Goal: Transaction & Acquisition: Book appointment/travel/reservation

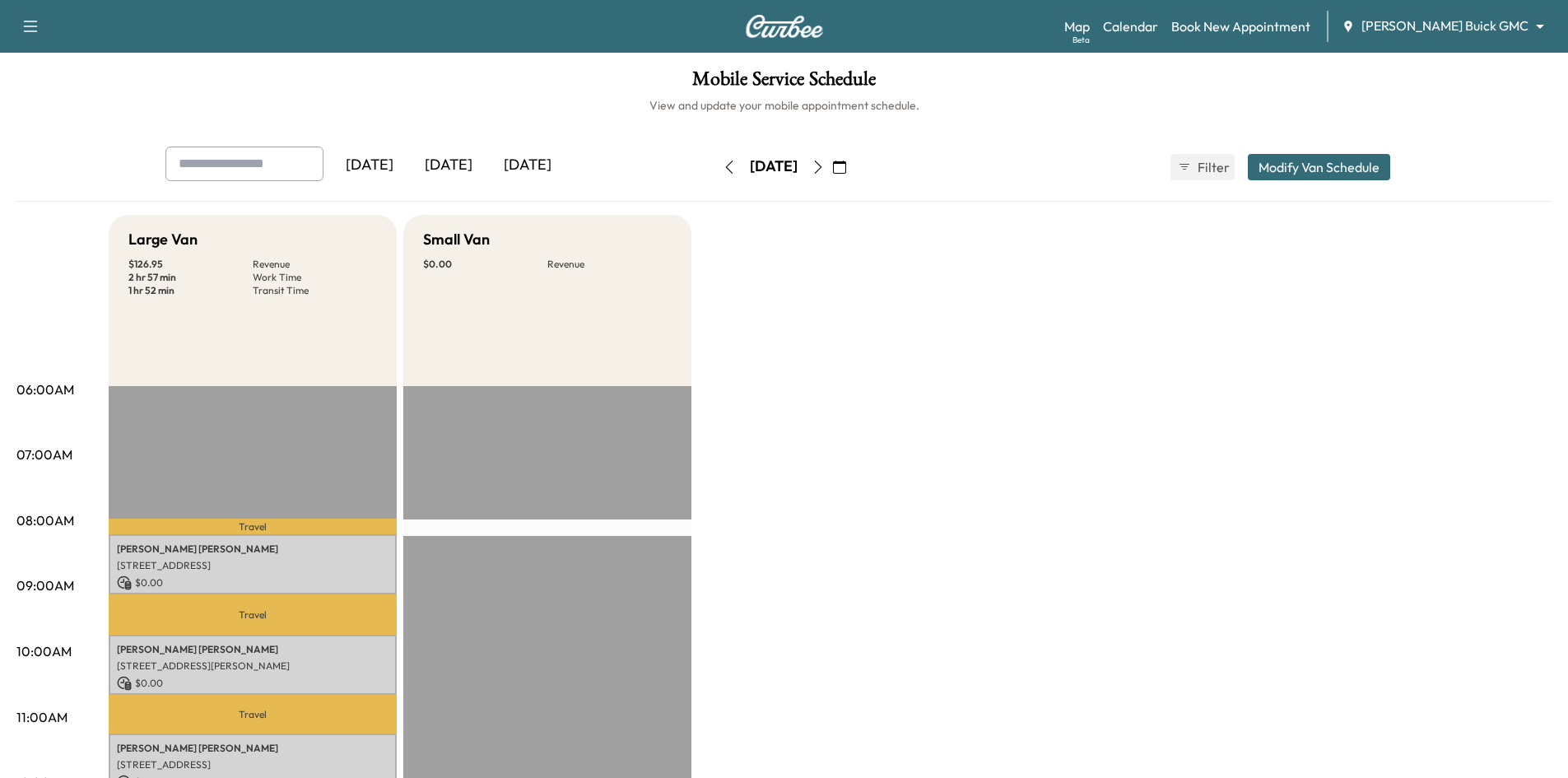
click at [854, 170] on button "button" at bounding box center [839, 167] width 28 height 26
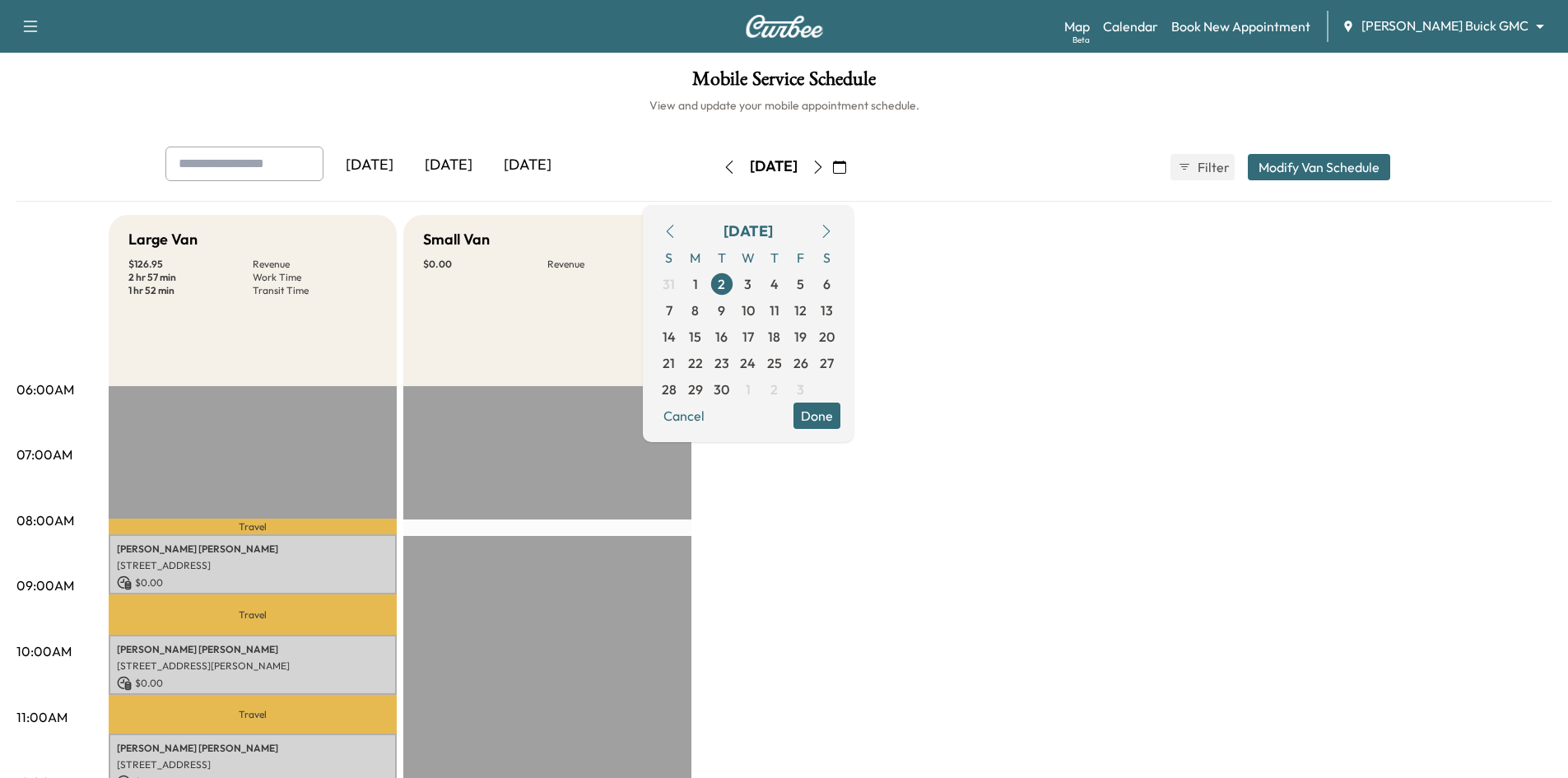
click at [673, 235] on icon "button" at bounding box center [670, 231] width 7 height 14
click at [782, 395] on span "28" at bounding box center [774, 390] width 15 height 20
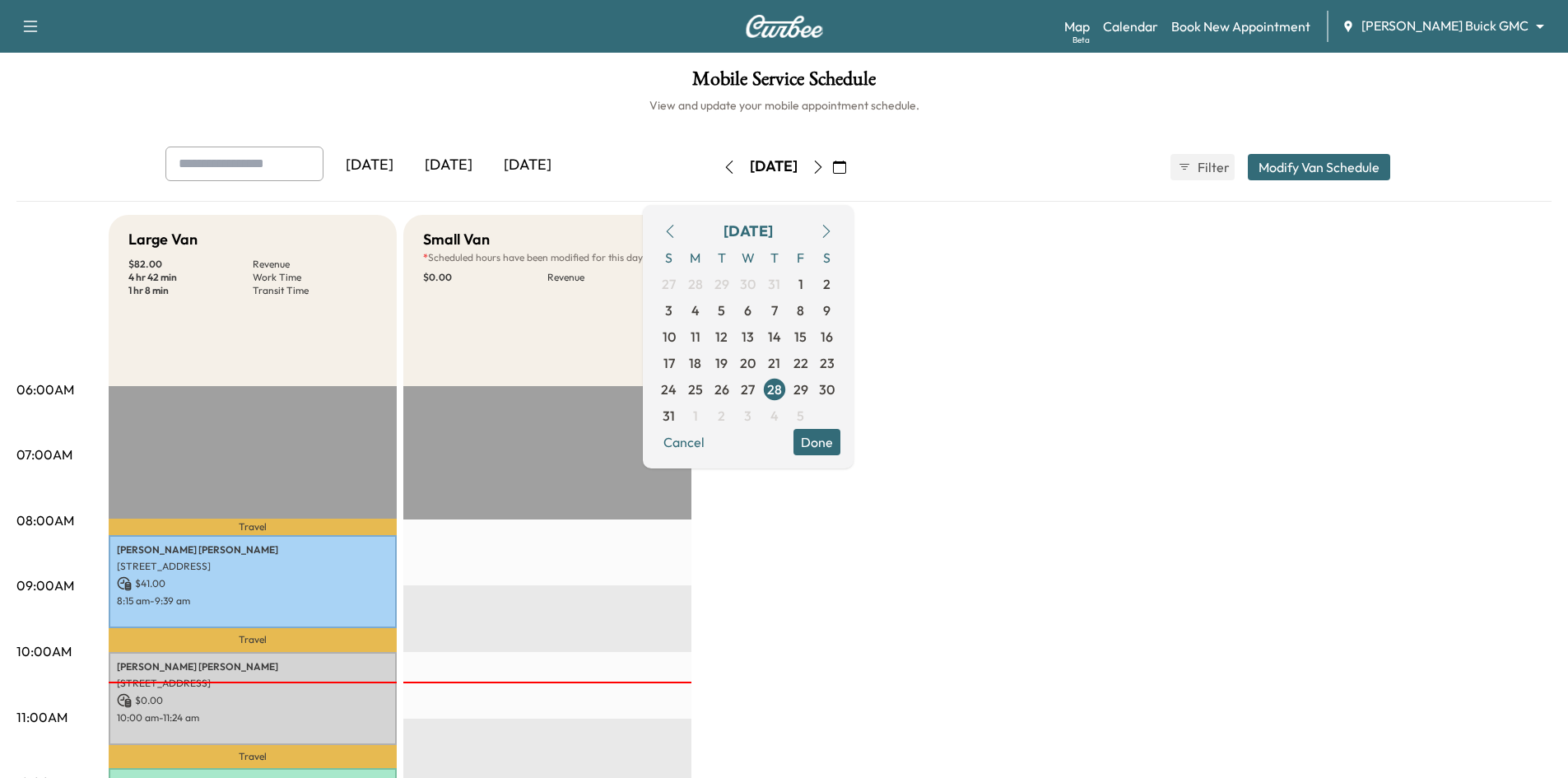
click at [808, 395] on span "29" at bounding box center [800, 390] width 15 height 20
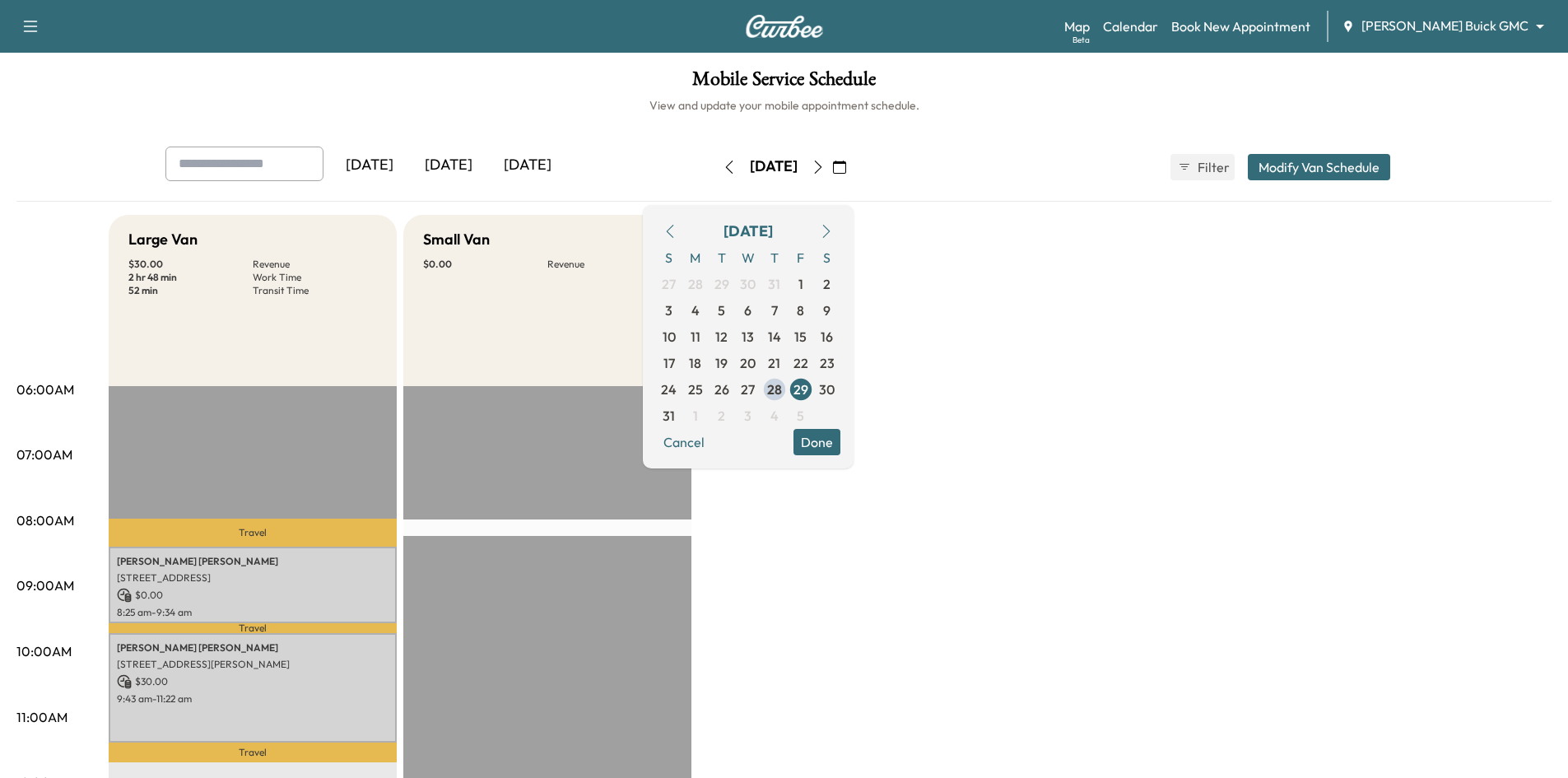
click at [975, 192] on div "[DATE] [DATE] [DATE] [DATE] August 2025 S M T W T F S 27 28 29 30 31 1 2 3 4 5 …" at bounding box center [783, 174] width 1534 height 55
click at [735, 416] on span "2" at bounding box center [721, 415] width 26 height 26
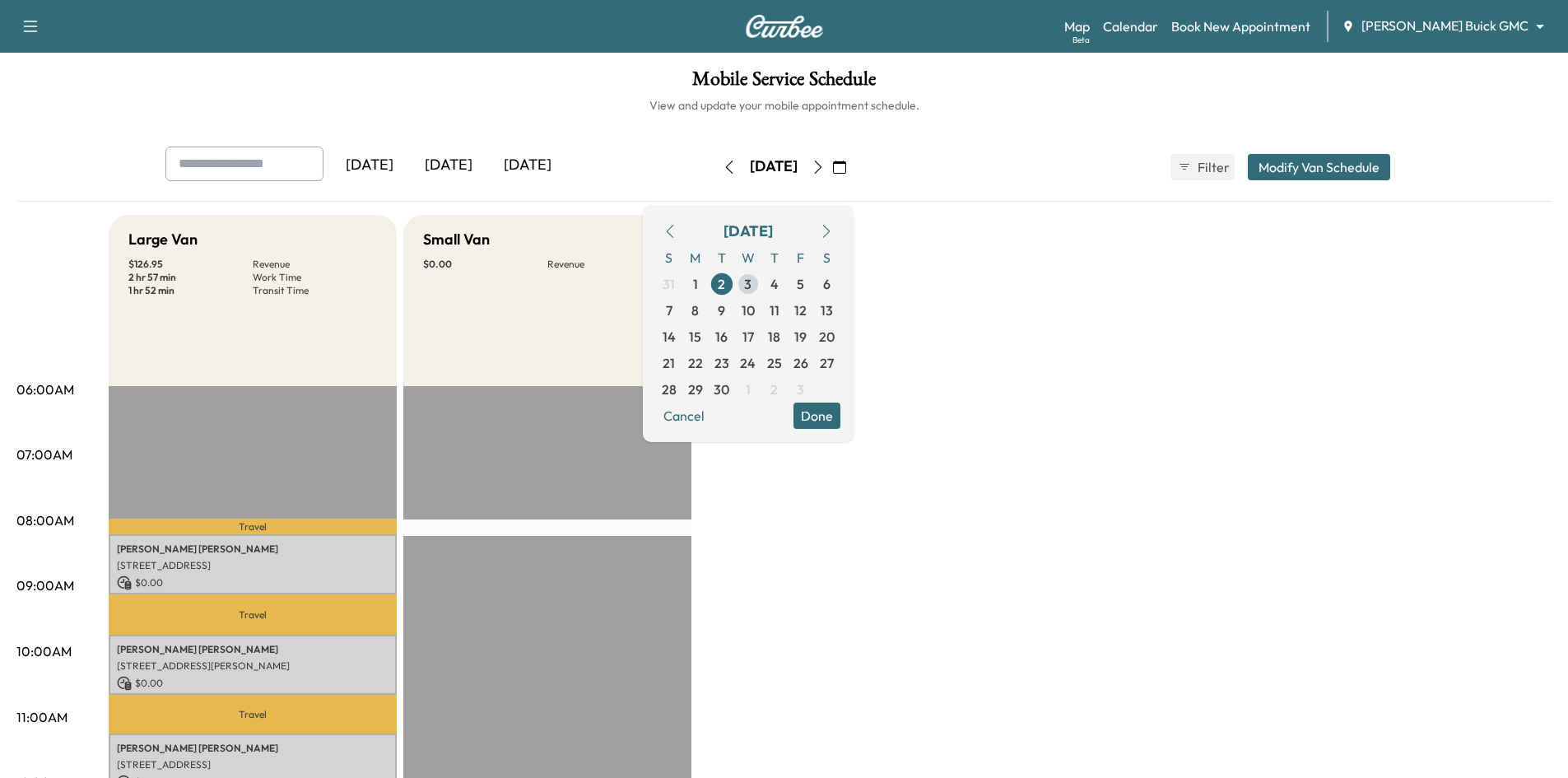
click at [761, 277] on span "3" at bounding box center [748, 284] width 26 height 26
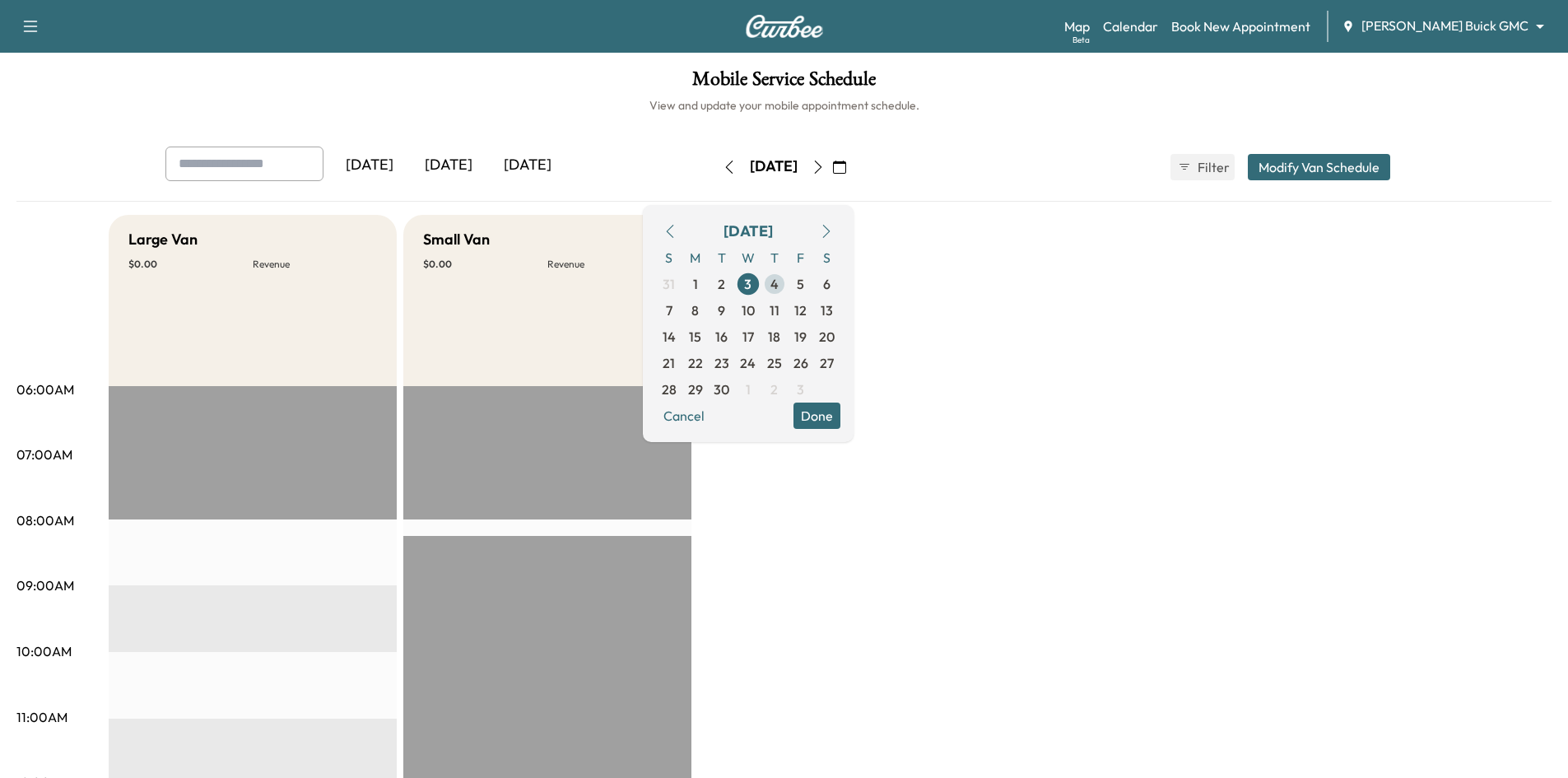
click at [779, 287] on span "4" at bounding box center [774, 284] width 8 height 20
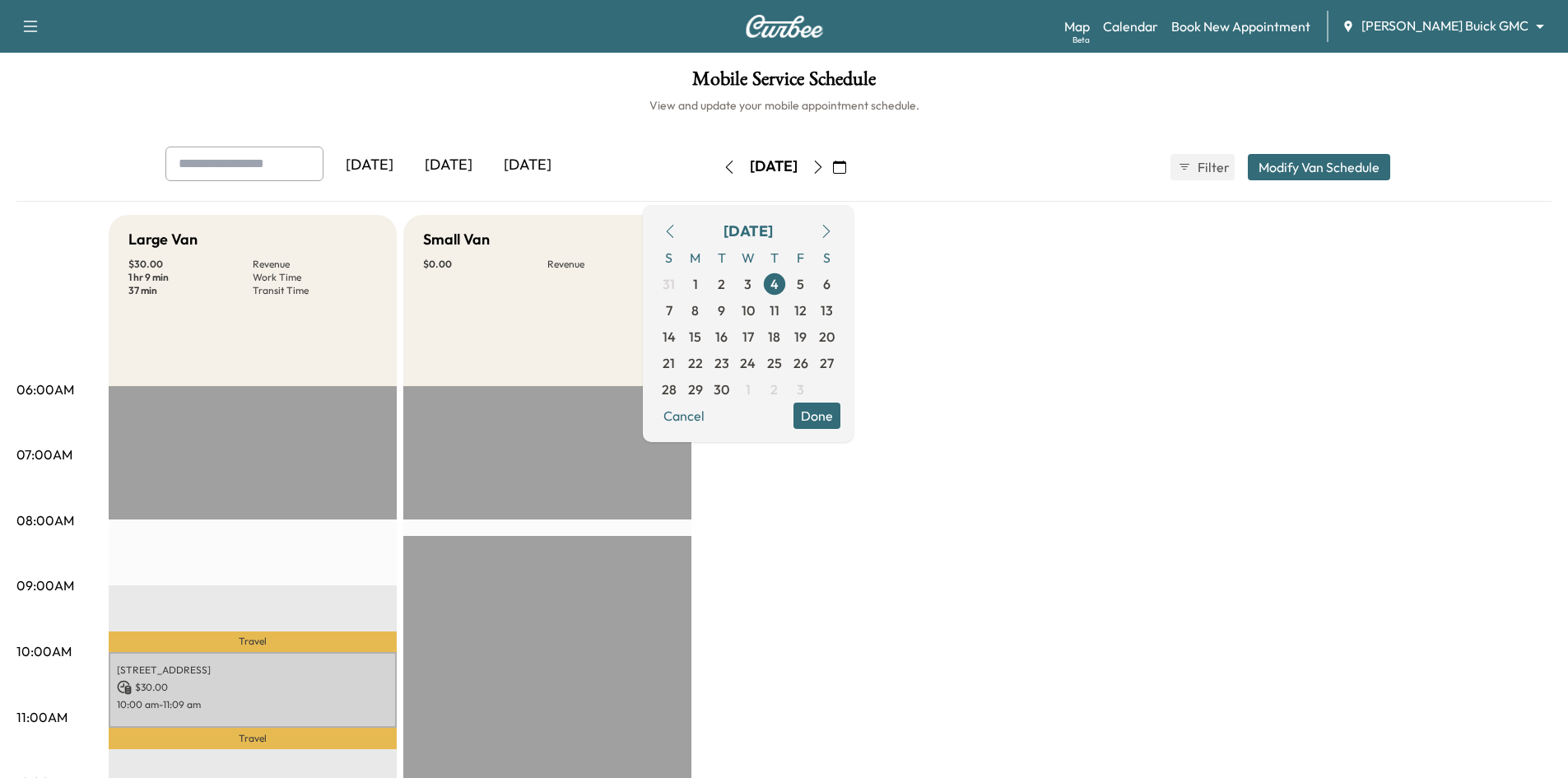
click at [1089, 153] on div "[DATE] [DATE] [DATE] [DATE] September 2025 S M T W T F S 31 1 2 3 4 5 6 7 8 9 1…" at bounding box center [784, 167] width 1264 height 41
click at [676, 233] on icon "button" at bounding box center [670, 231] width 14 height 14
click at [782, 390] on span "28" at bounding box center [774, 390] width 15 height 20
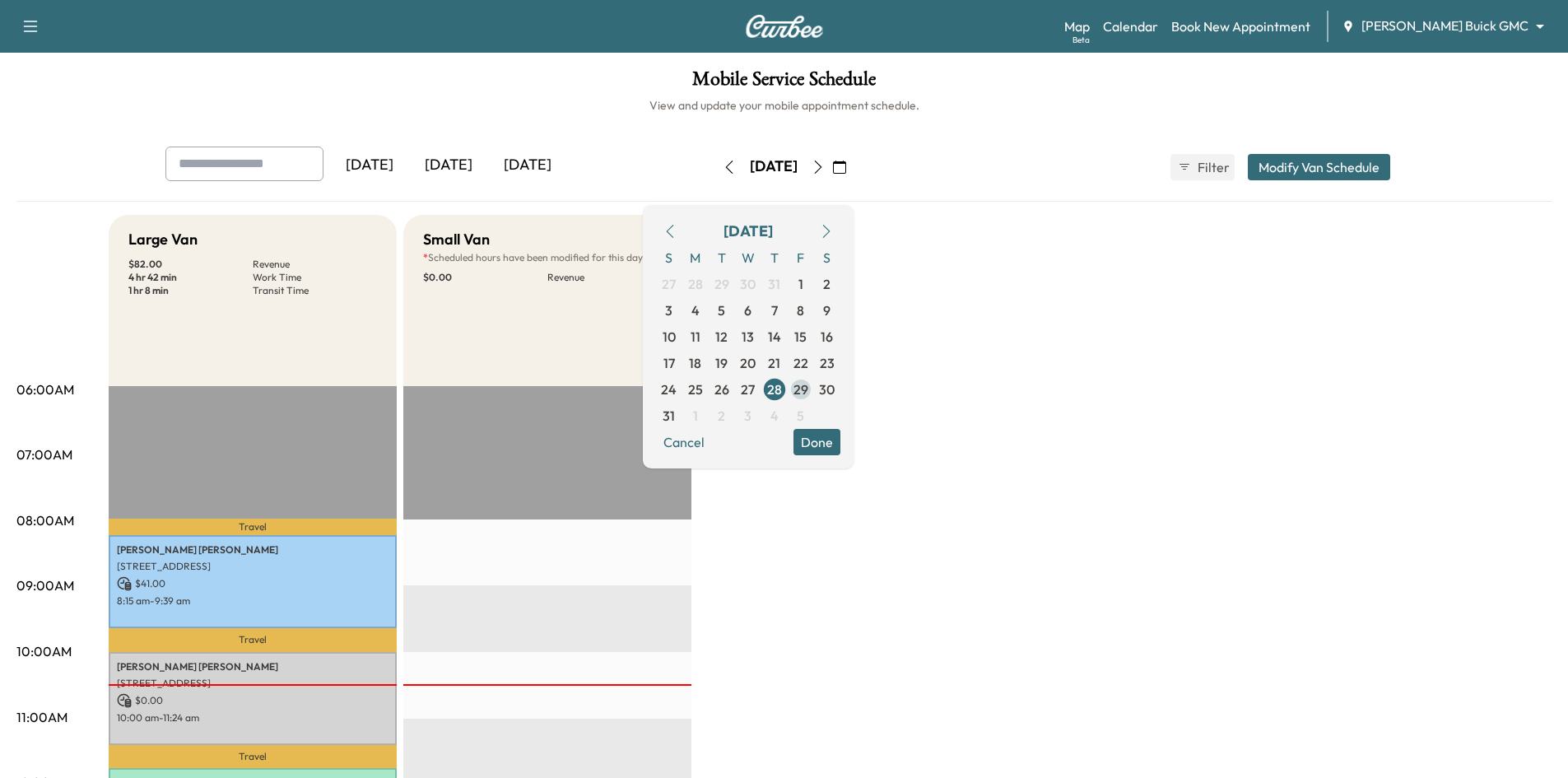
click at [808, 387] on span "29" at bounding box center [800, 390] width 15 height 20
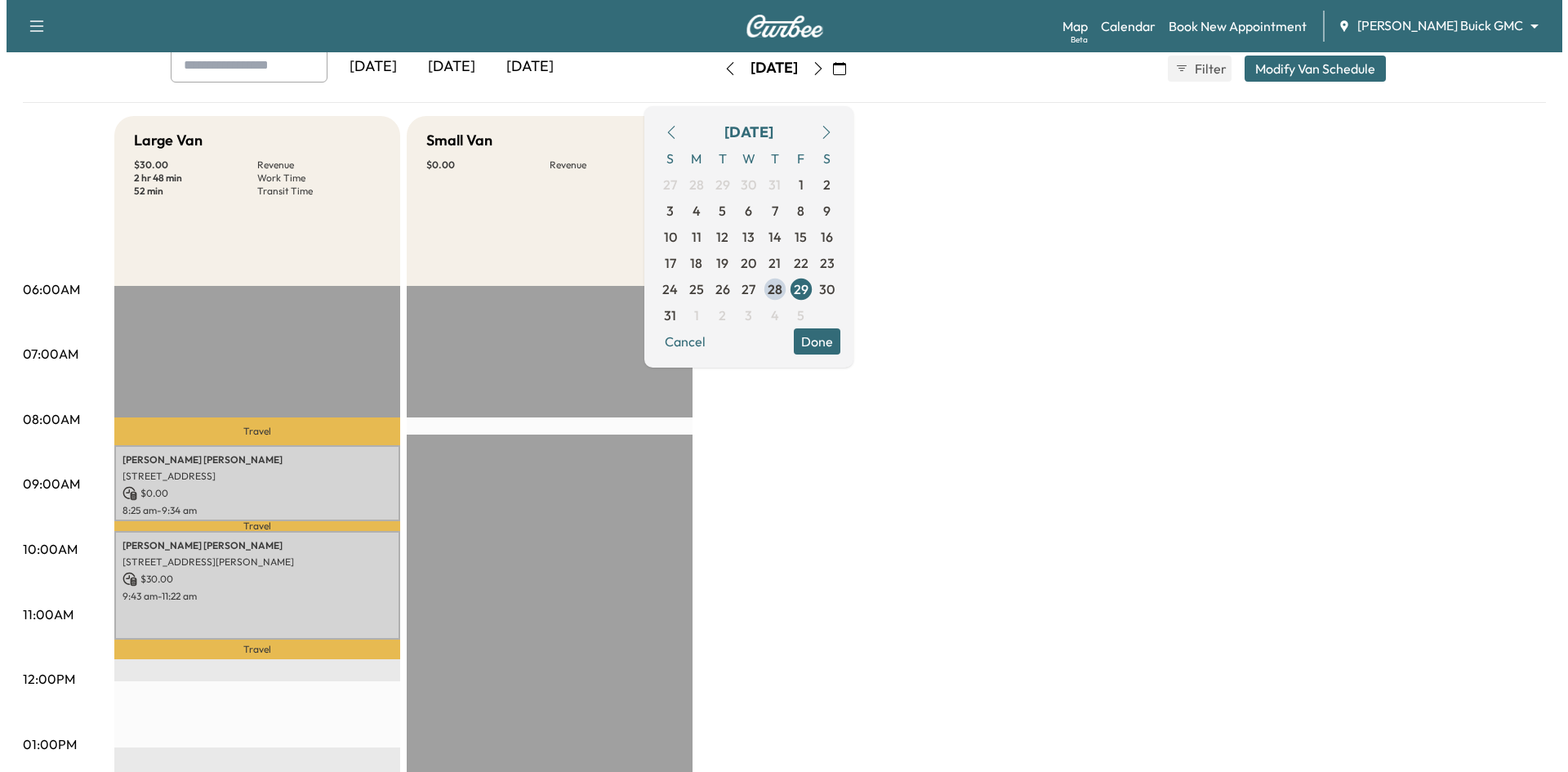
scroll to position [245, 0]
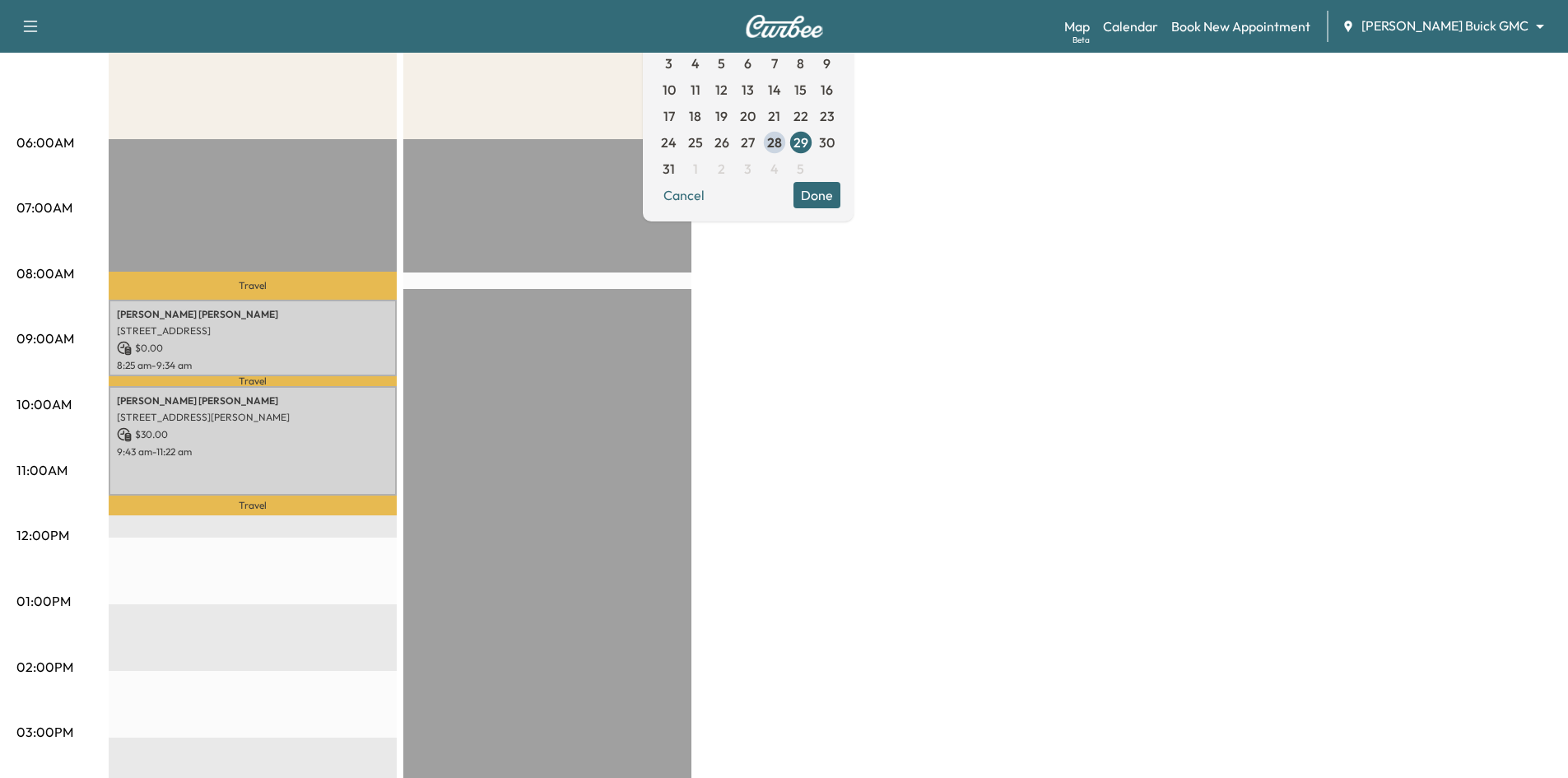
click at [508, 217] on div "EST Start" at bounding box center [547, 670] width 288 height 1064
click at [840, 198] on button "Done" at bounding box center [817, 195] width 47 height 26
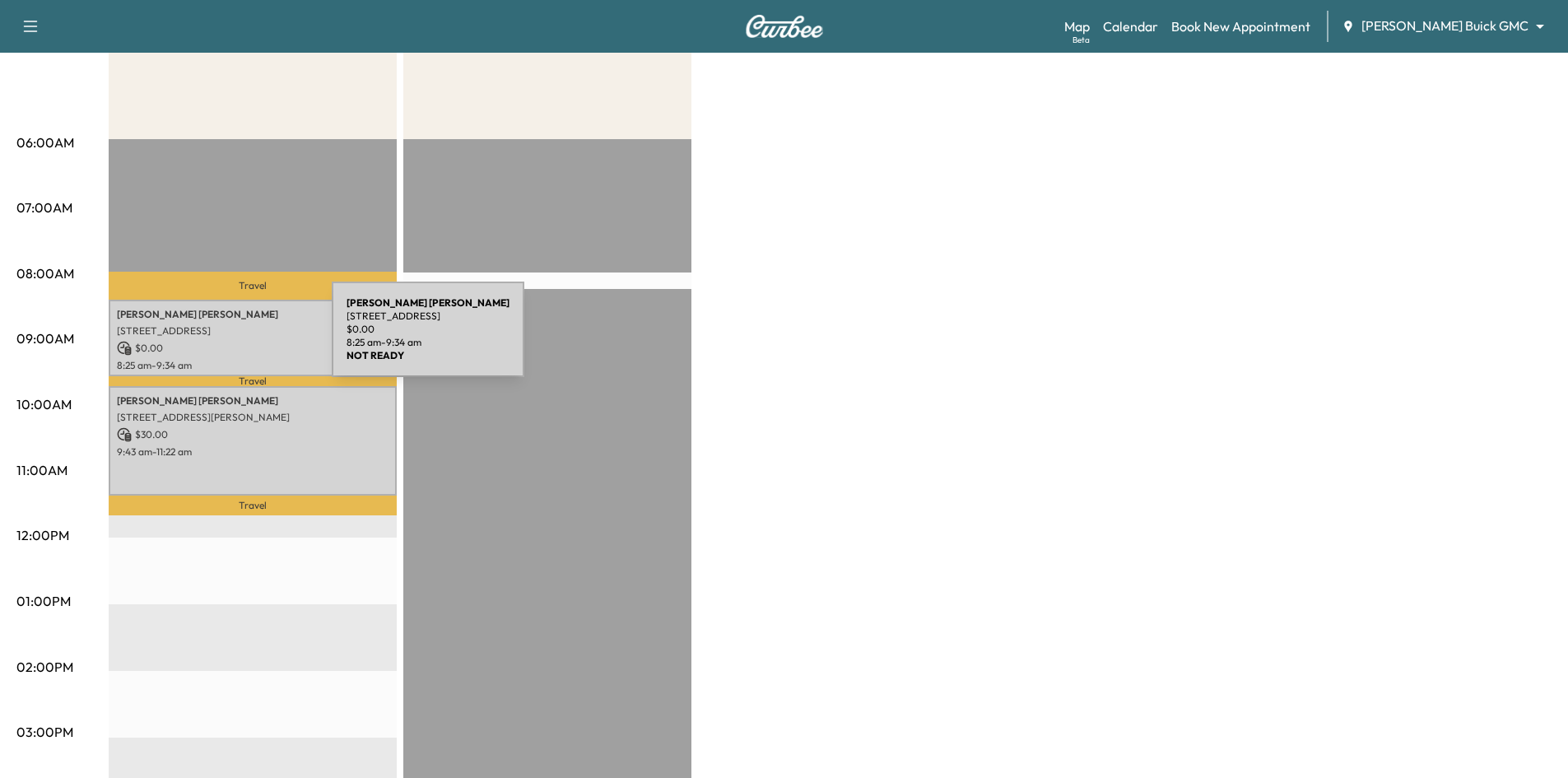
click at [208, 341] on p "$ 0.00" at bounding box center [253, 348] width 272 height 15
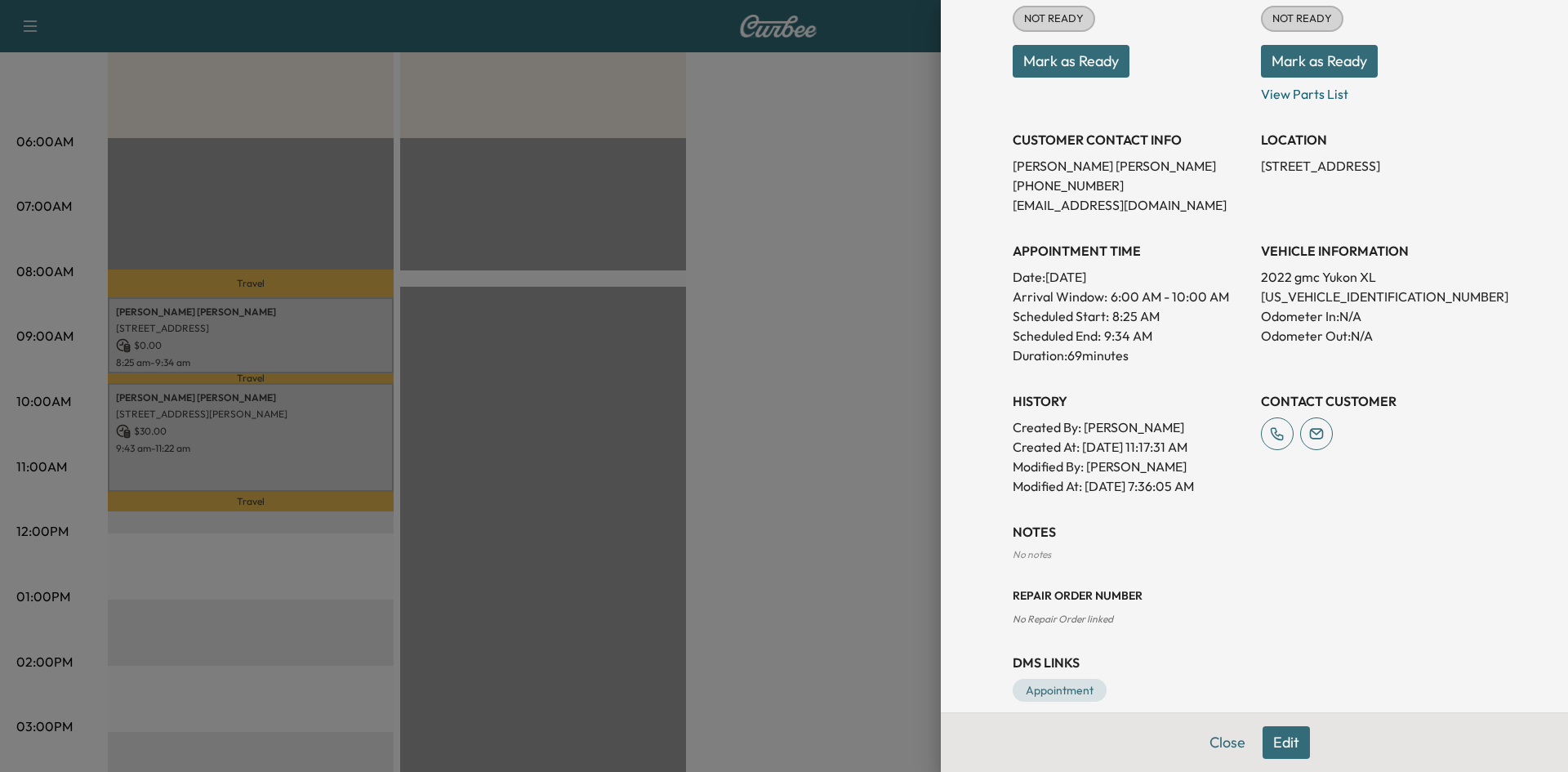
click at [335, 427] on div at bounding box center [784, 386] width 1568 height 772
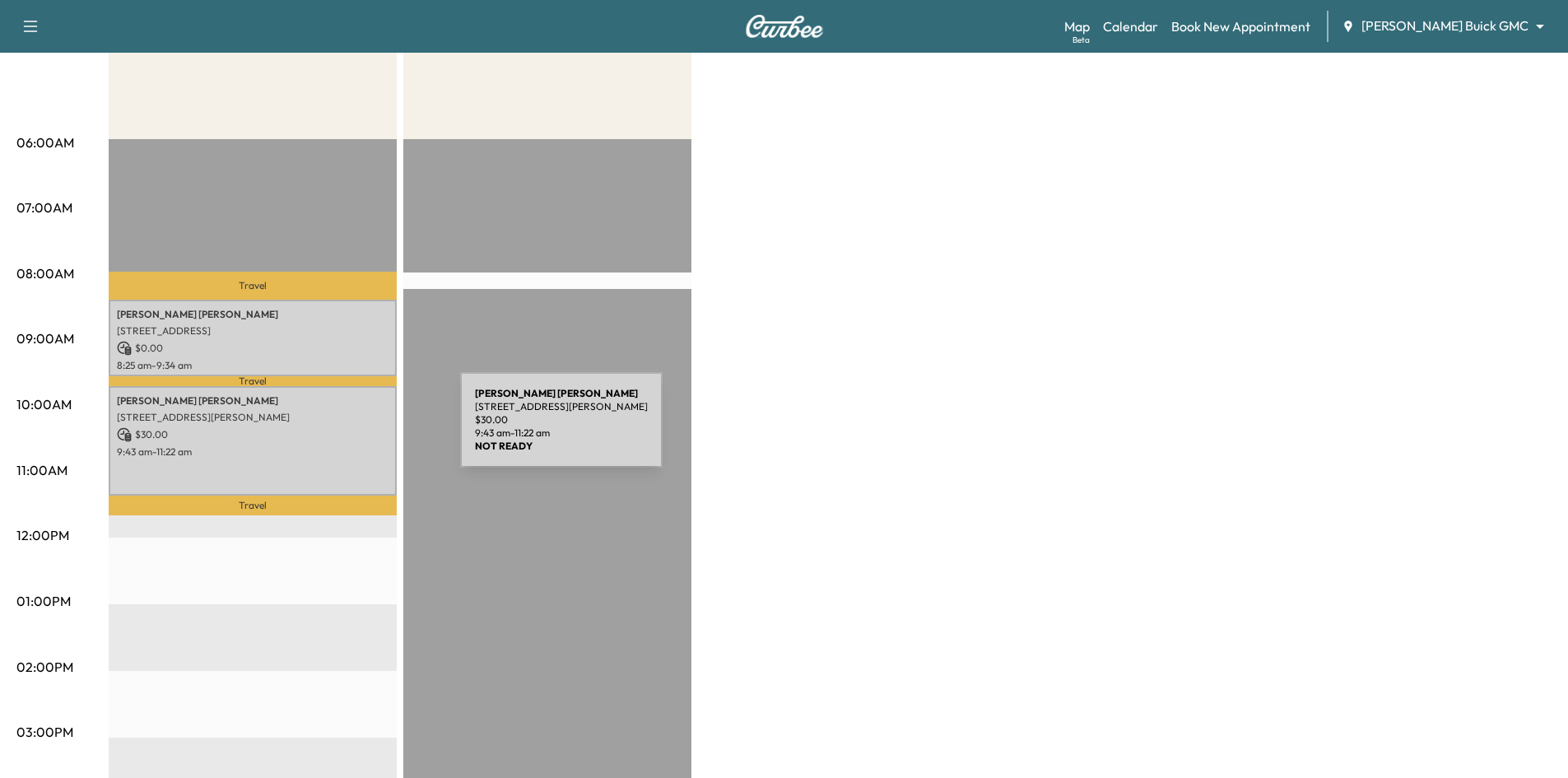
click at [336, 430] on p "$ 30.00" at bounding box center [253, 434] width 272 height 15
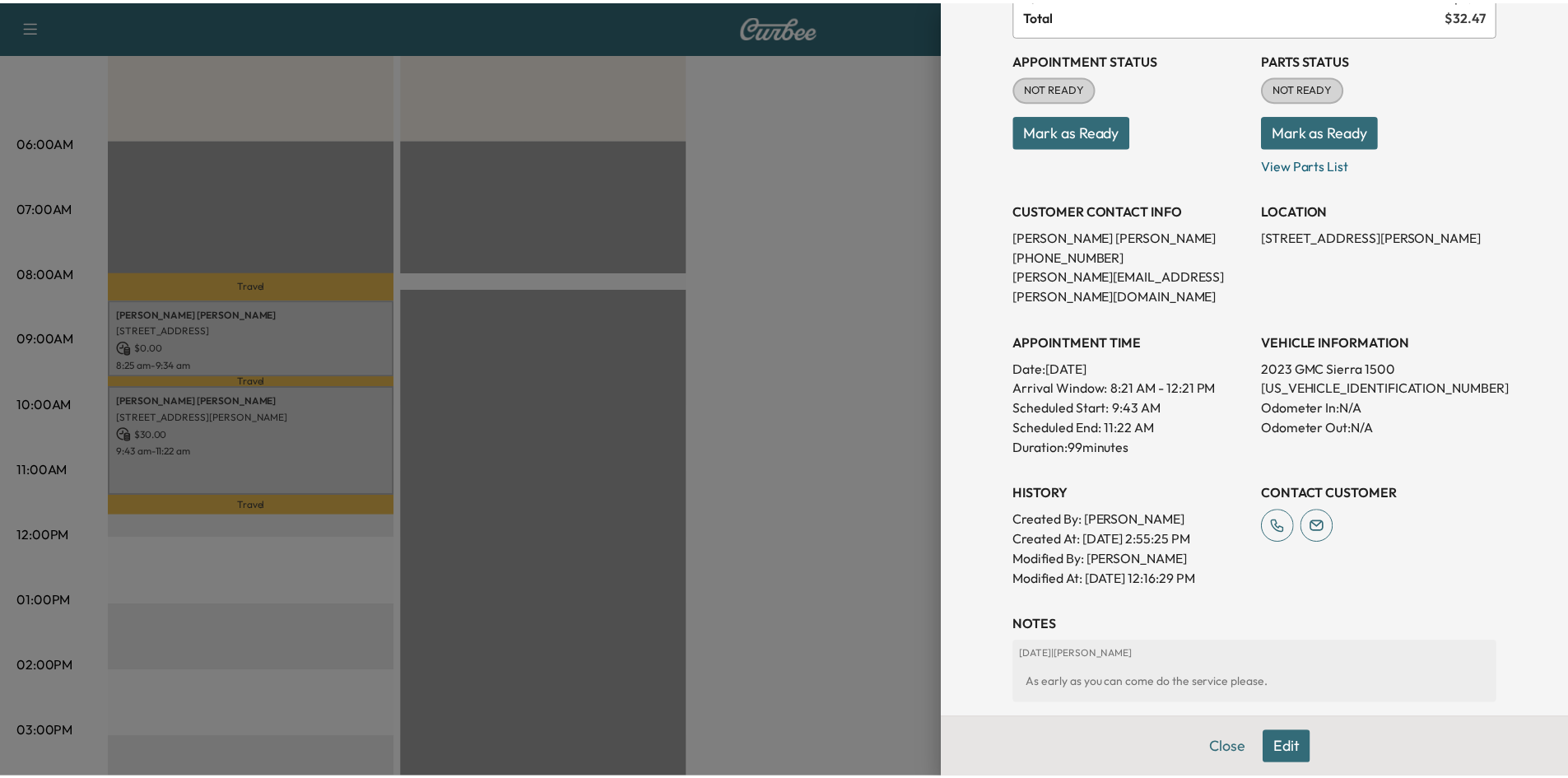
scroll to position [0, 0]
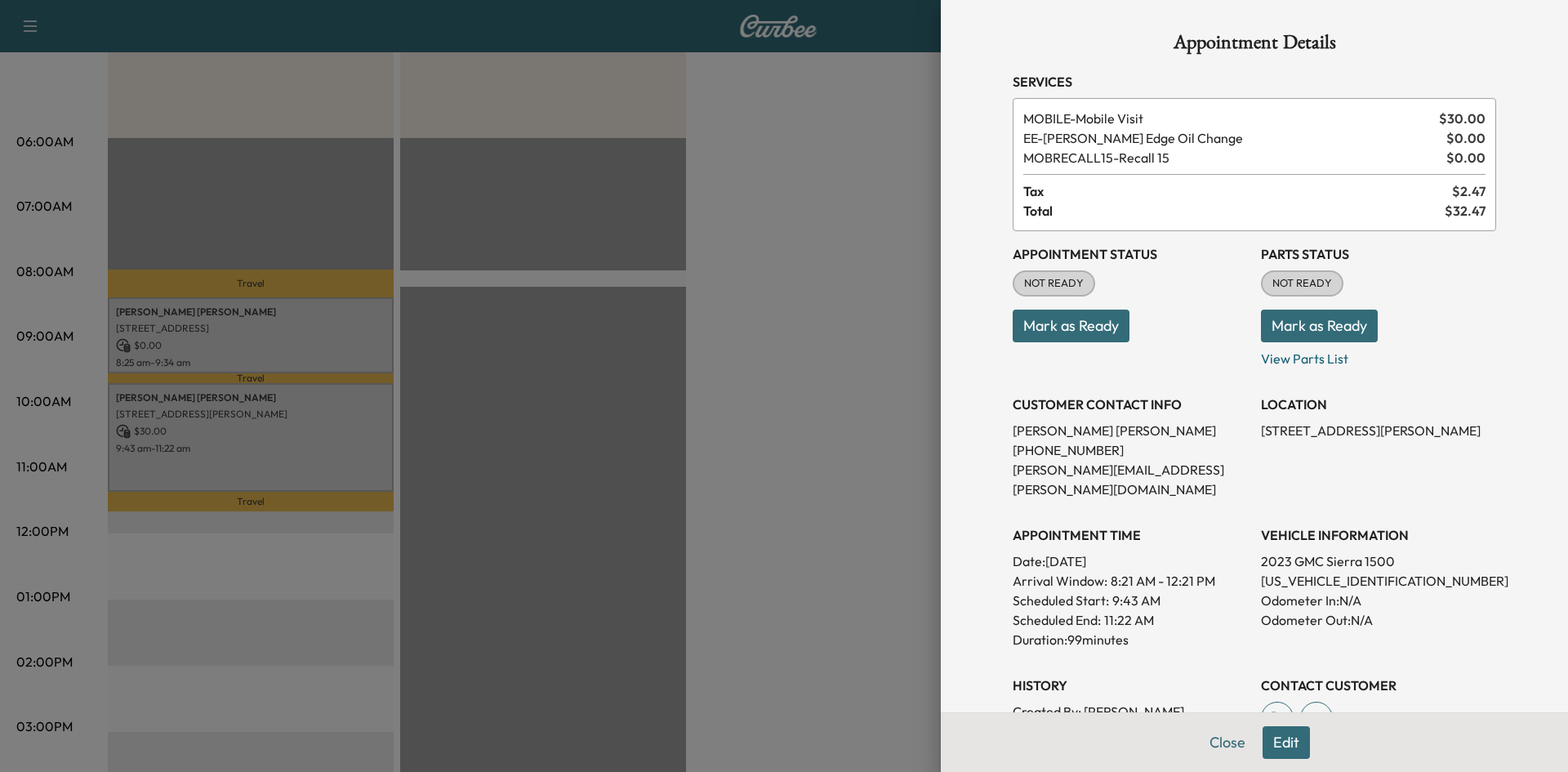
click at [659, 359] on div at bounding box center [784, 386] width 1568 height 772
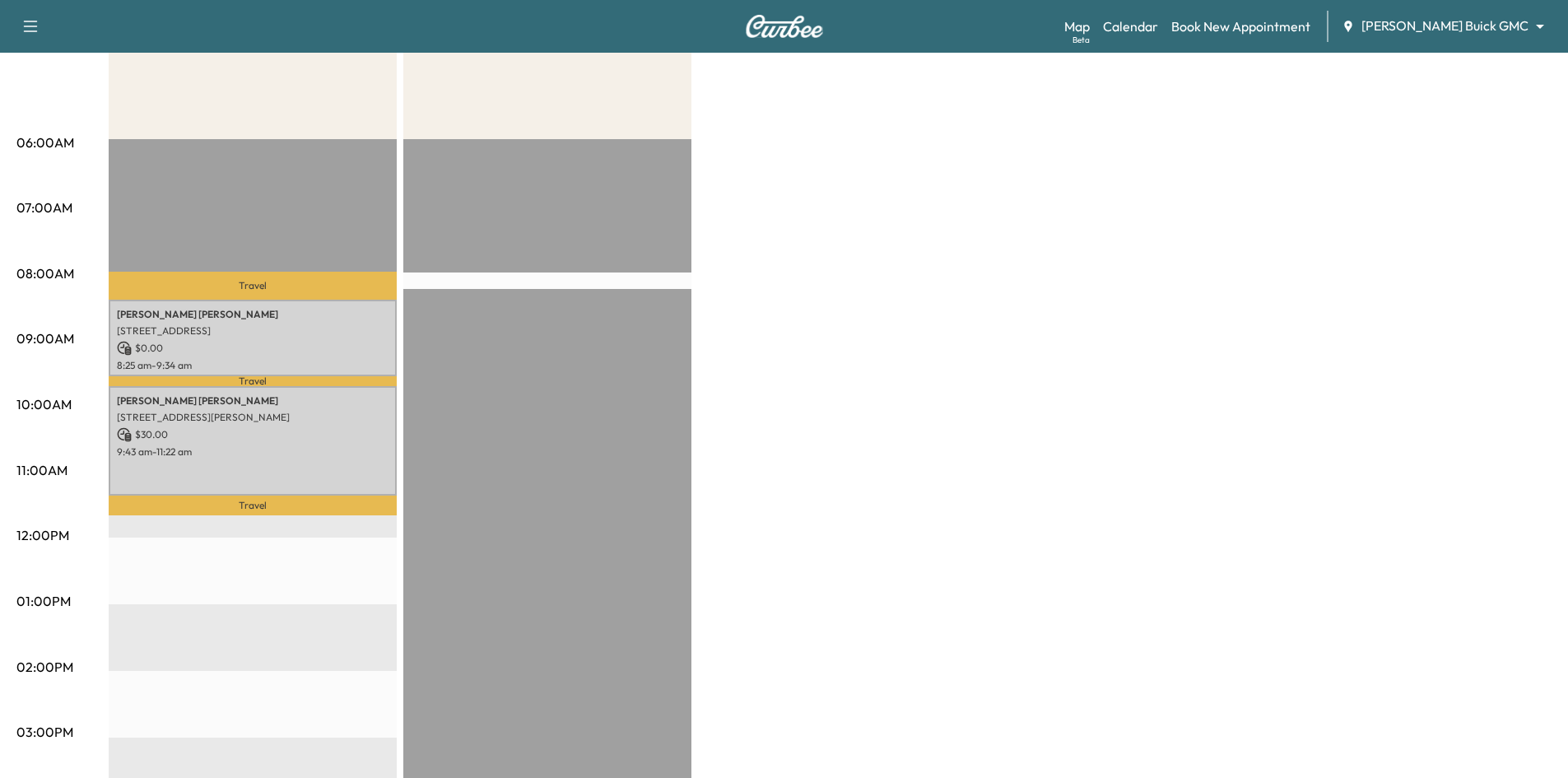
click at [523, 216] on div "EST Start" at bounding box center [547, 670] width 288 height 1064
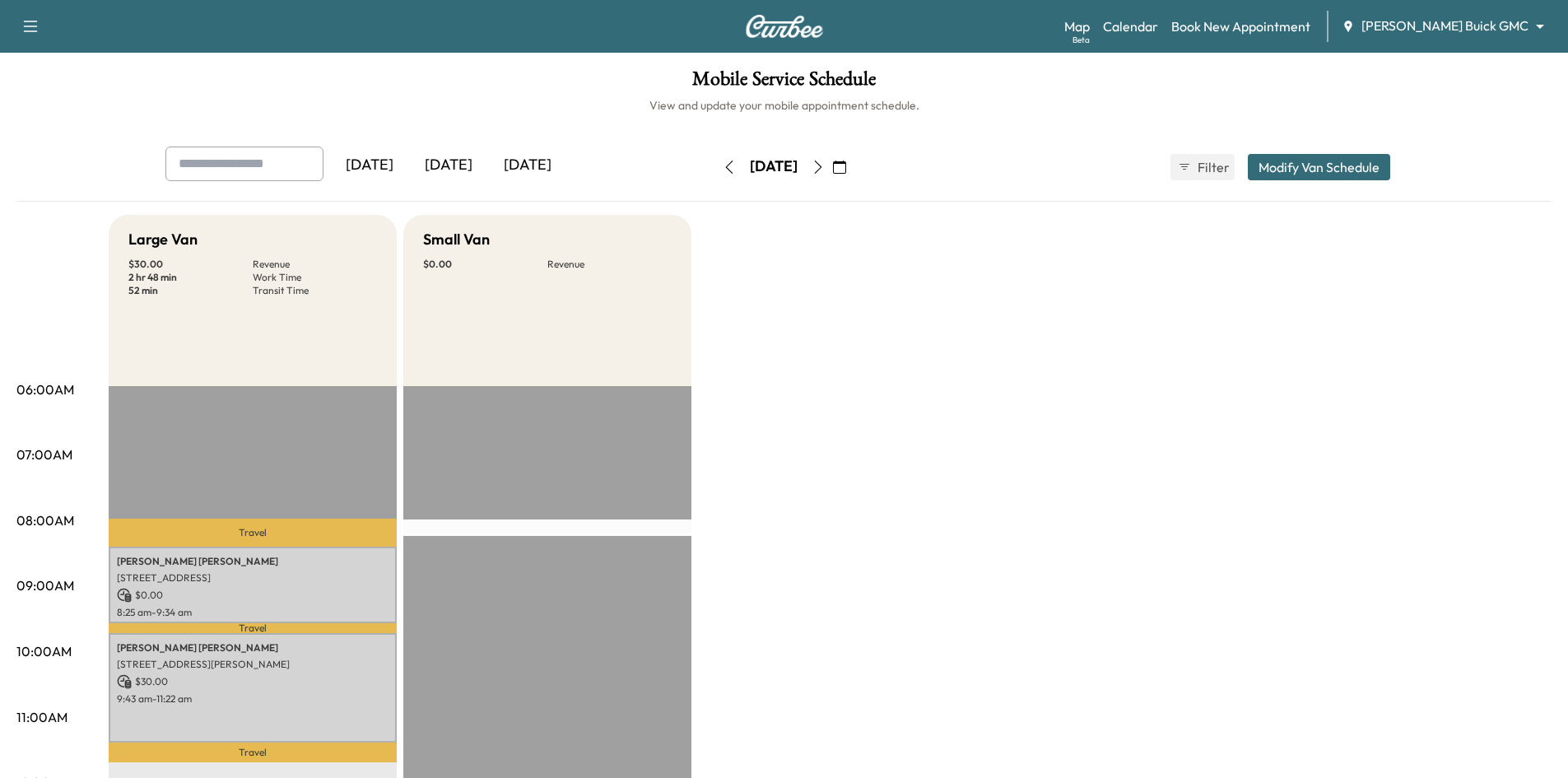
click at [1370, 174] on button "Modify Van Schedule" at bounding box center [1319, 167] width 142 height 26
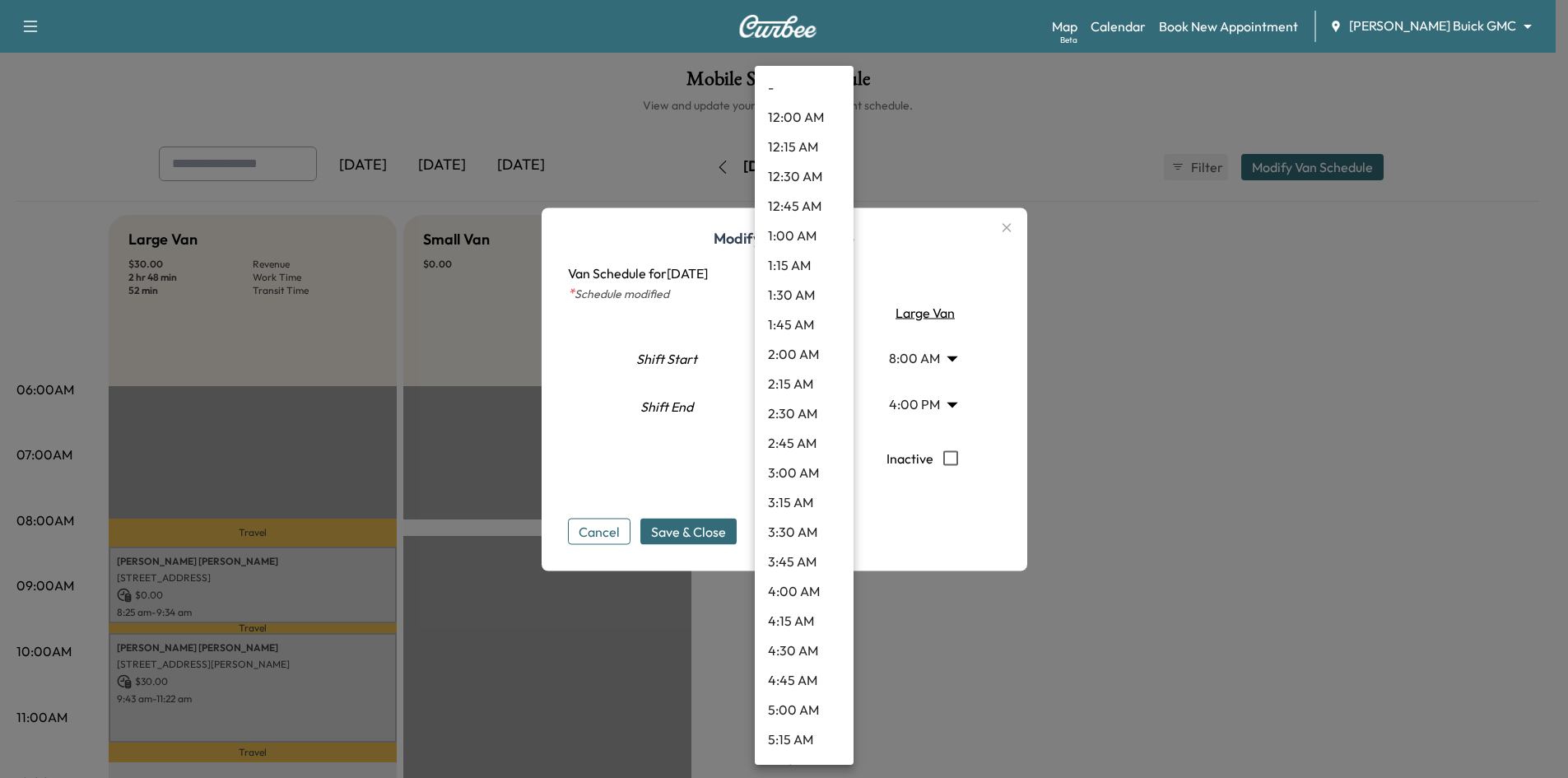
click at [827, 404] on body "Support Log Out Map Beta Calendar Book New Appointment [PERSON_NAME] Buick GMC …" at bounding box center [784, 389] width 1568 height 778
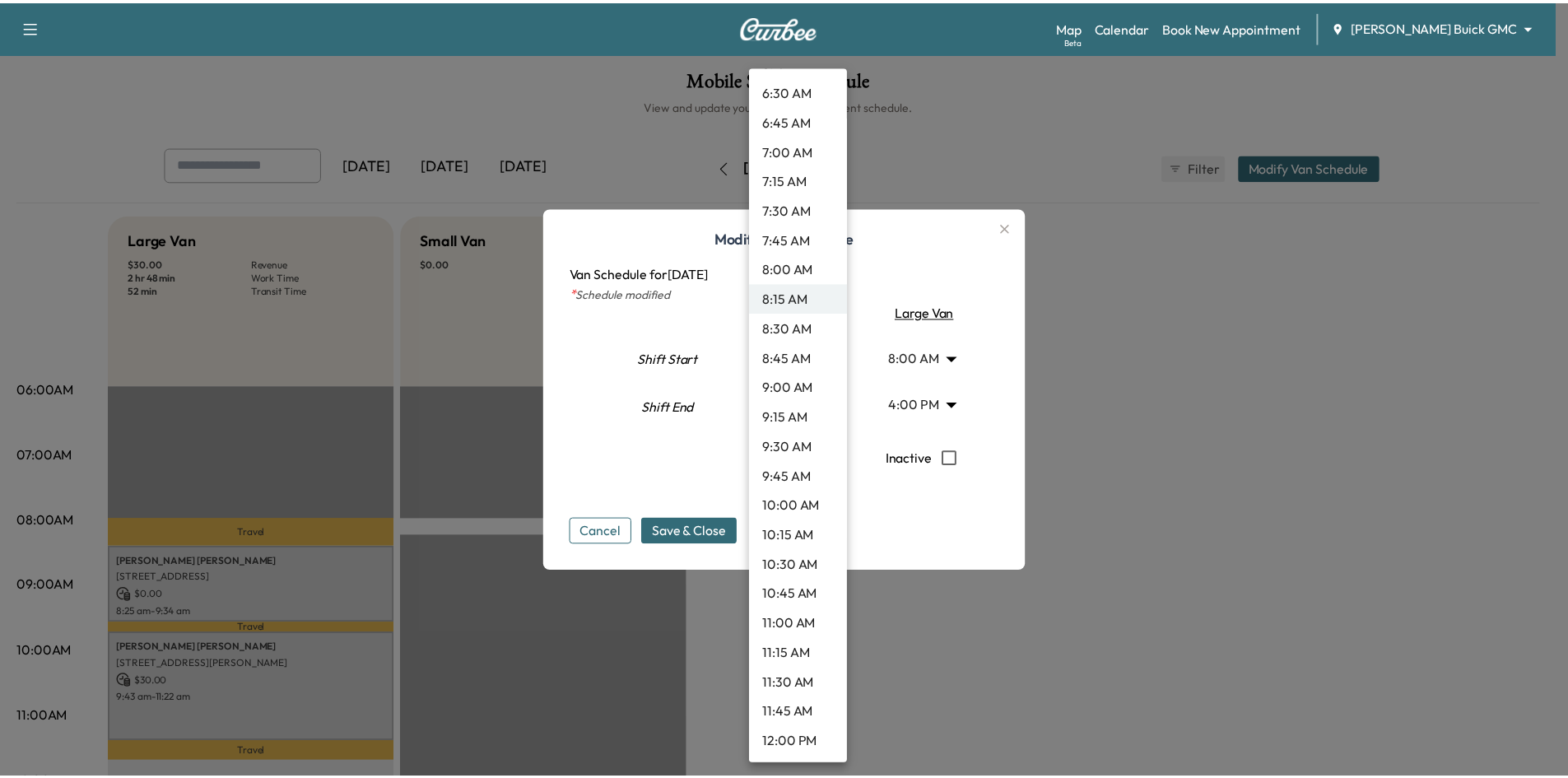
scroll to position [812, 0]
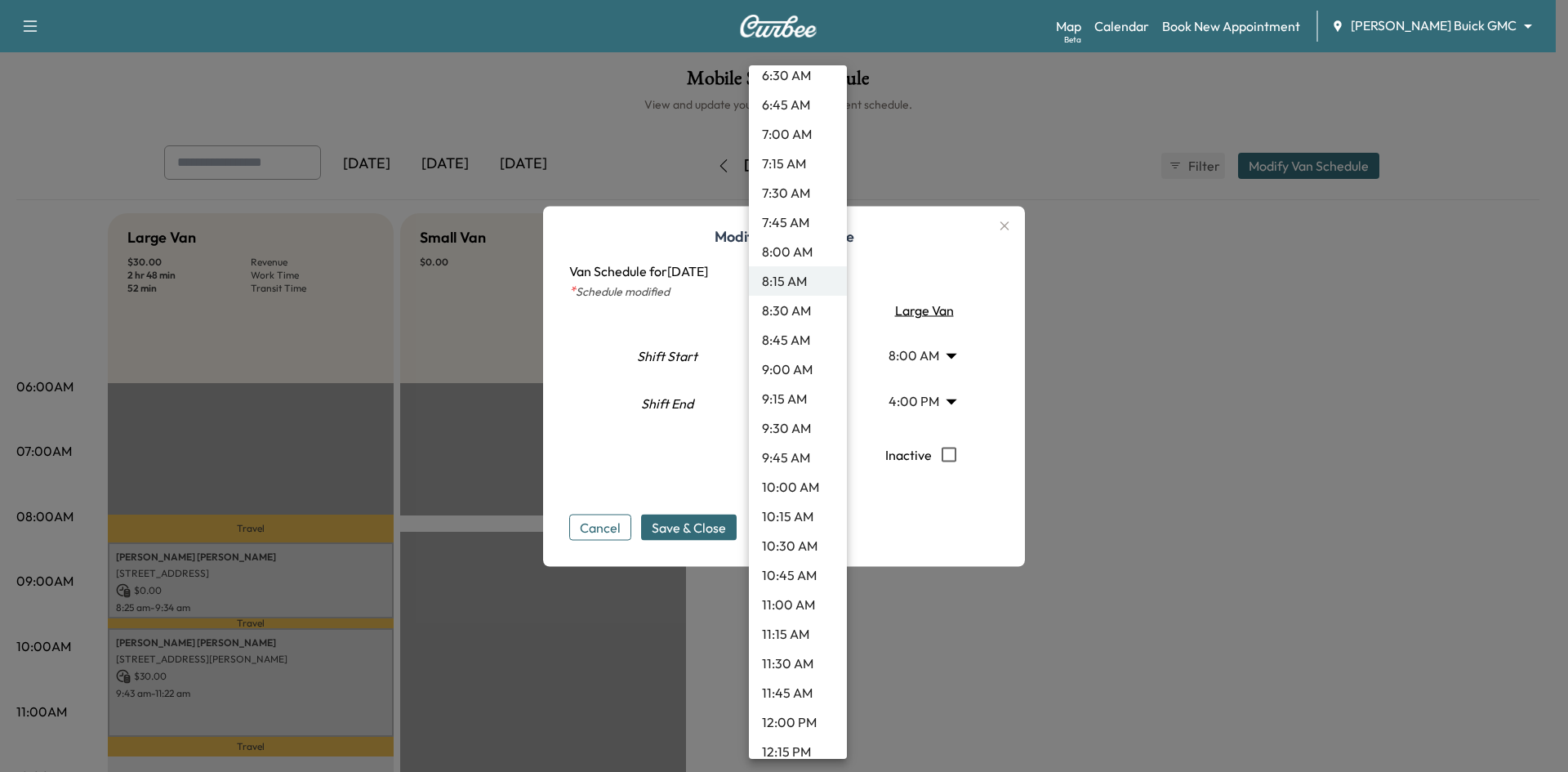
click at [806, 724] on li "12:00 PM" at bounding box center [798, 722] width 98 height 30
type input "**"
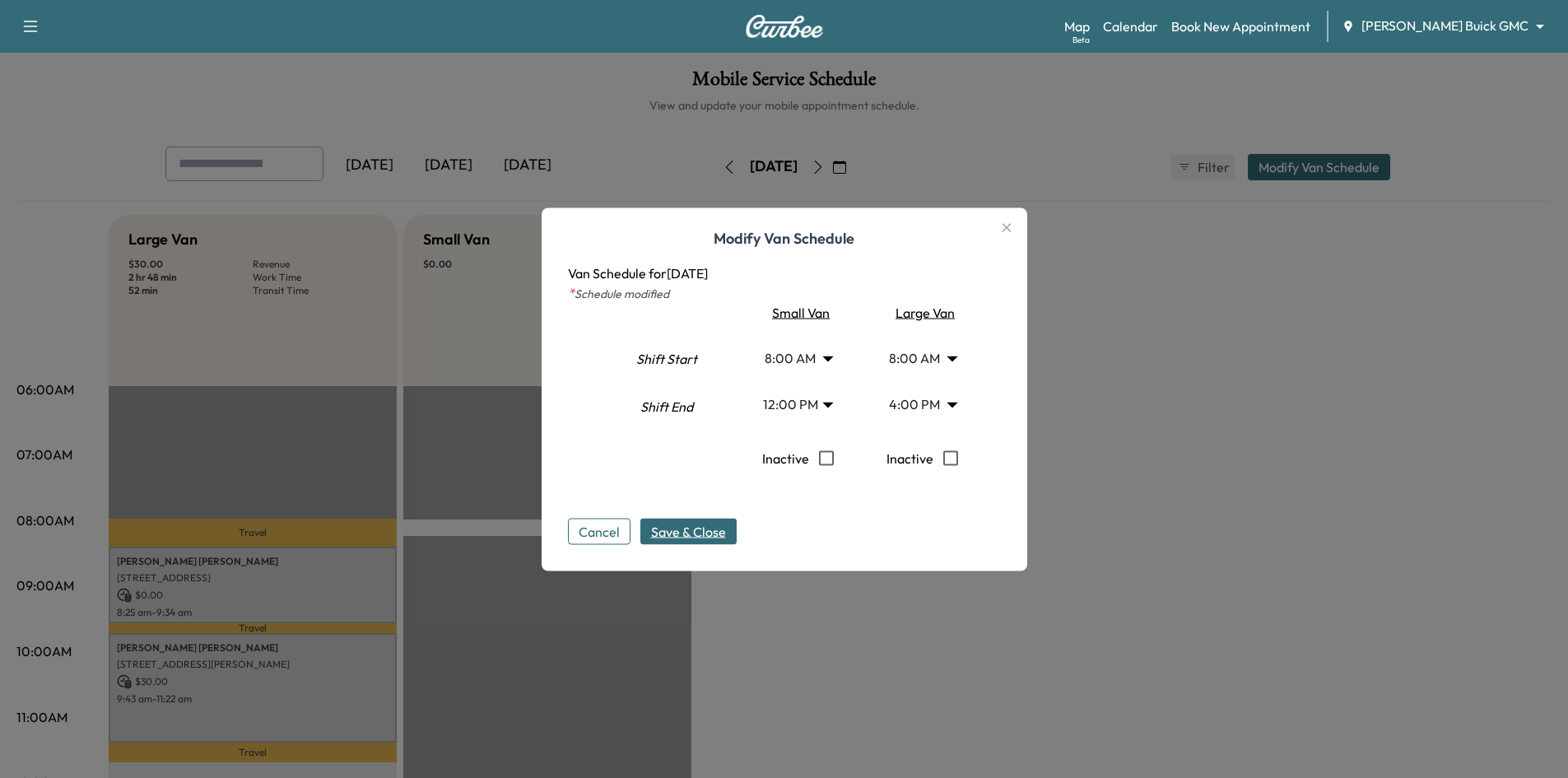
click at [696, 531] on span "Save & Close" at bounding box center [688, 531] width 75 height 20
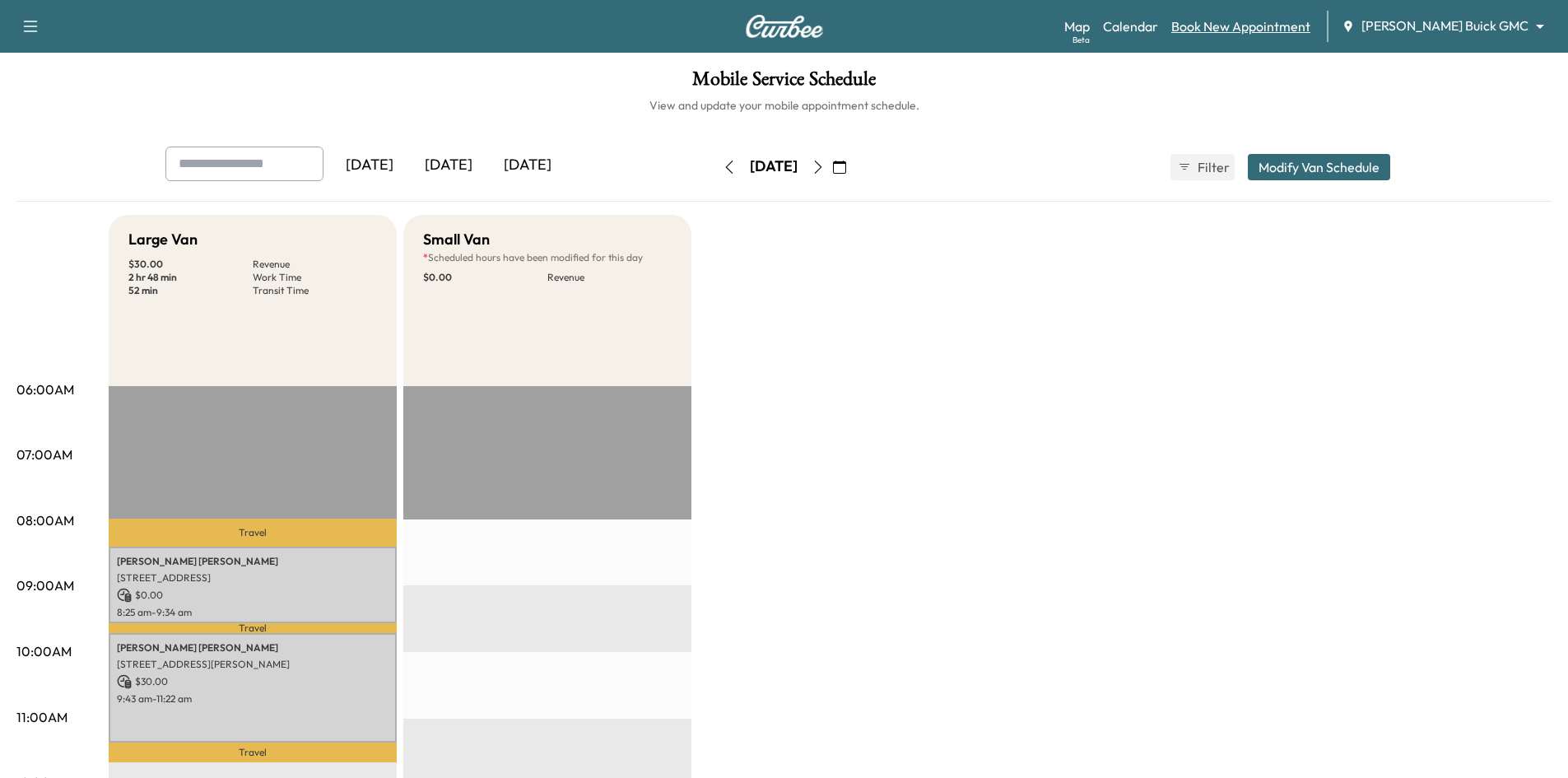
click at [1265, 31] on link "Book New Appointment" at bounding box center [1240, 26] width 139 height 20
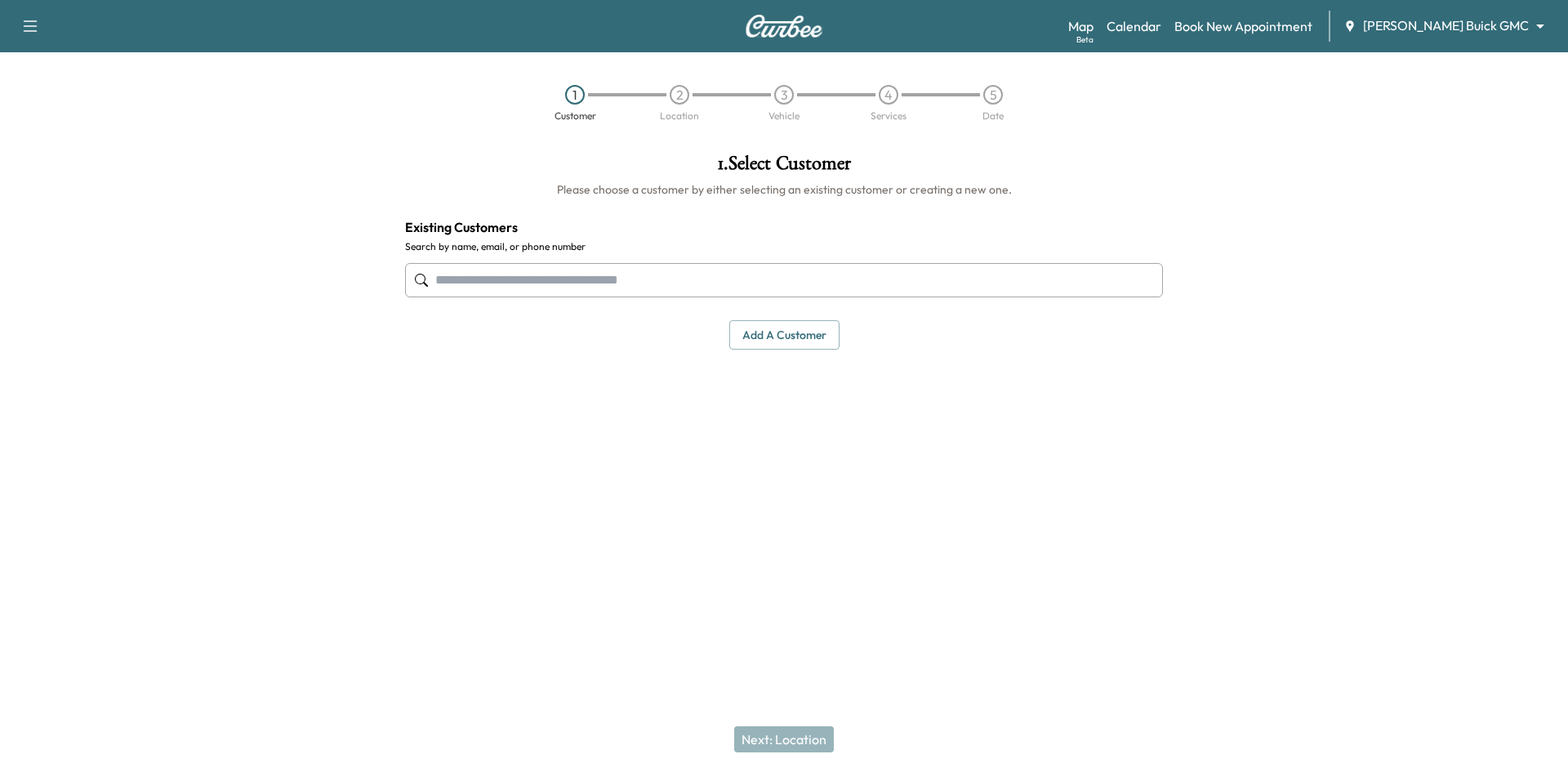
click at [745, 292] on input "text" at bounding box center [784, 280] width 758 height 34
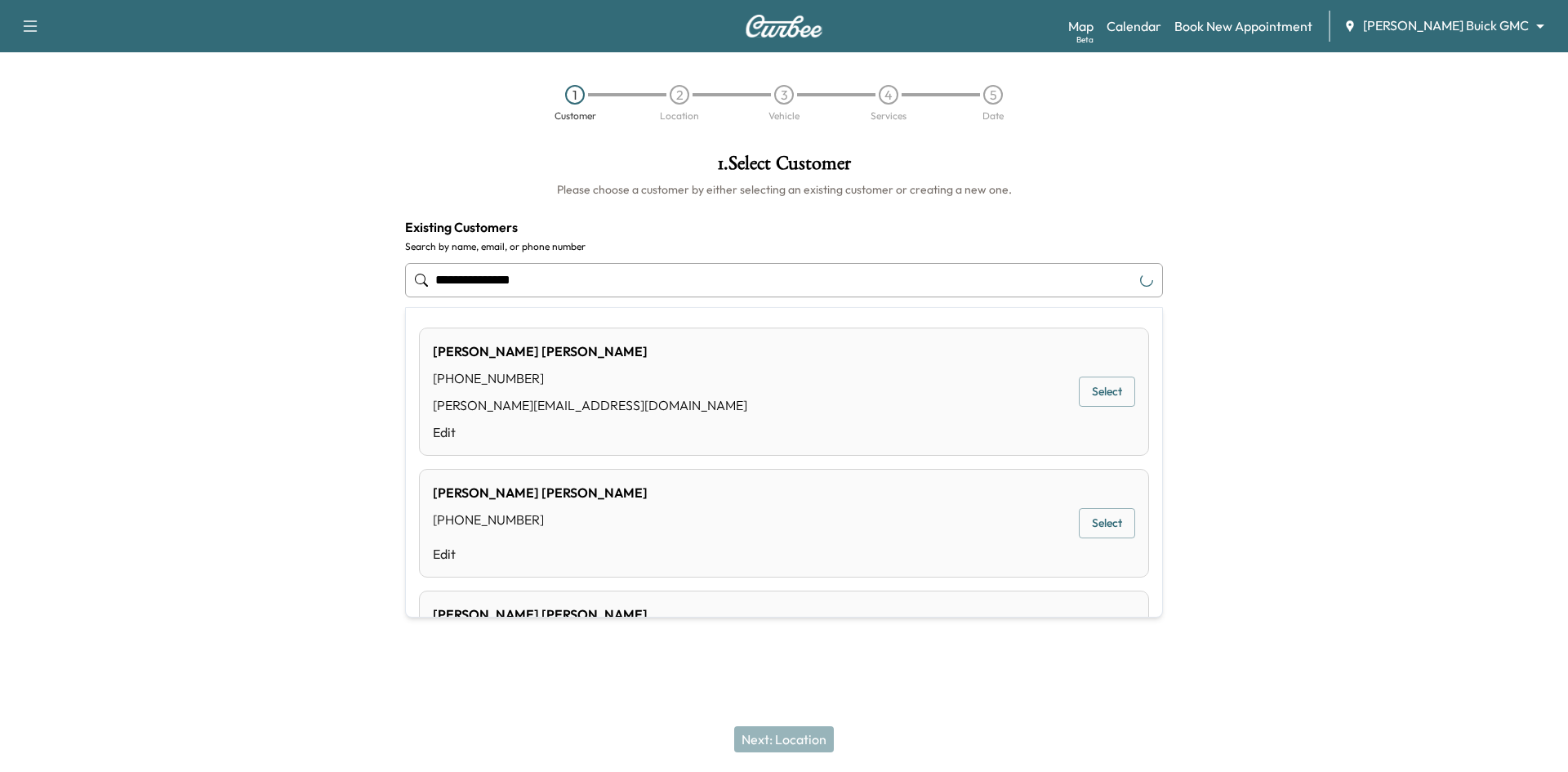
type input "**********"
drag, startPoint x: 551, startPoint y: 280, endPoint x: 435, endPoint y: 289, distance: 116.3
click at [435, 289] on input "**********" at bounding box center [784, 280] width 758 height 34
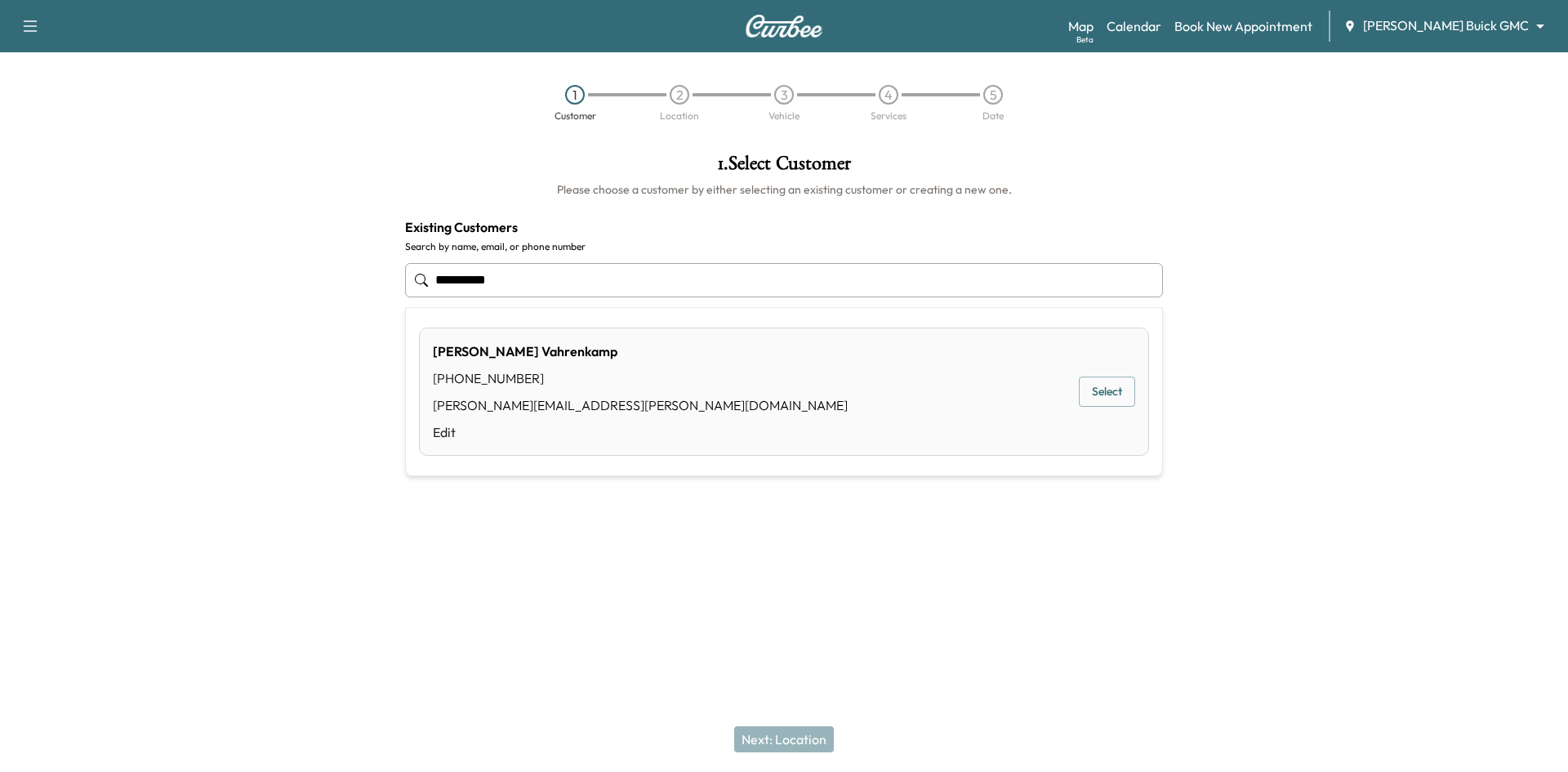
click at [1118, 390] on button "Select" at bounding box center [1107, 392] width 57 height 31
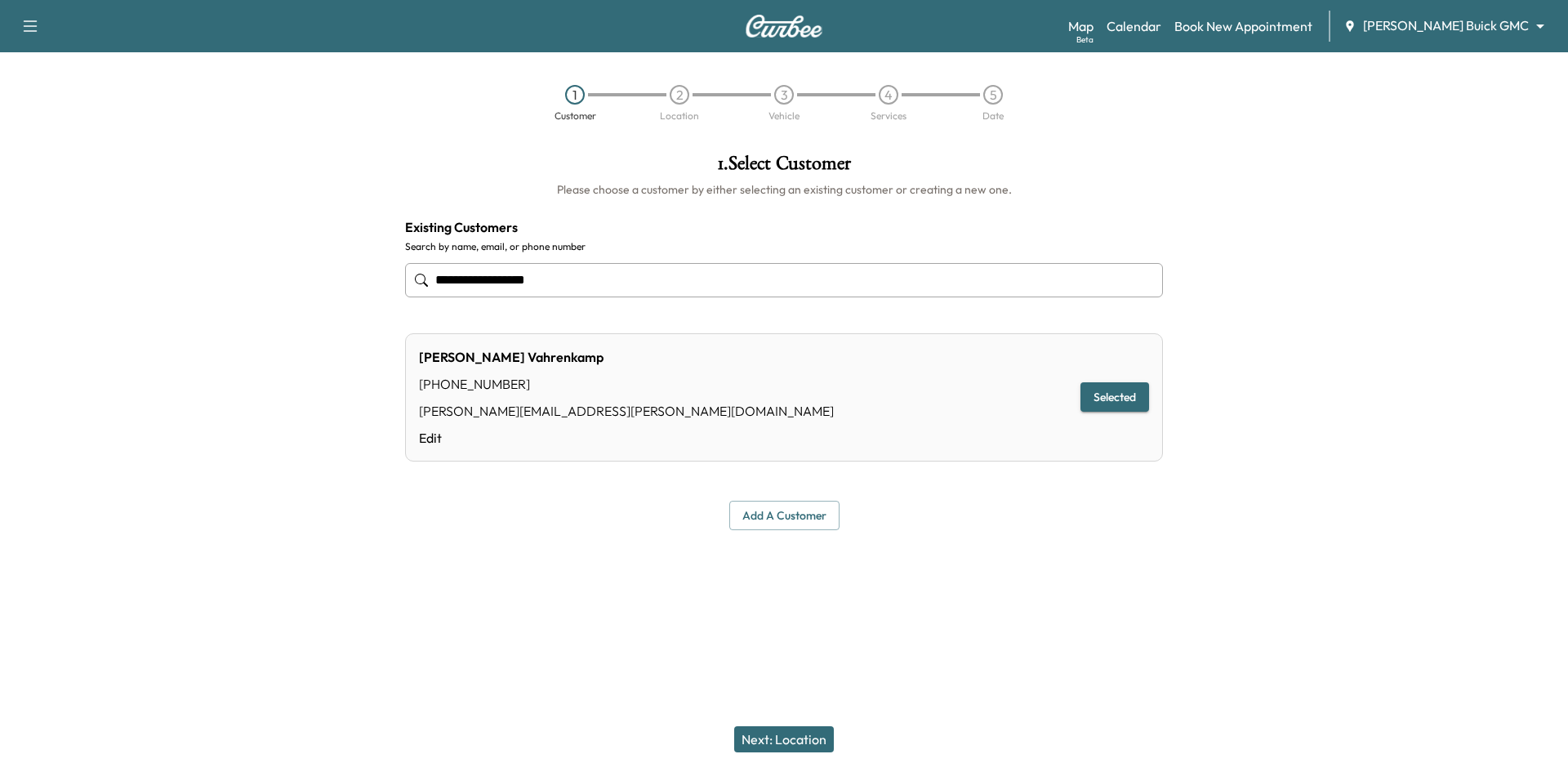
type input "**********"
click at [782, 738] on button "Next: Location" at bounding box center [784, 739] width 100 height 26
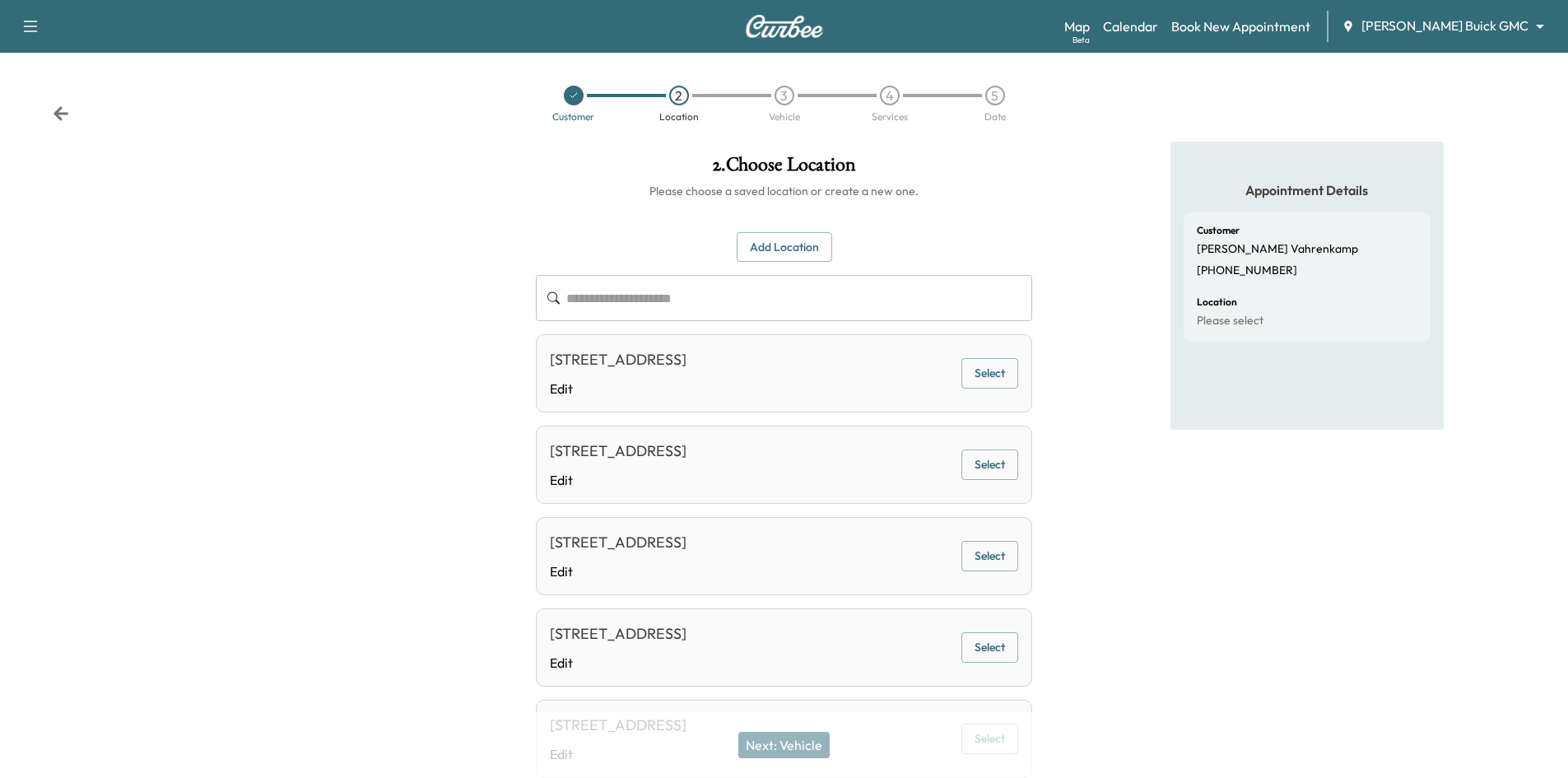
click at [980, 656] on button "Select" at bounding box center [990, 647] width 57 height 31
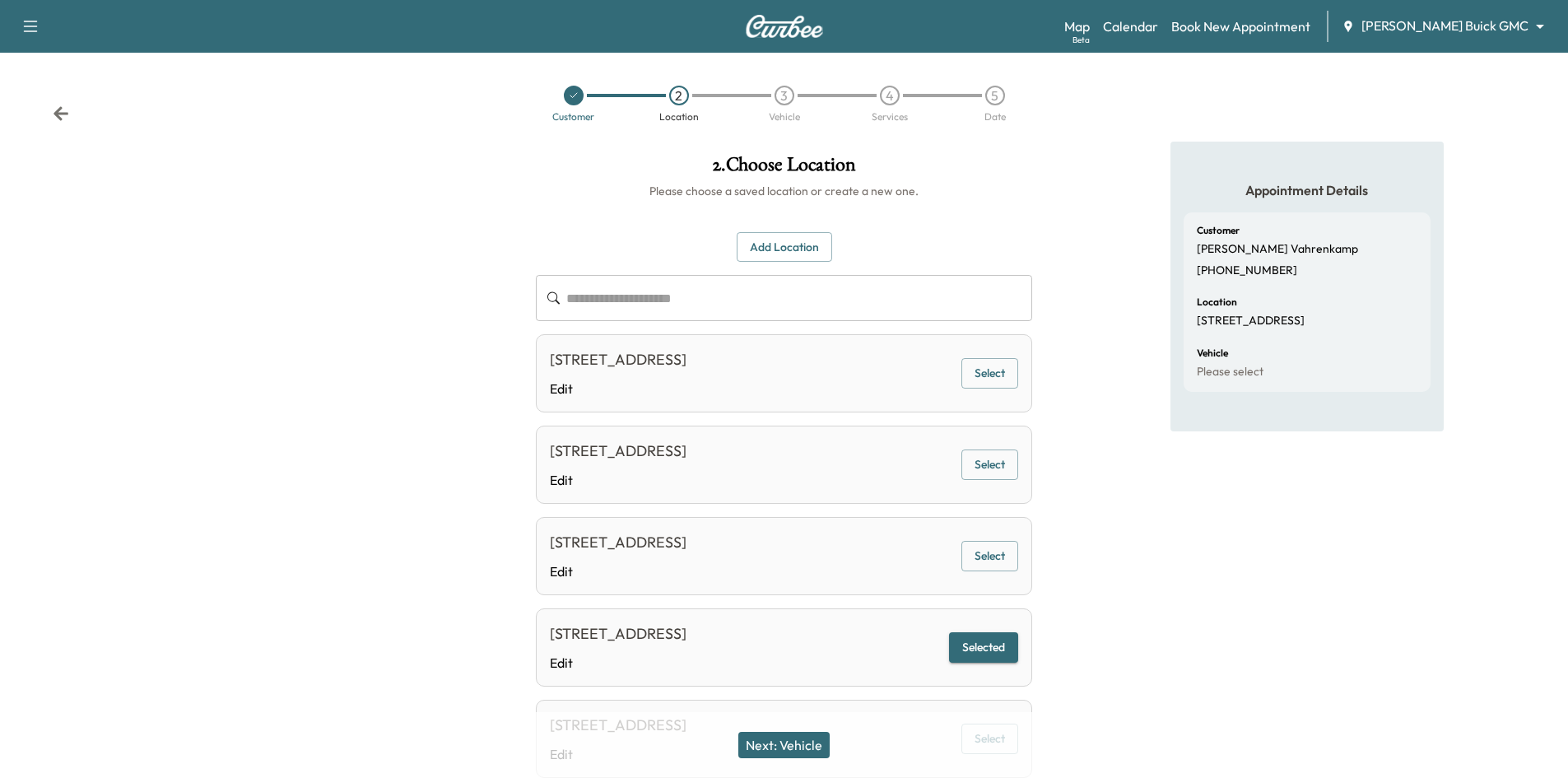
click at [820, 744] on button "Next: Vehicle" at bounding box center [783, 744] width 92 height 26
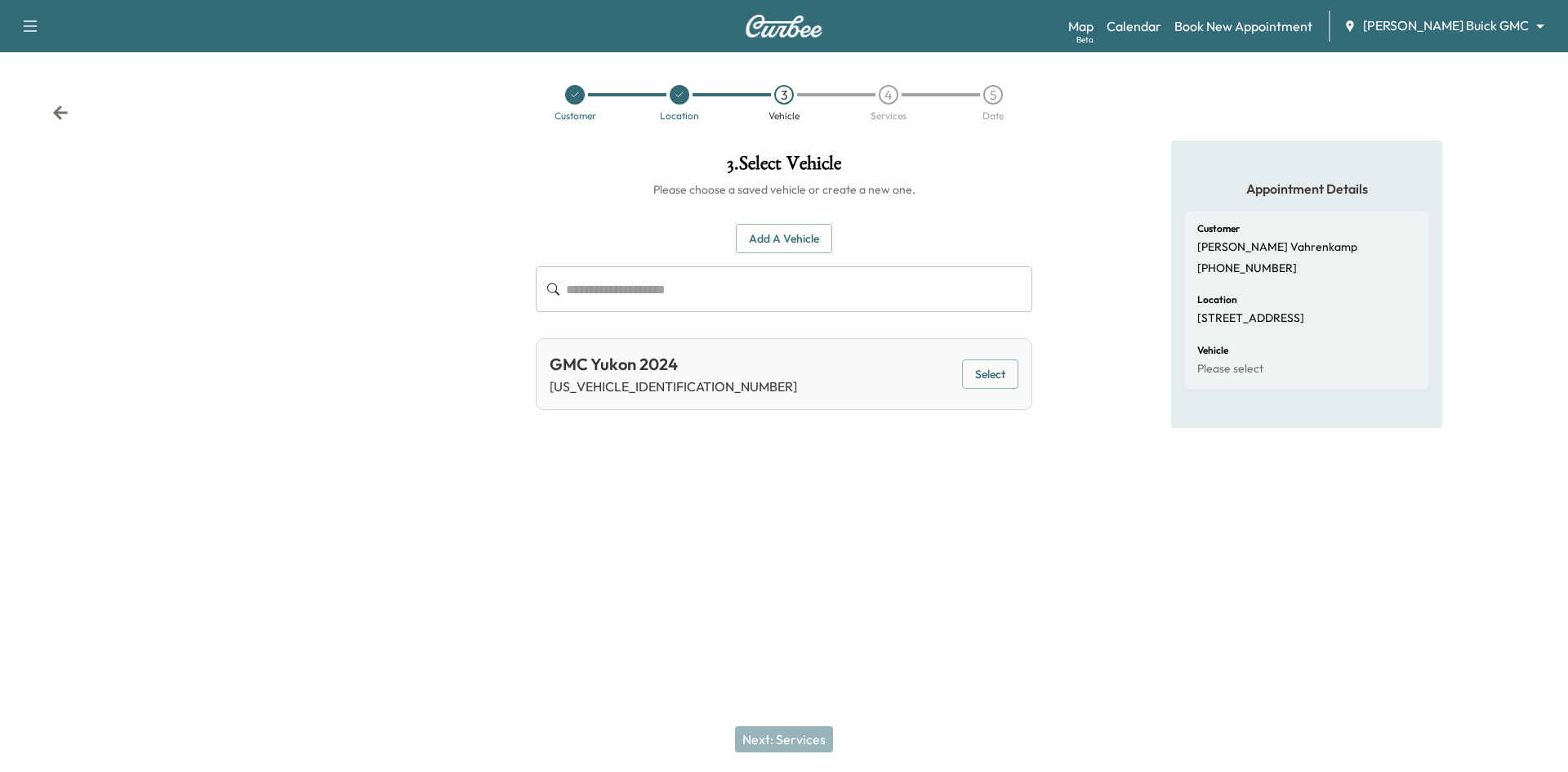
click at [975, 374] on button "Select" at bounding box center [990, 375] width 57 height 31
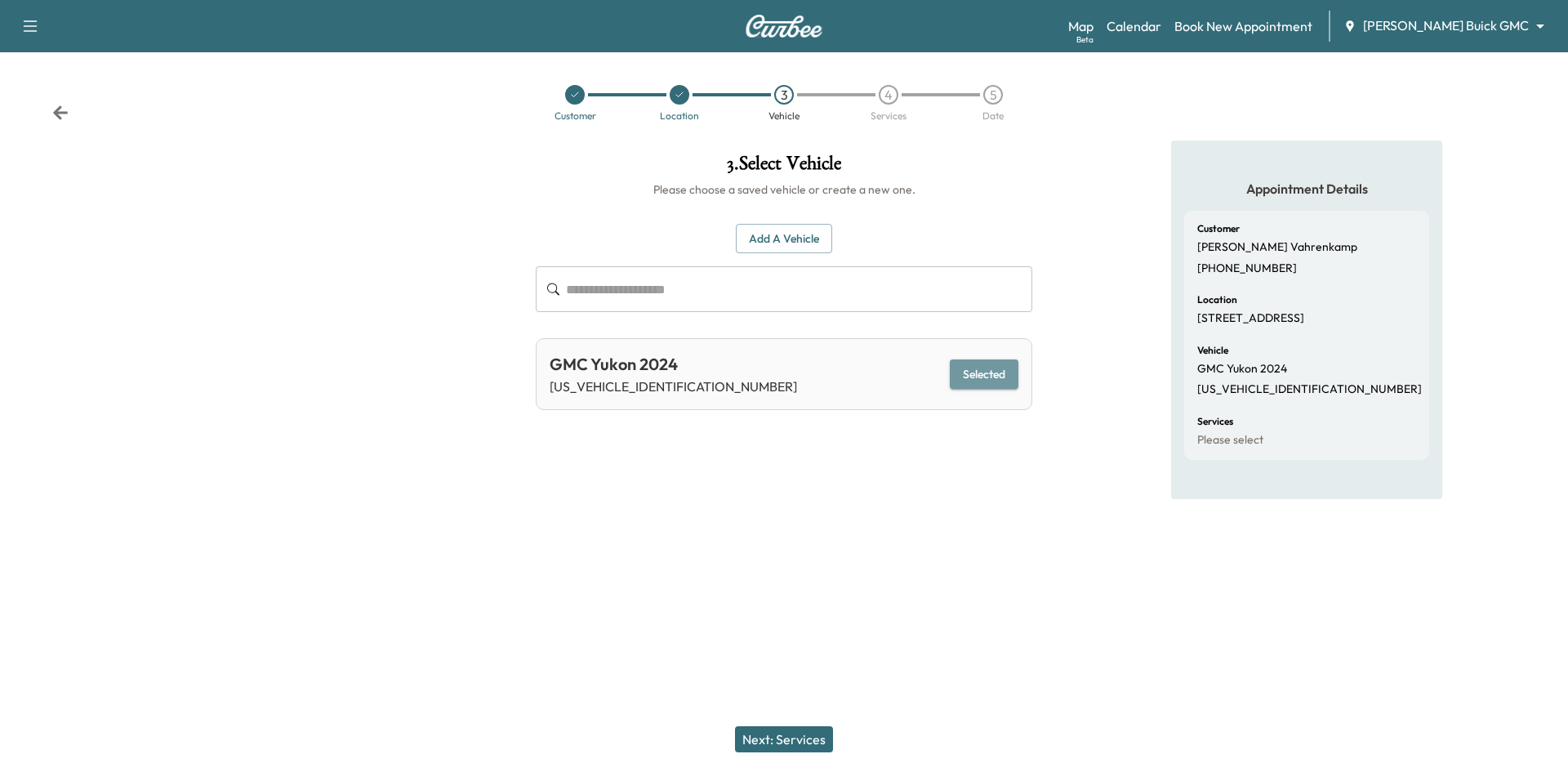
click at [972, 377] on button "Selected" at bounding box center [984, 375] width 68 height 31
click at [811, 741] on button "Next: Services" at bounding box center [784, 739] width 98 height 26
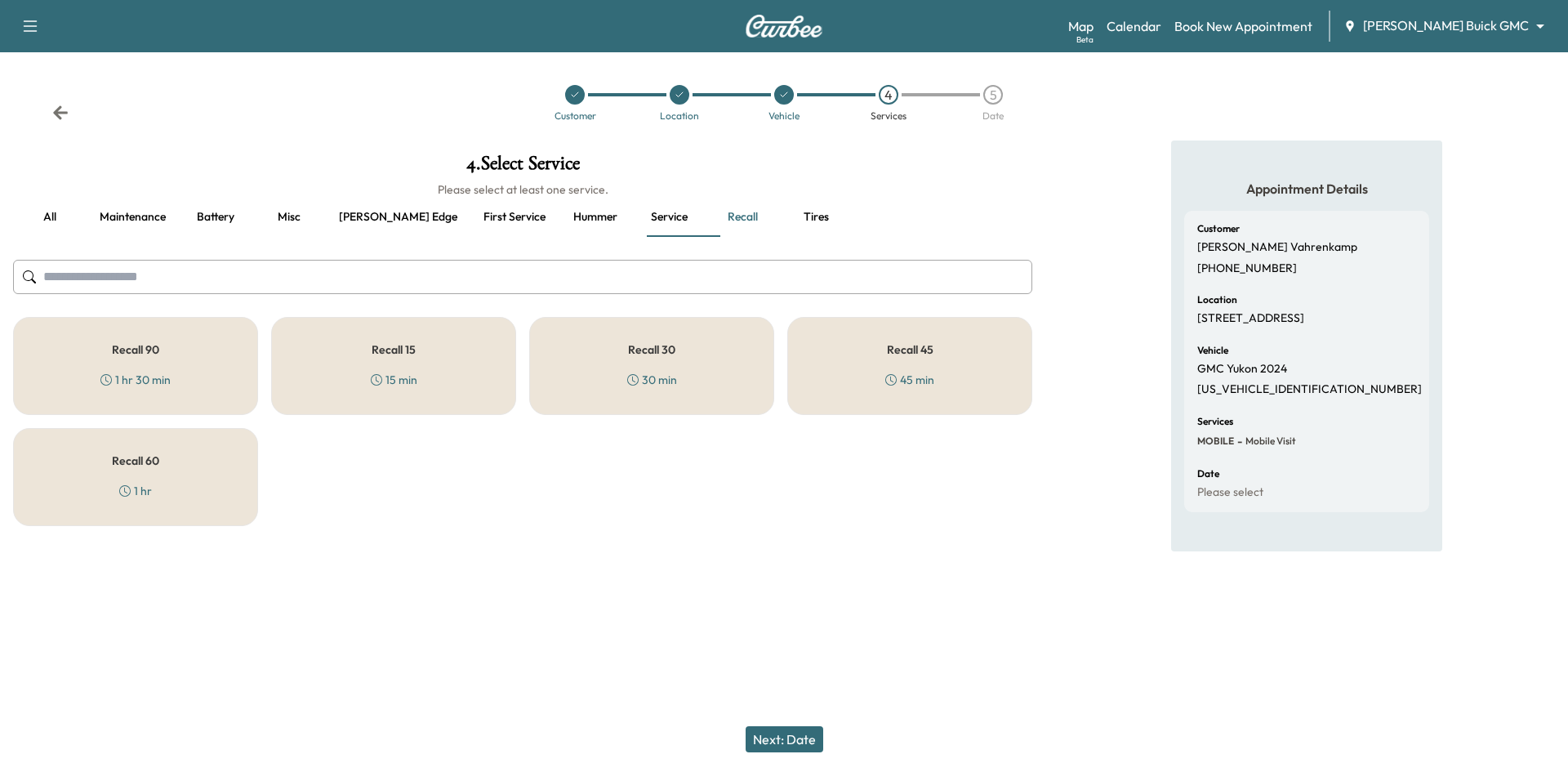
click at [915, 394] on div "Recall 45 45 min" at bounding box center [909, 365] width 245 height 98
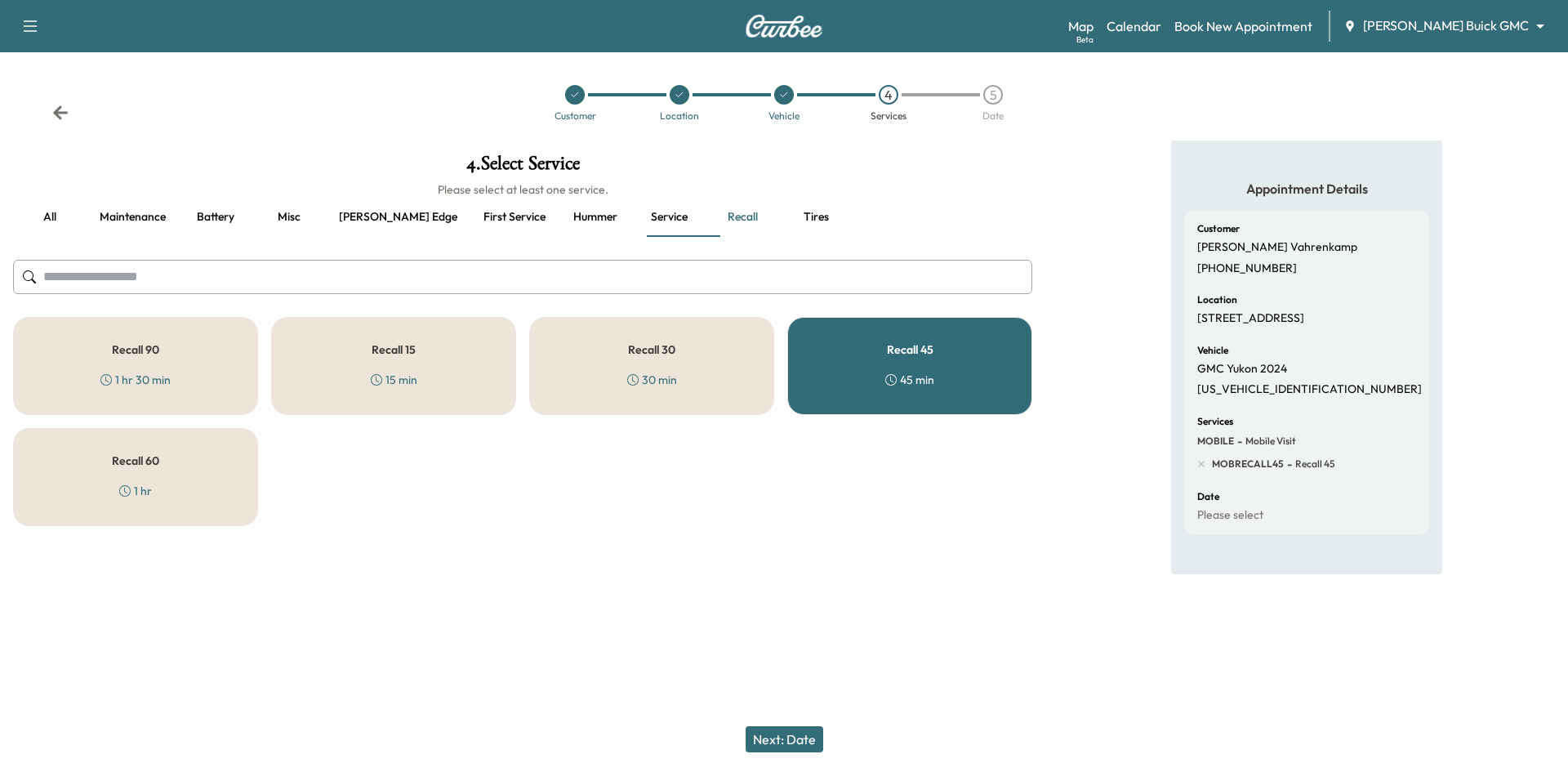
click at [786, 741] on button "Next: Date" at bounding box center [784, 739] width 77 height 26
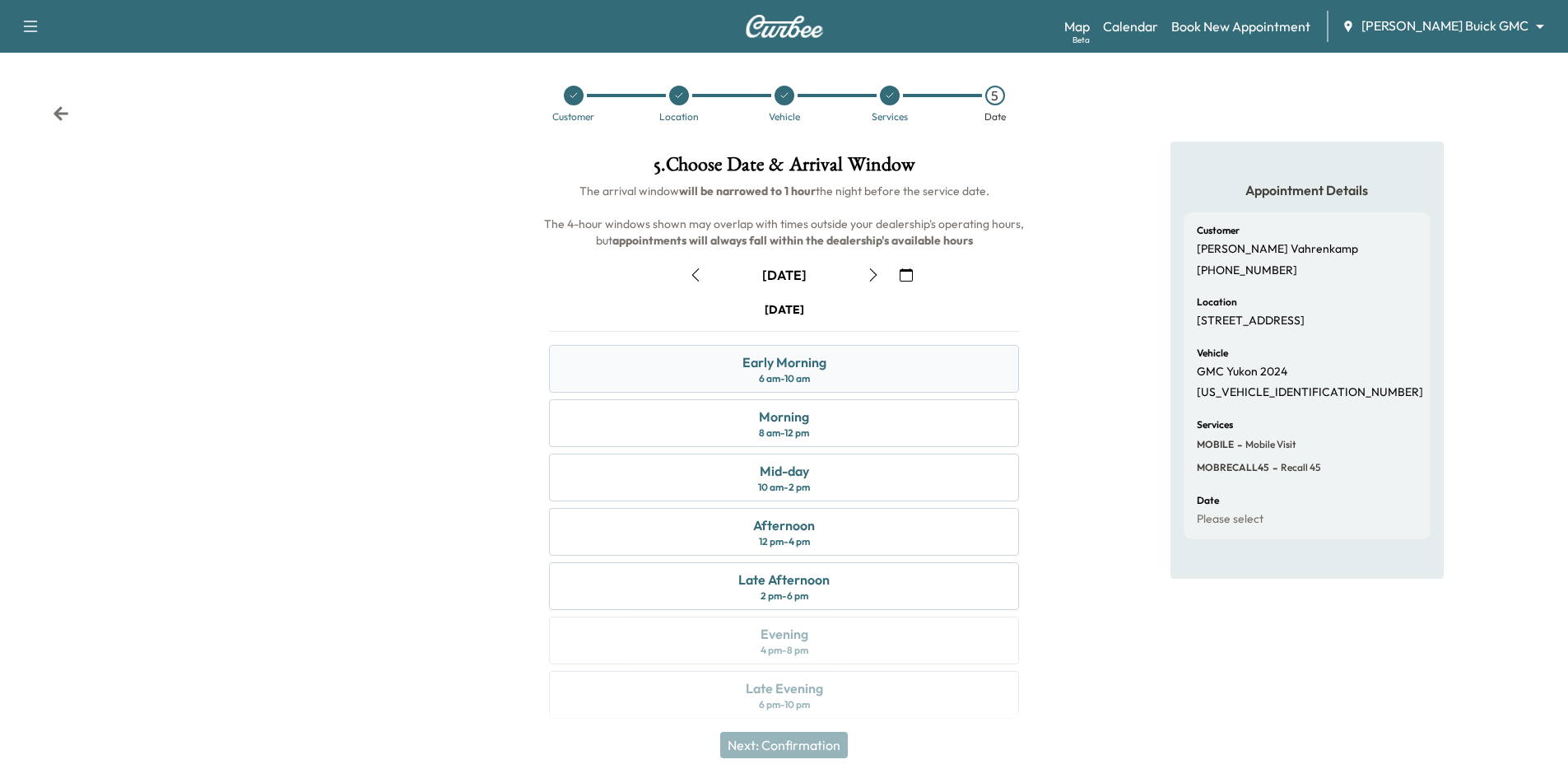
click at [855, 364] on div "Early Morning 6 am - 10 am" at bounding box center [784, 368] width 469 height 48
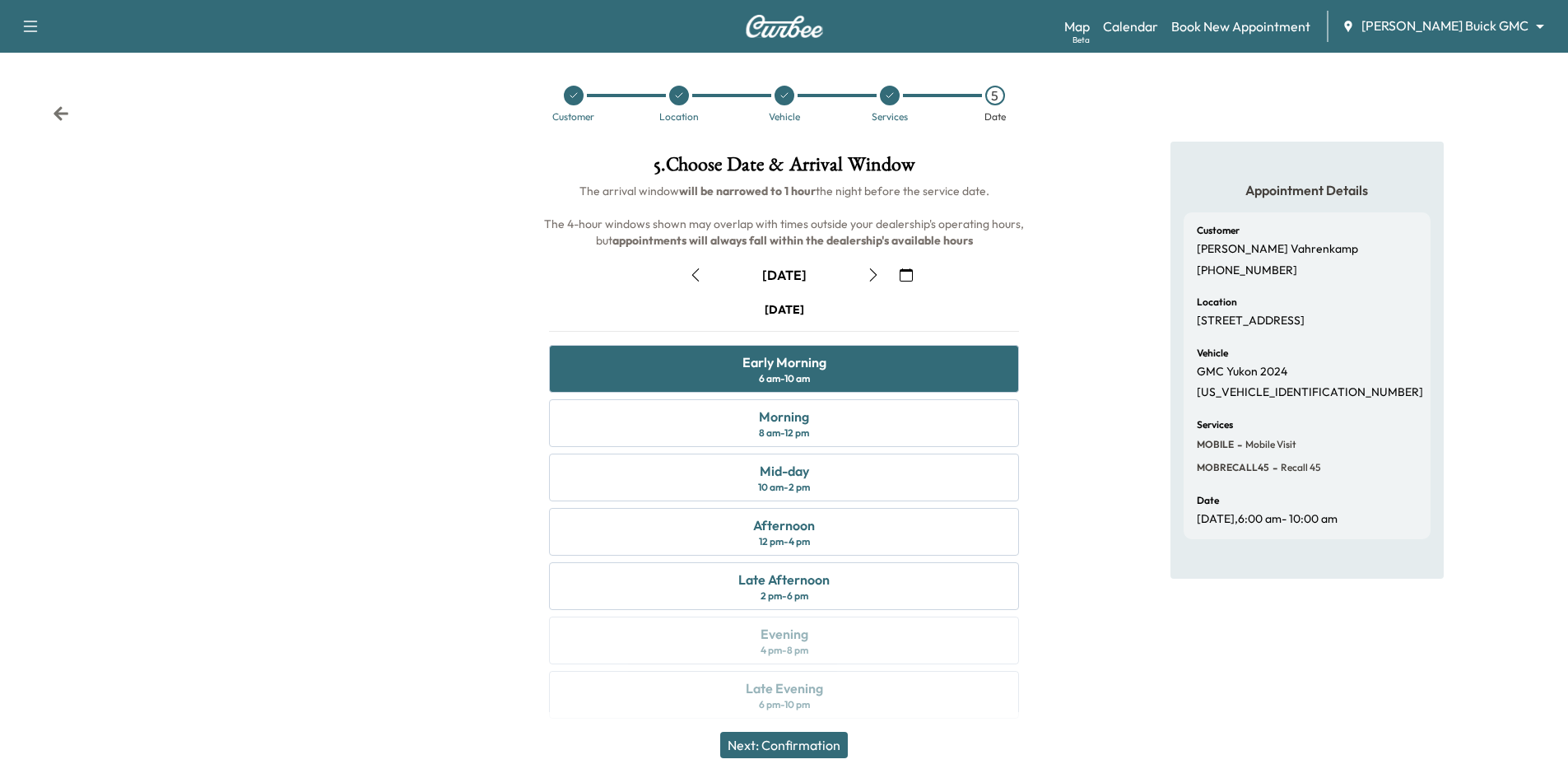
click at [813, 744] on button "Next: Confirmation" at bounding box center [783, 744] width 128 height 26
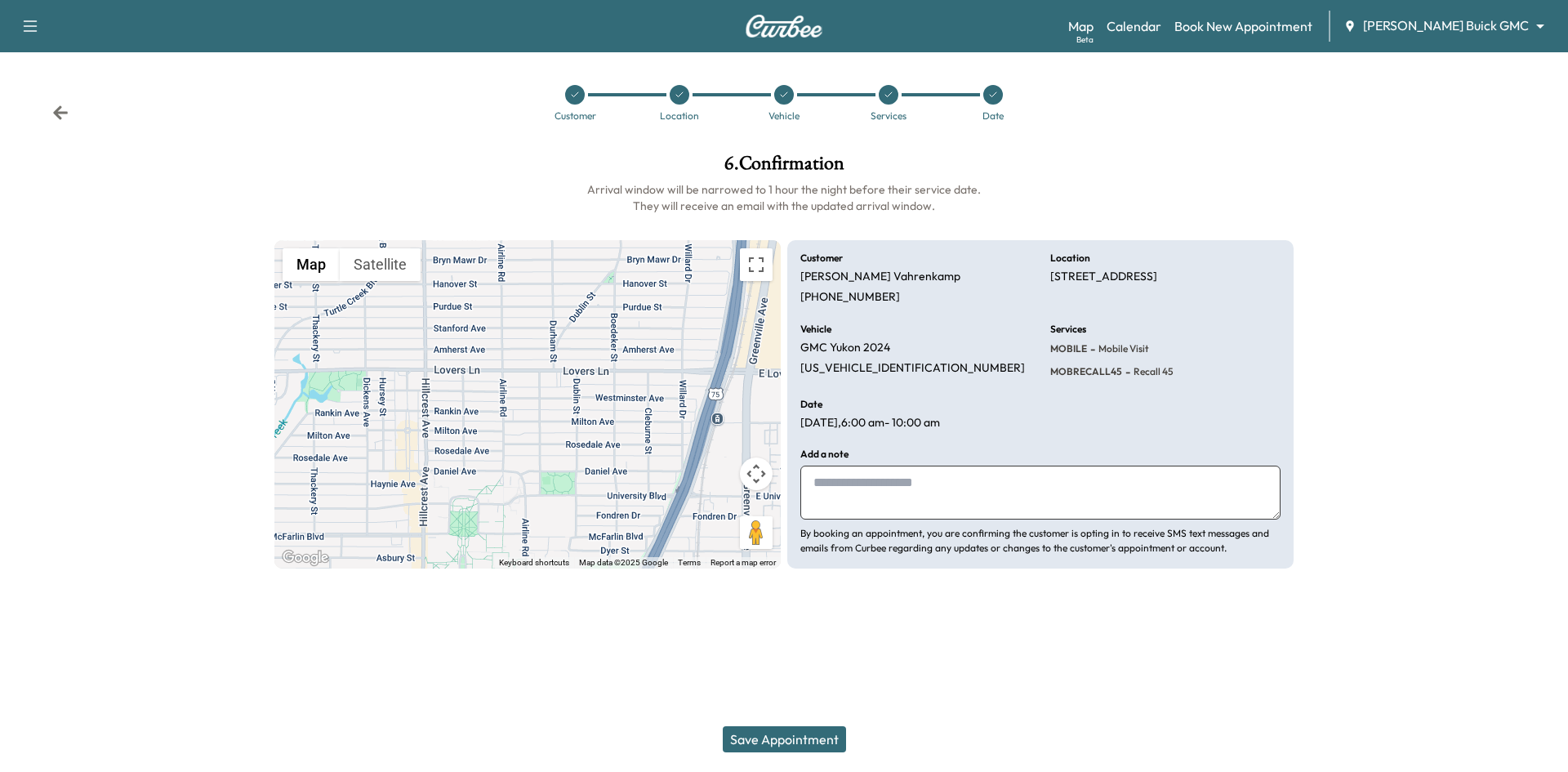
click at [741, 750] on button "Save Appointment" at bounding box center [784, 739] width 123 height 26
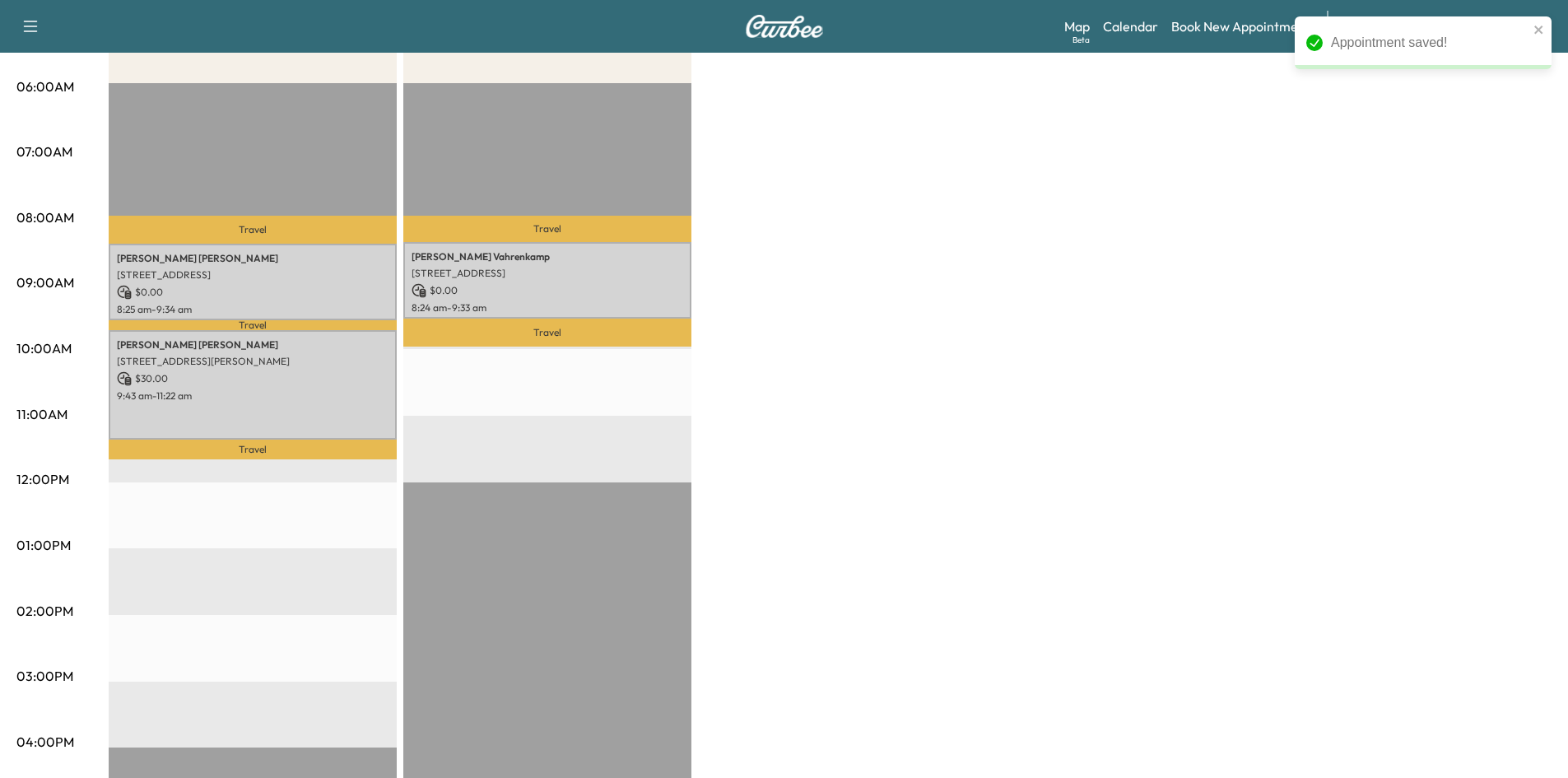
scroll to position [83, 0]
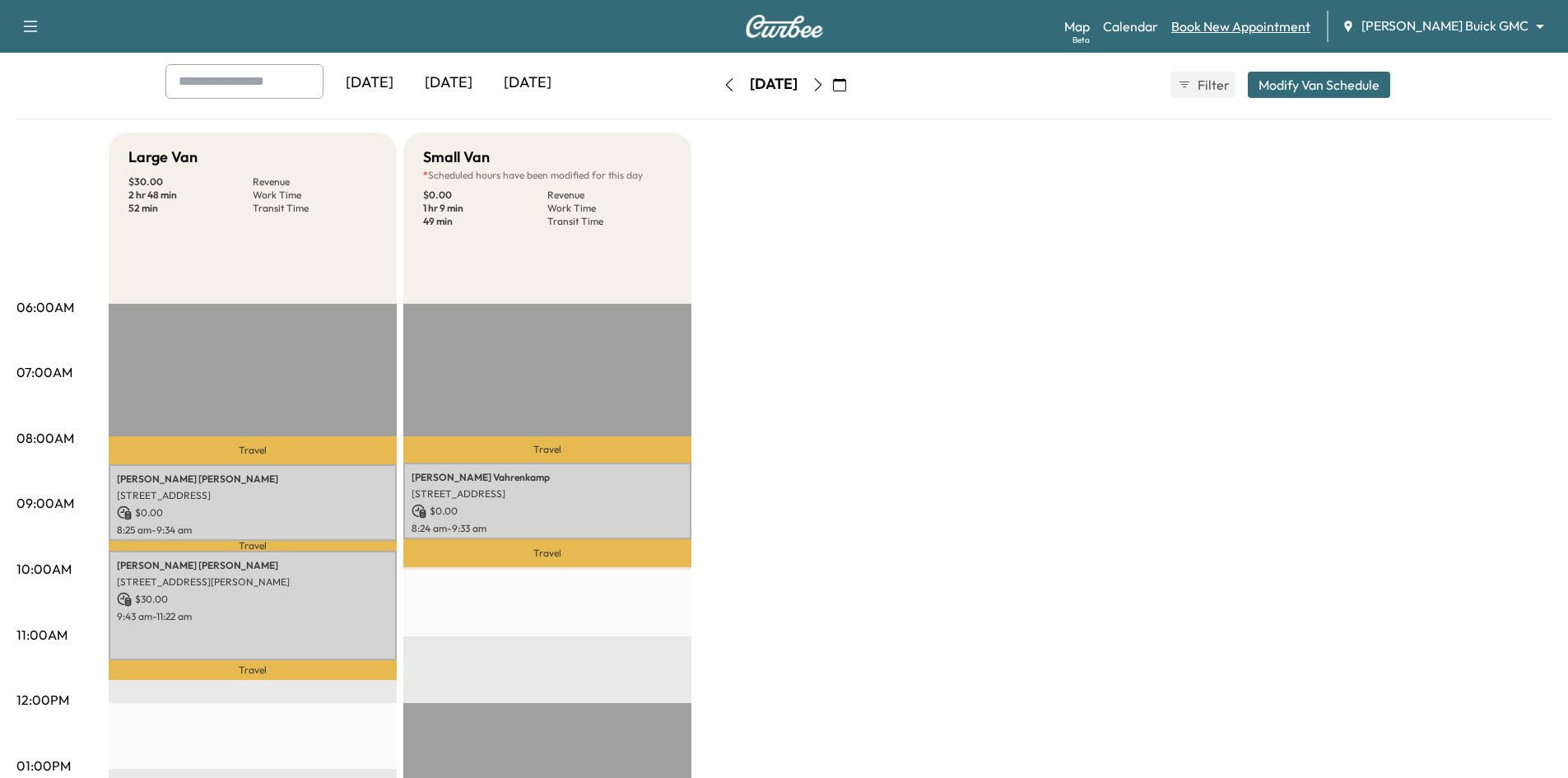
click at [1311, 28] on link "Book New Appointment" at bounding box center [1240, 26] width 139 height 20
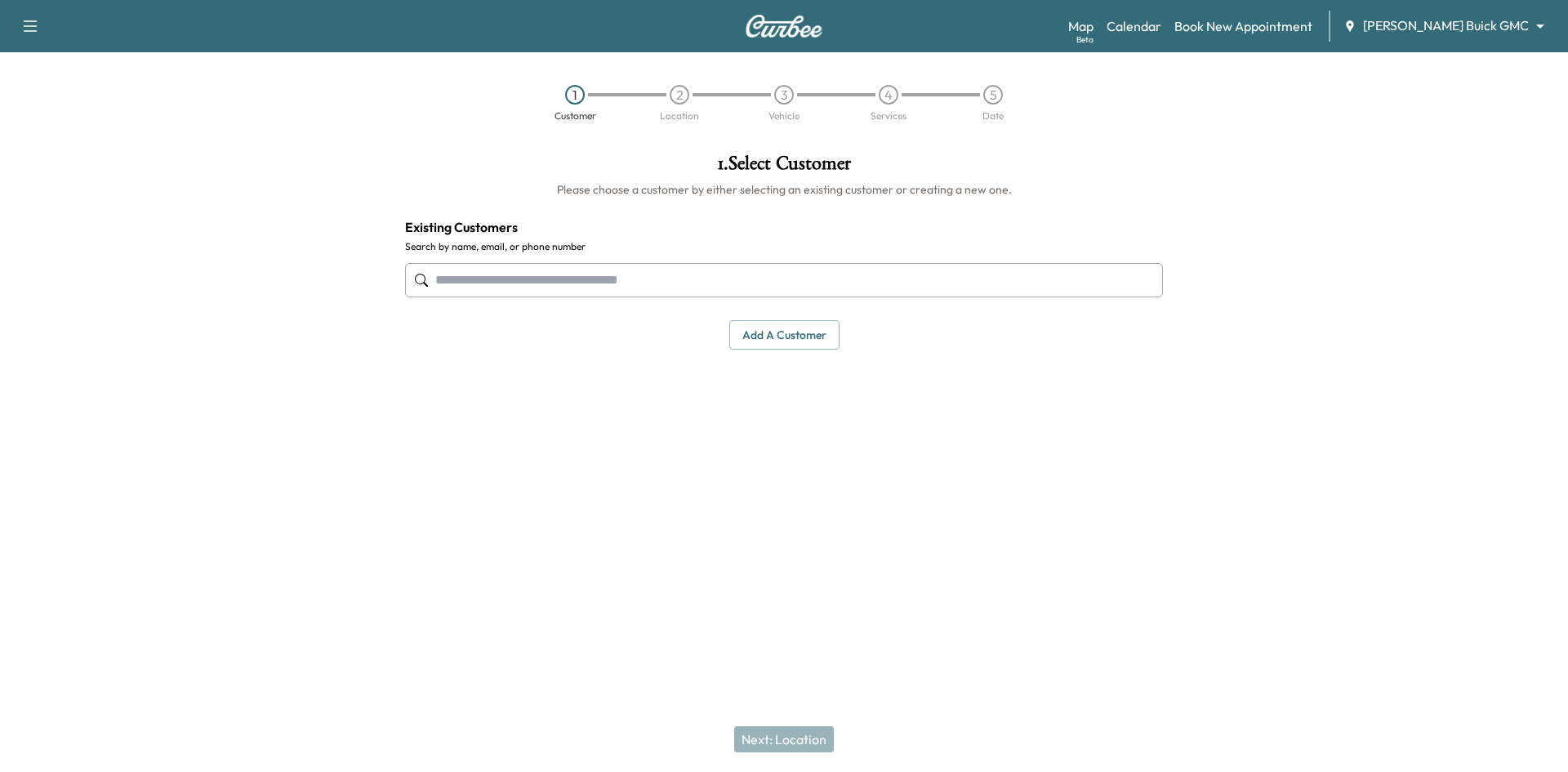
drag, startPoint x: 629, startPoint y: 285, endPoint x: 704, endPoint y: 264, distance: 77.9
click at [644, 288] on input "text" at bounding box center [784, 280] width 758 height 34
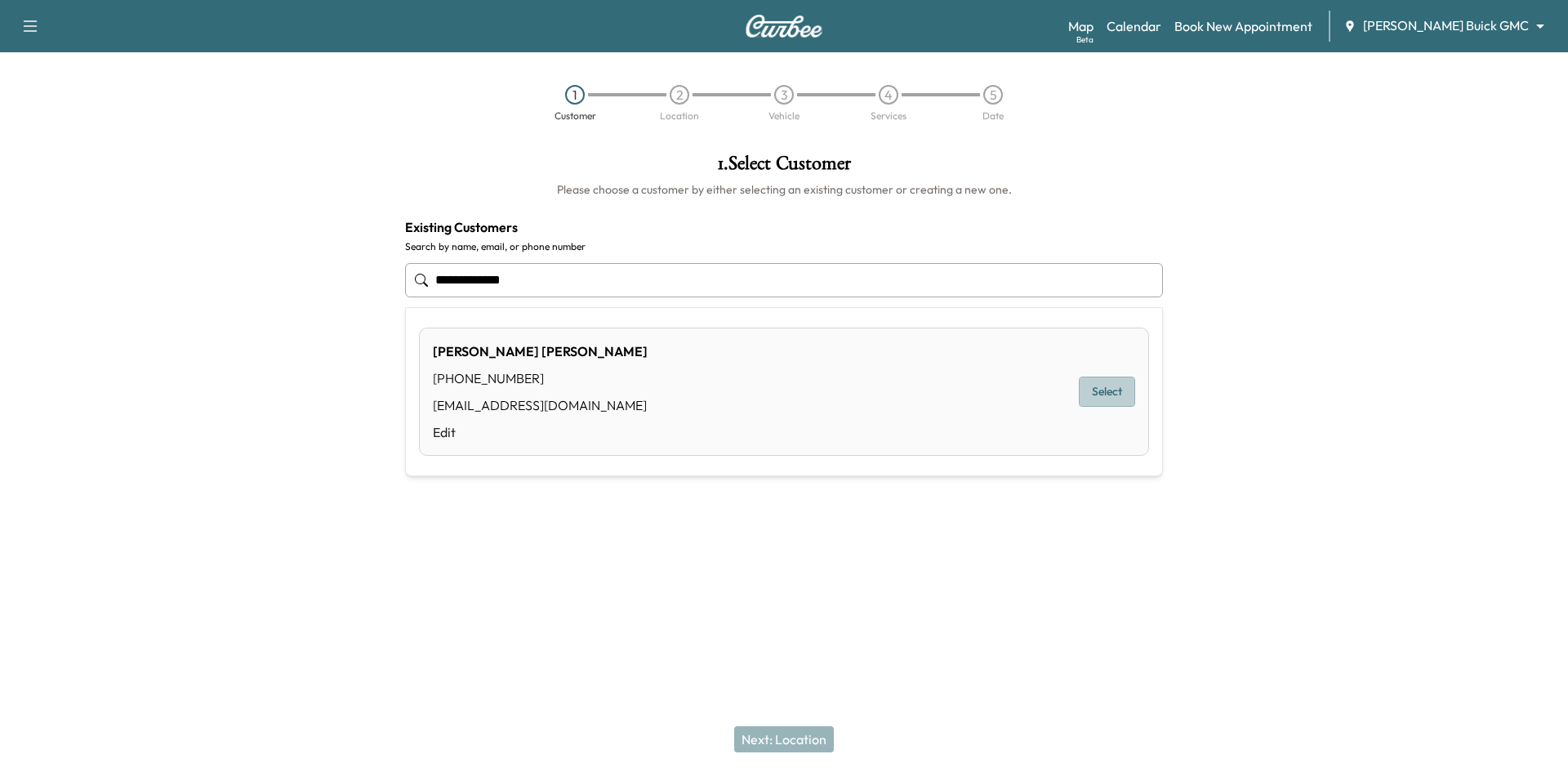
click at [1116, 395] on button "Select" at bounding box center [1107, 392] width 57 height 31
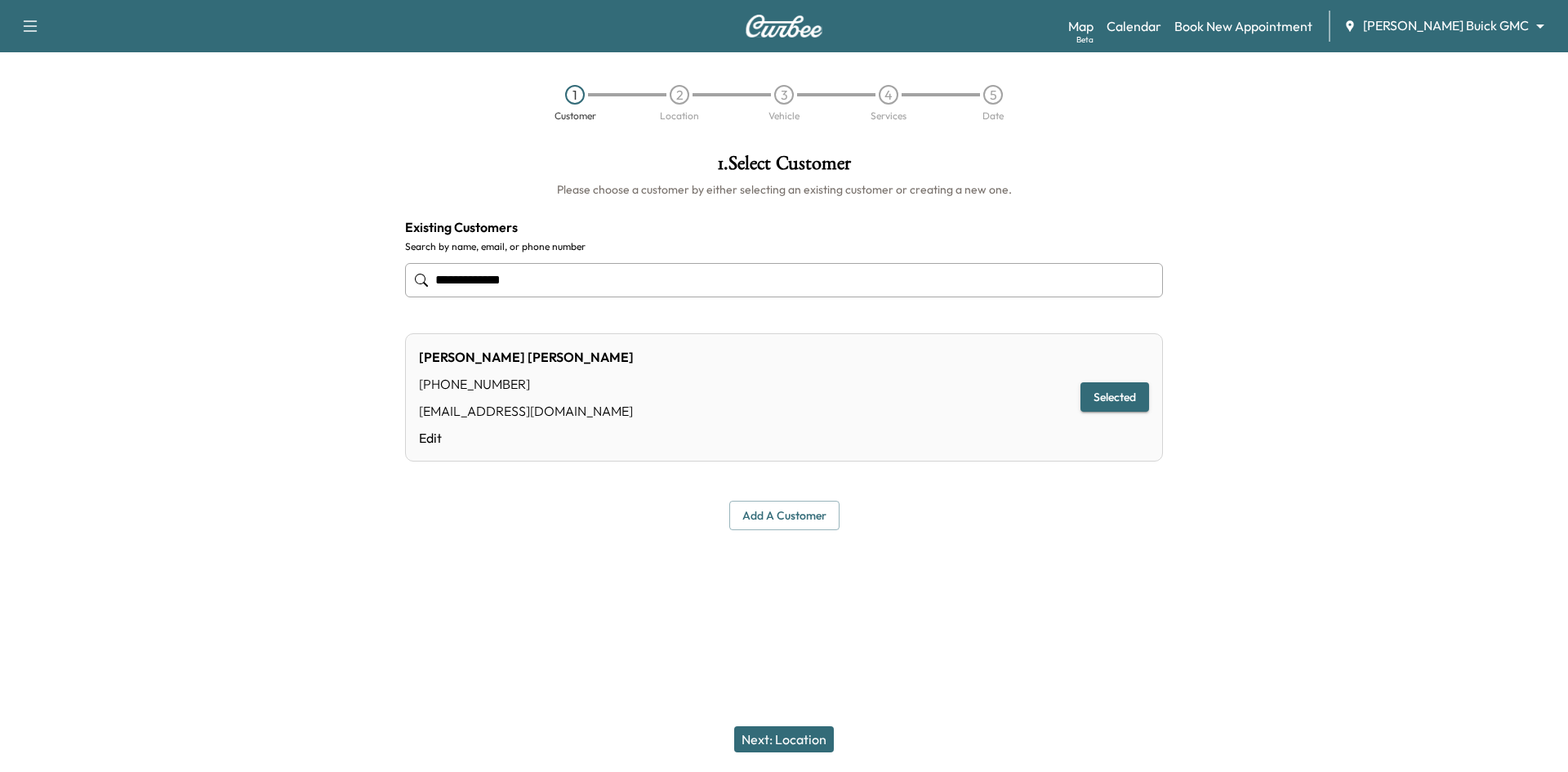
type input "**********"
click at [790, 732] on button "Next: Location" at bounding box center [784, 739] width 100 height 26
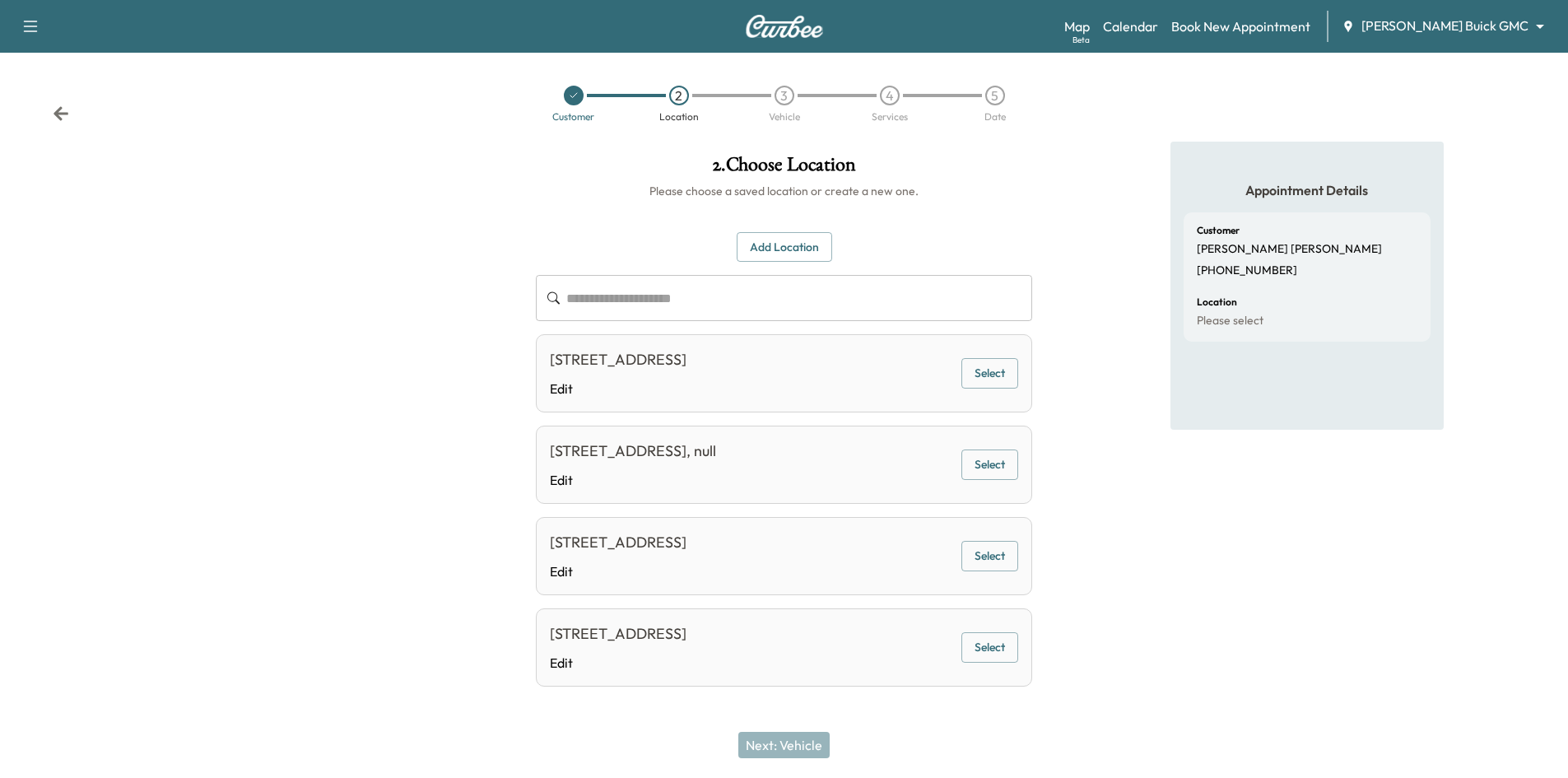
click at [802, 241] on button "Add Location" at bounding box center [784, 248] width 95 height 31
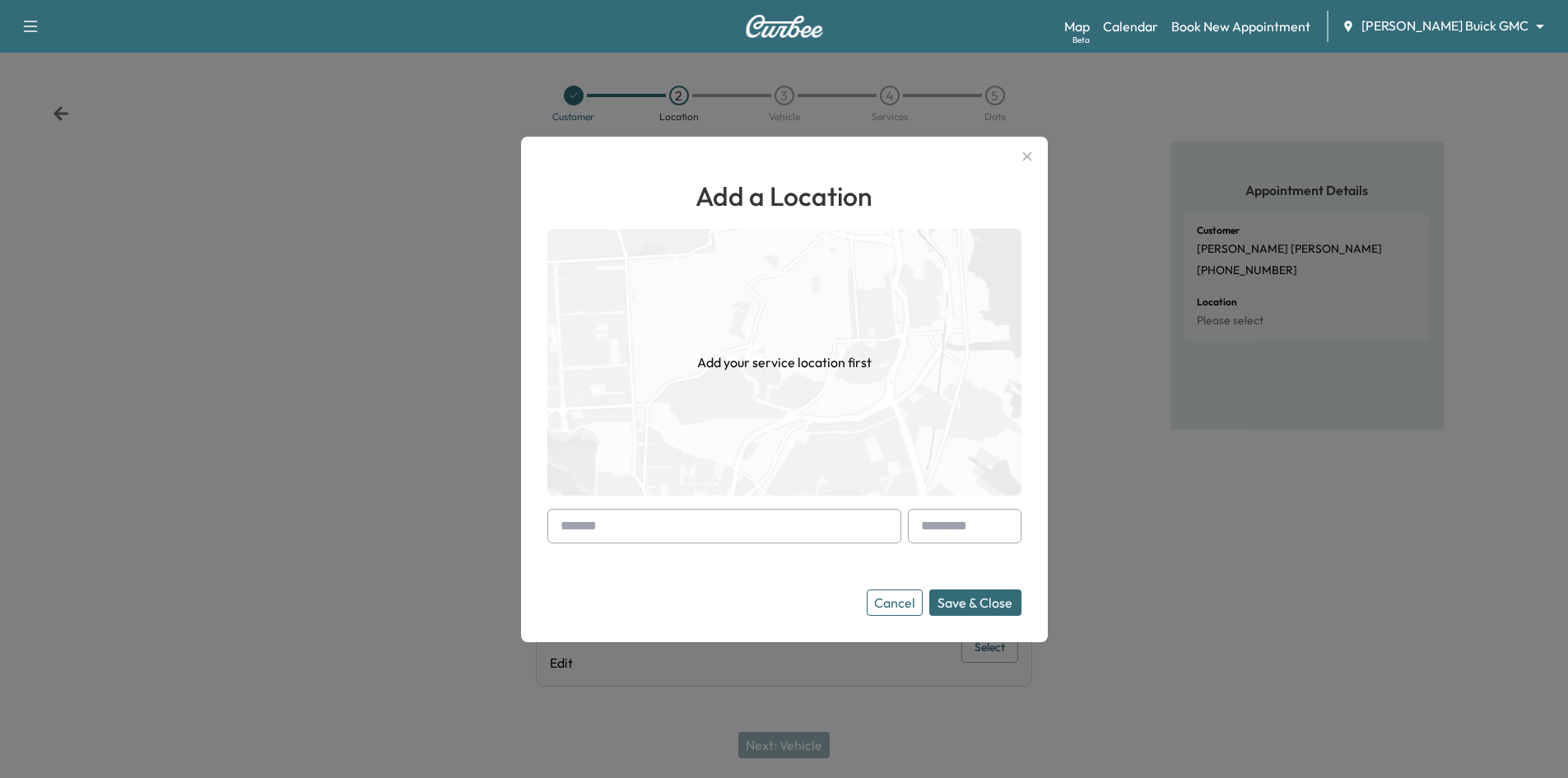
drag, startPoint x: 800, startPoint y: 523, endPoint x: 1579, endPoint y: 587, distance: 781.6
click at [802, 523] on input "text" at bounding box center [724, 526] width 353 height 34
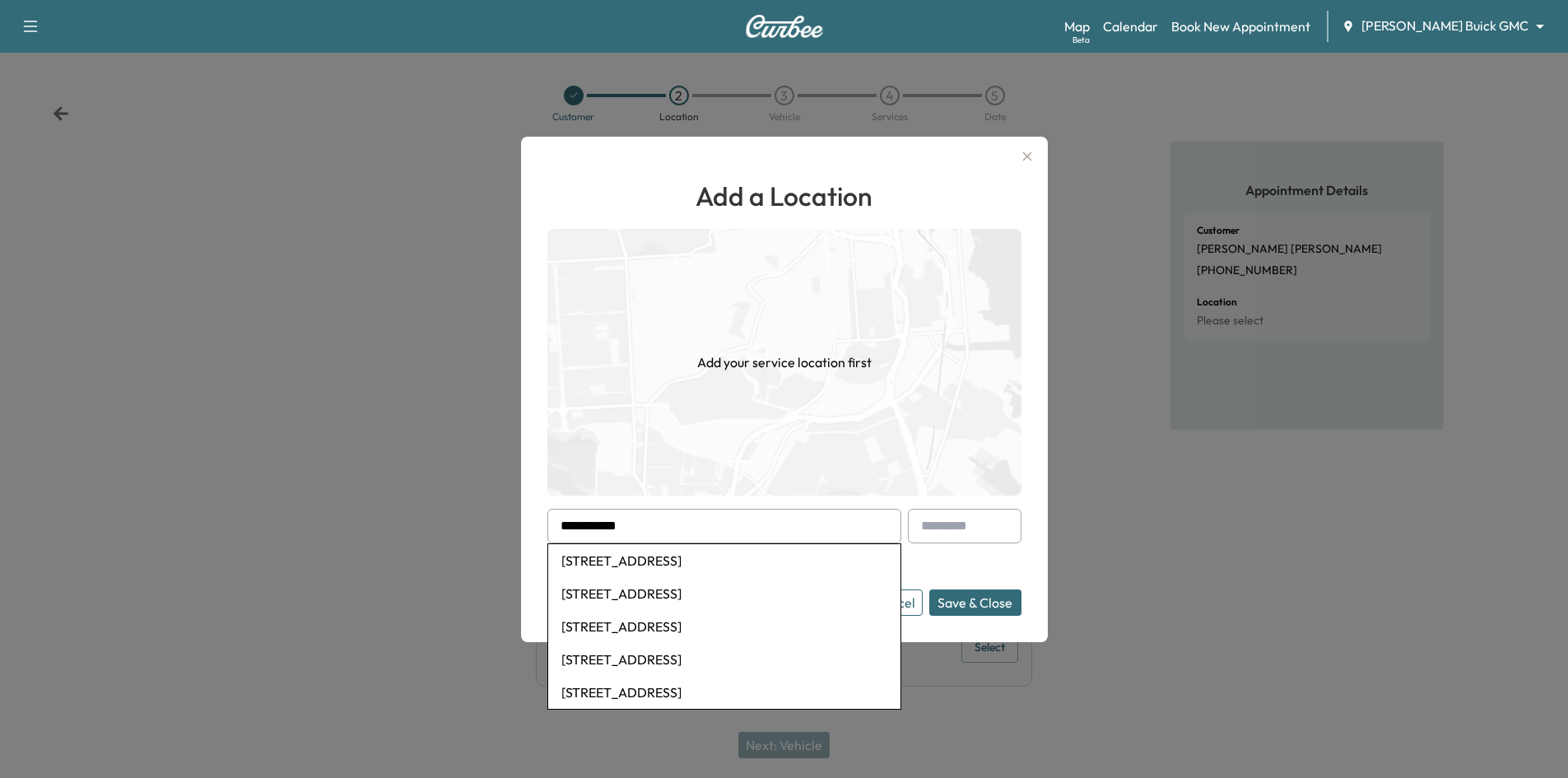
click at [793, 559] on li "[STREET_ADDRESS]" at bounding box center [724, 560] width 353 height 33
type input "**********"
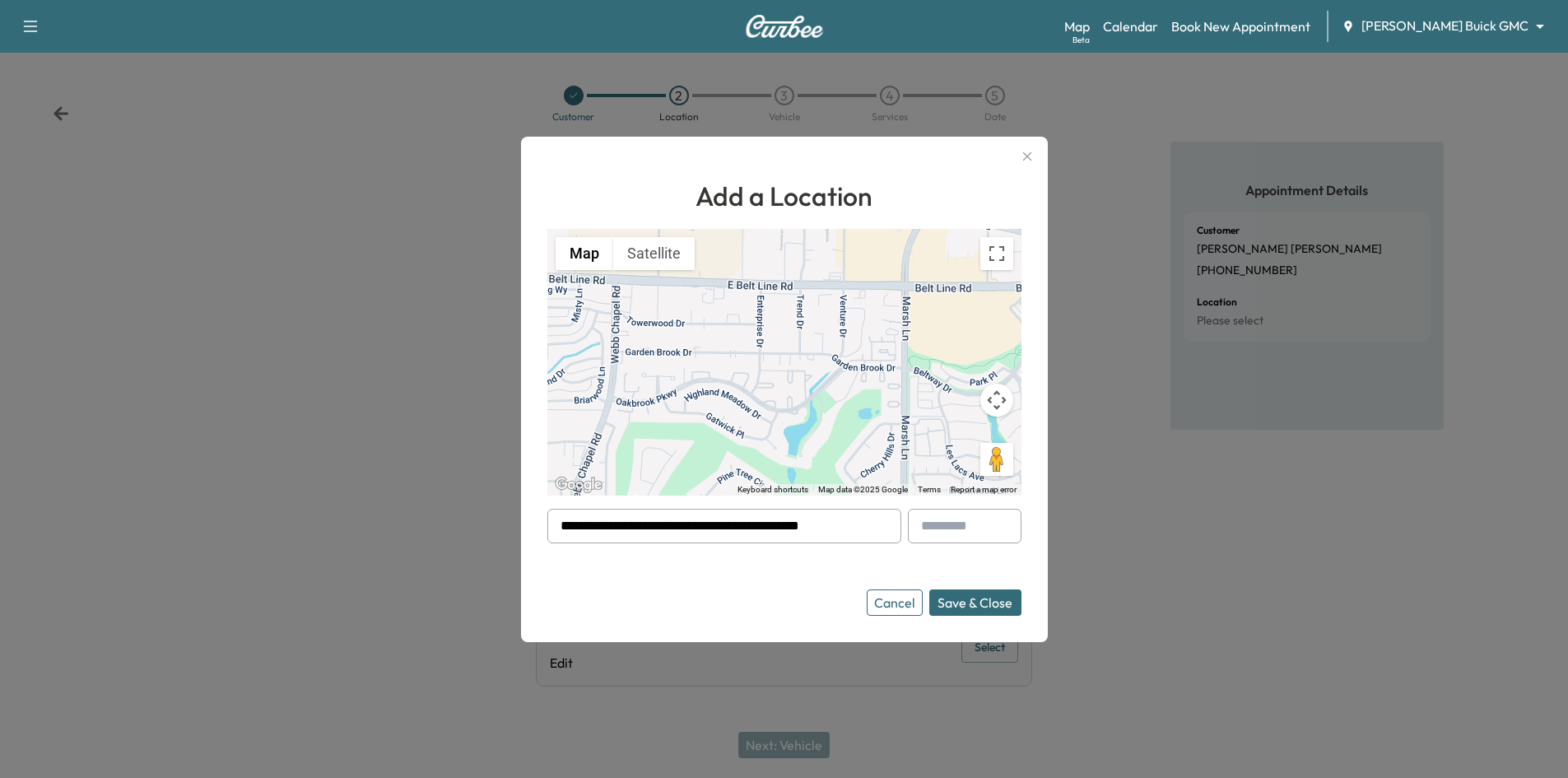
click at [967, 606] on button "Save & Close" at bounding box center [975, 602] width 92 height 26
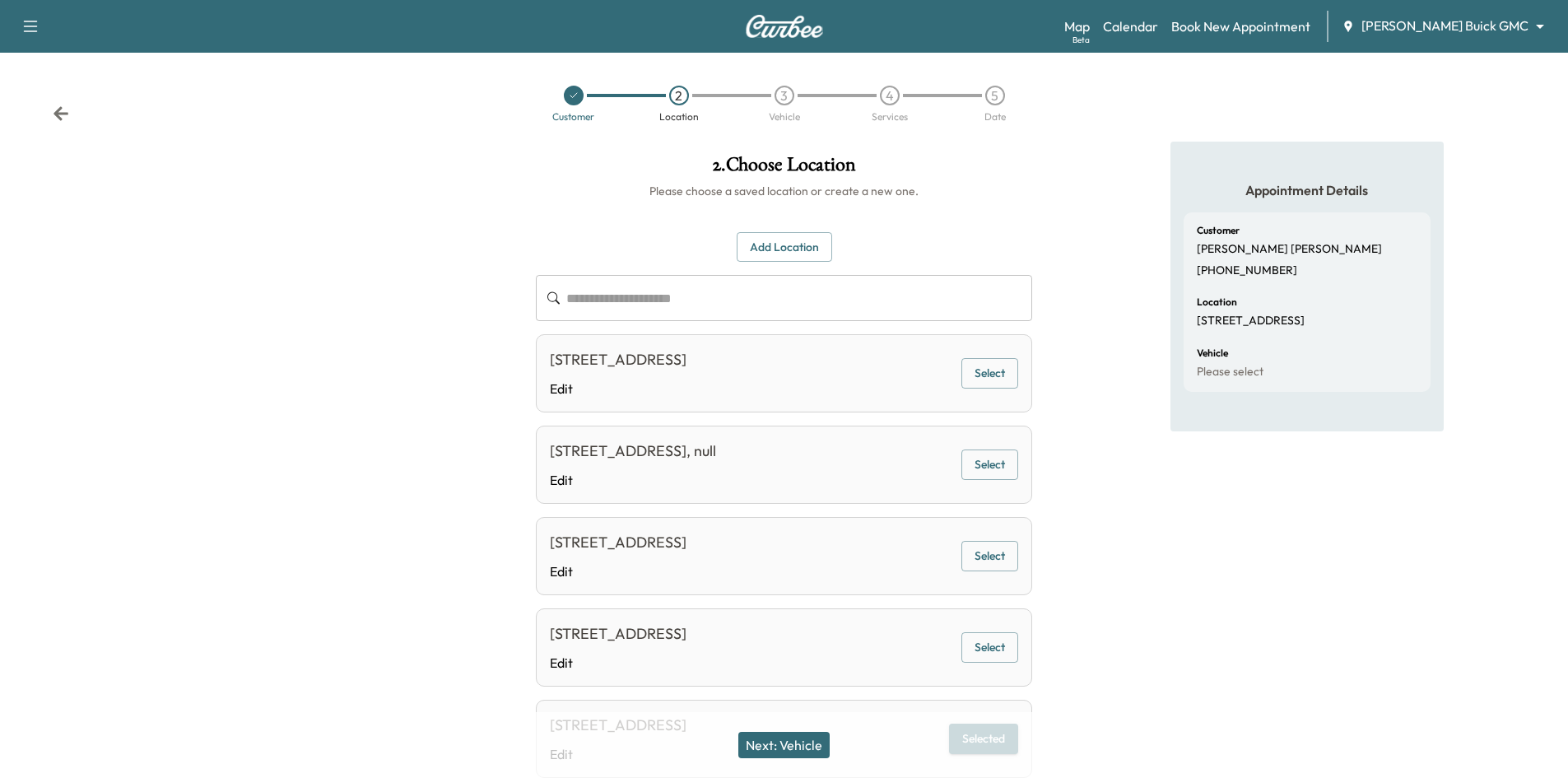
click at [774, 744] on button "Next: Vehicle" at bounding box center [783, 744] width 92 height 26
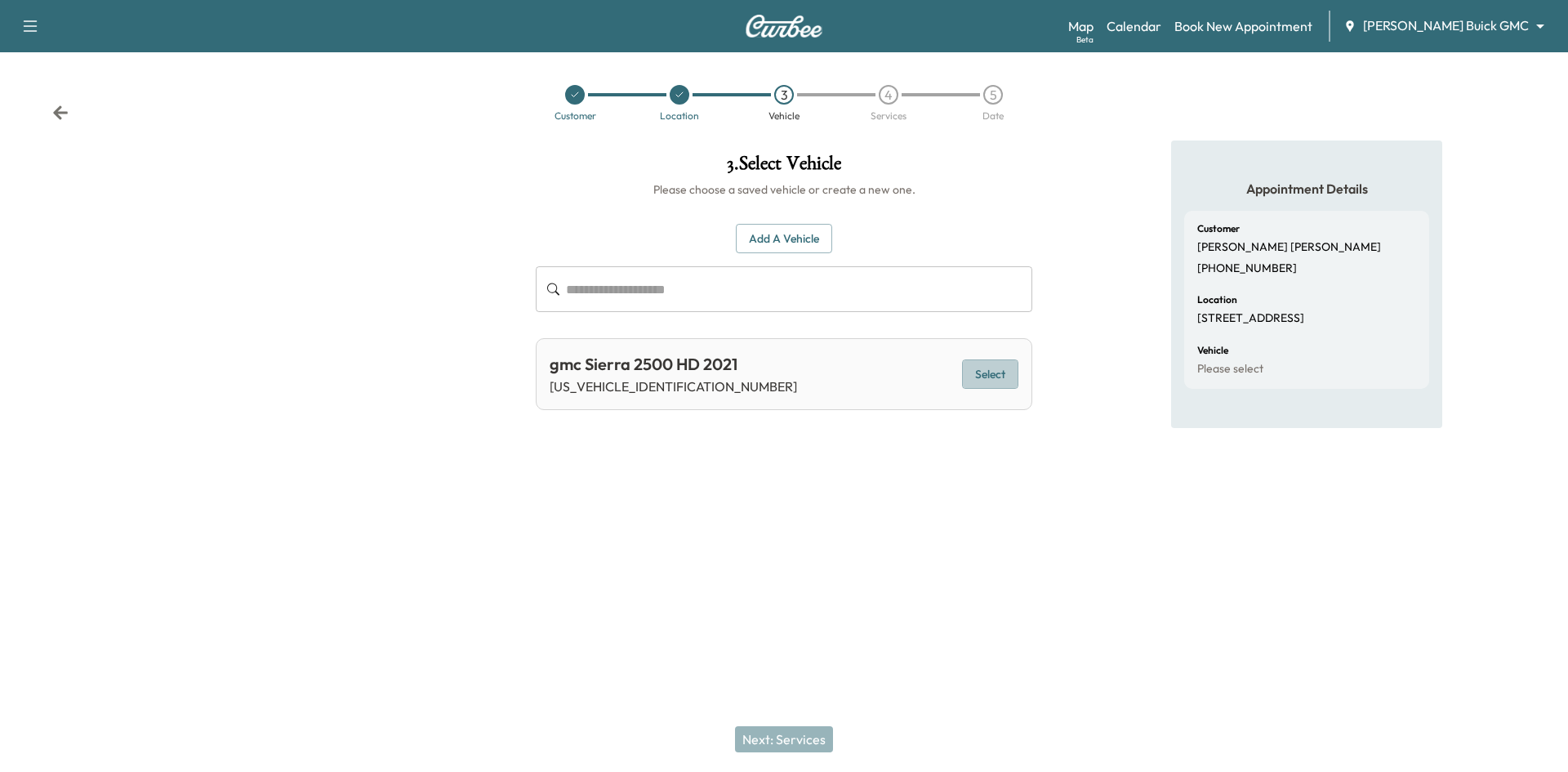
click at [1014, 381] on button "Select" at bounding box center [990, 375] width 57 height 31
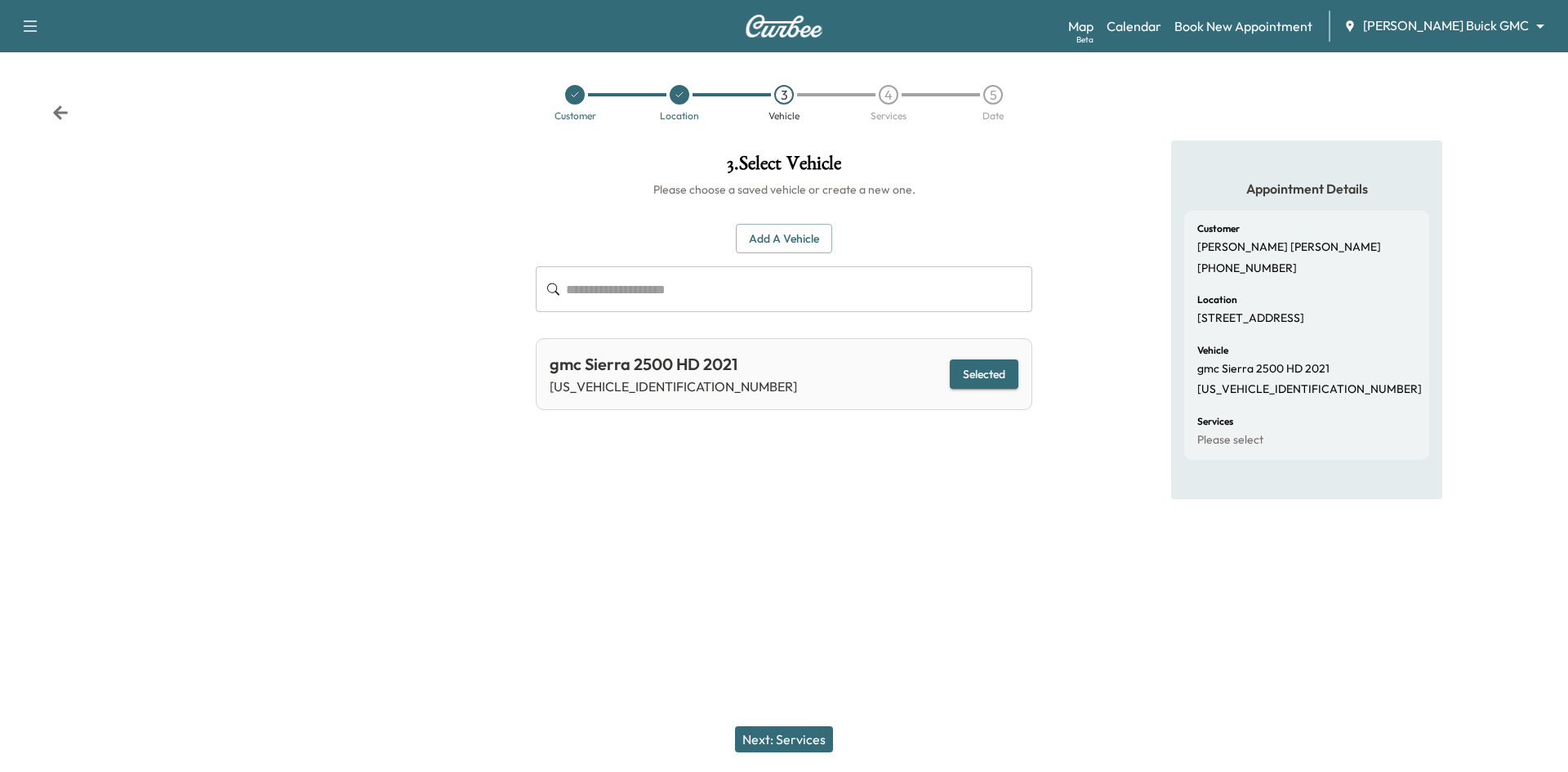
click at [800, 753] on div "Next: Services" at bounding box center [784, 739] width 1568 height 66
click at [801, 738] on button "Next: Services" at bounding box center [784, 739] width 98 height 26
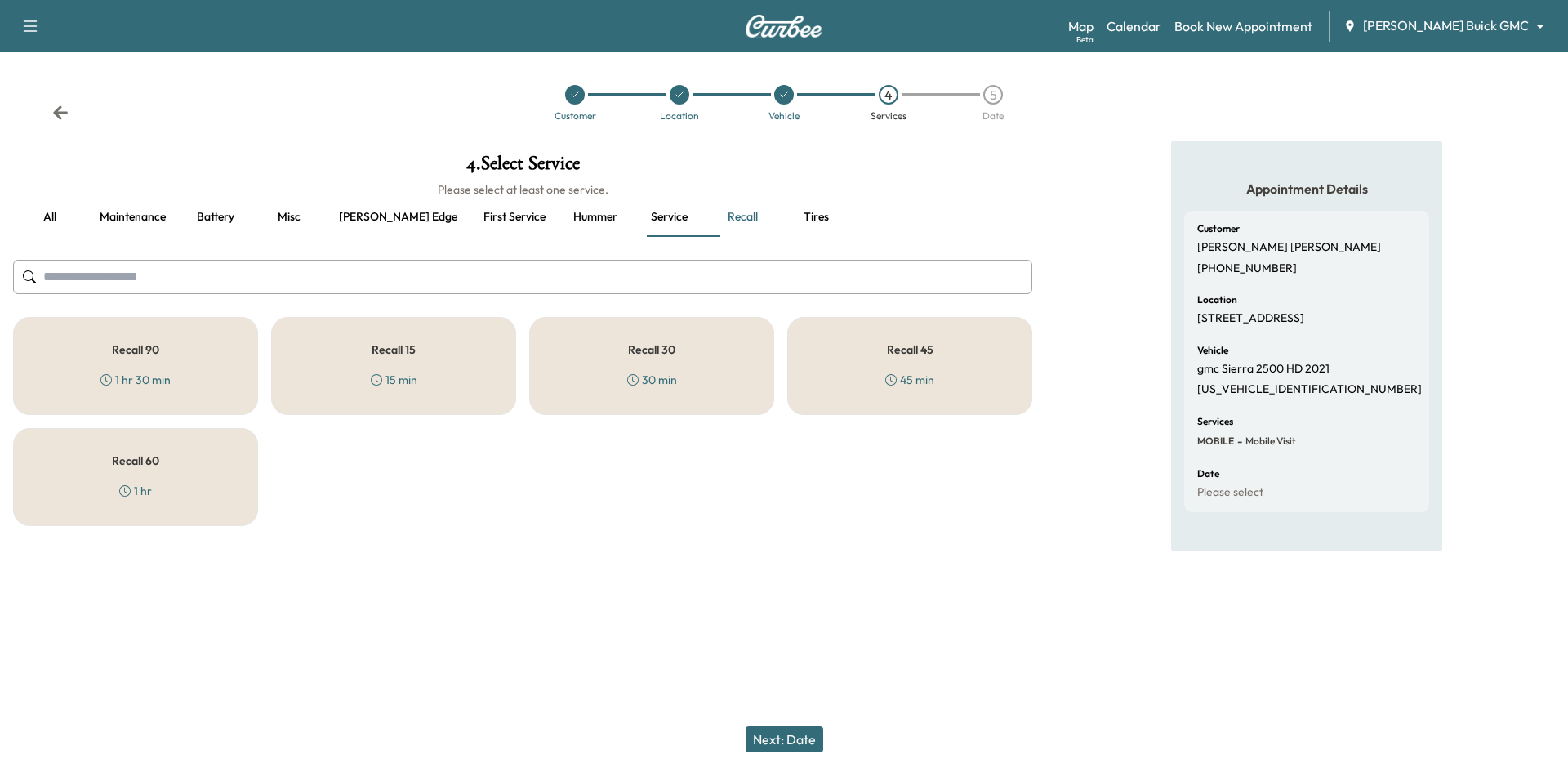
drag, startPoint x: 375, startPoint y: 357, endPoint x: 408, endPoint y: 338, distance: 38.1
click at [381, 355] on div "Recall 15 15 min" at bounding box center [393, 365] width 245 height 98
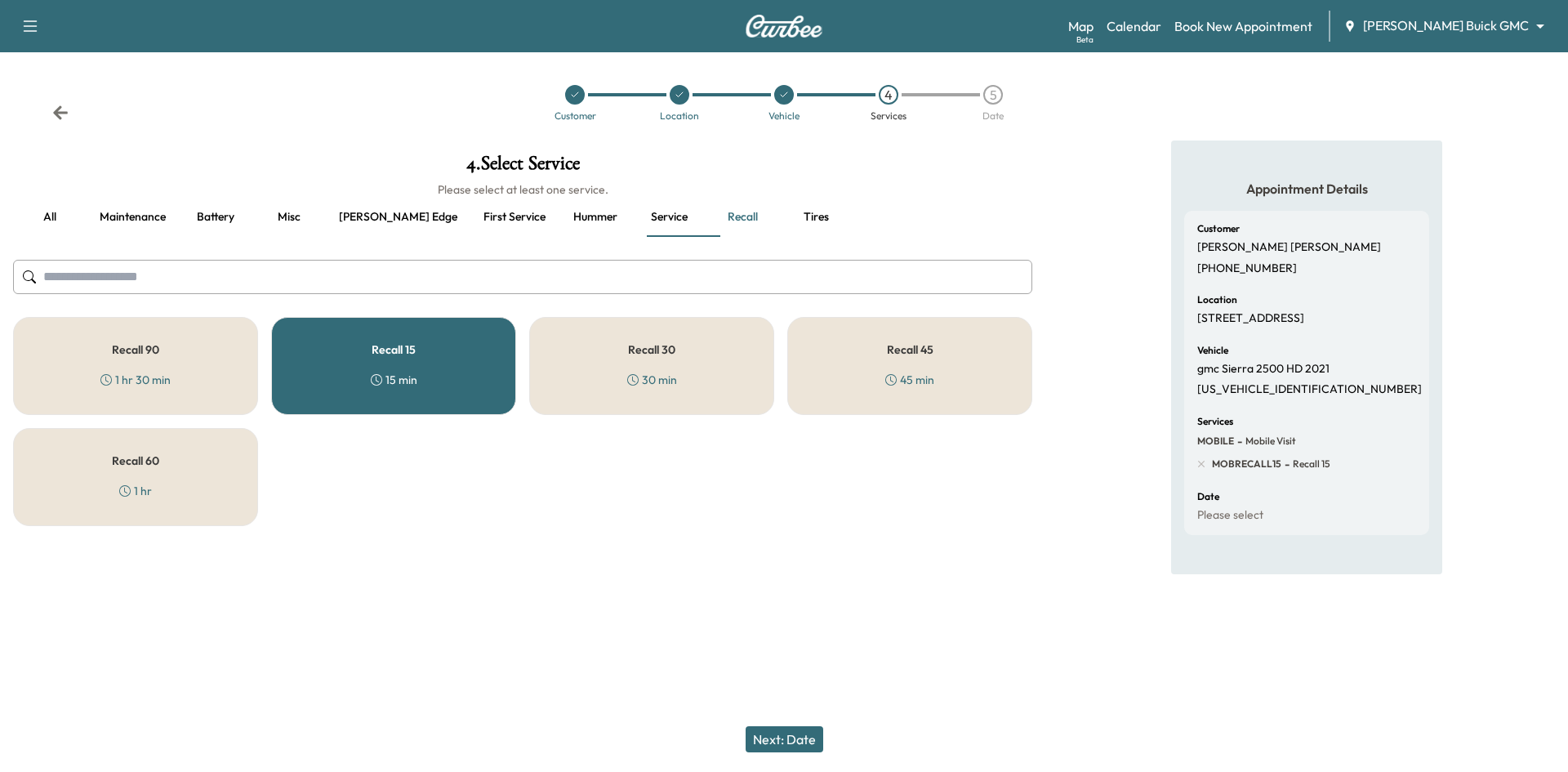
click at [780, 734] on button "Next: Date" at bounding box center [784, 739] width 77 height 26
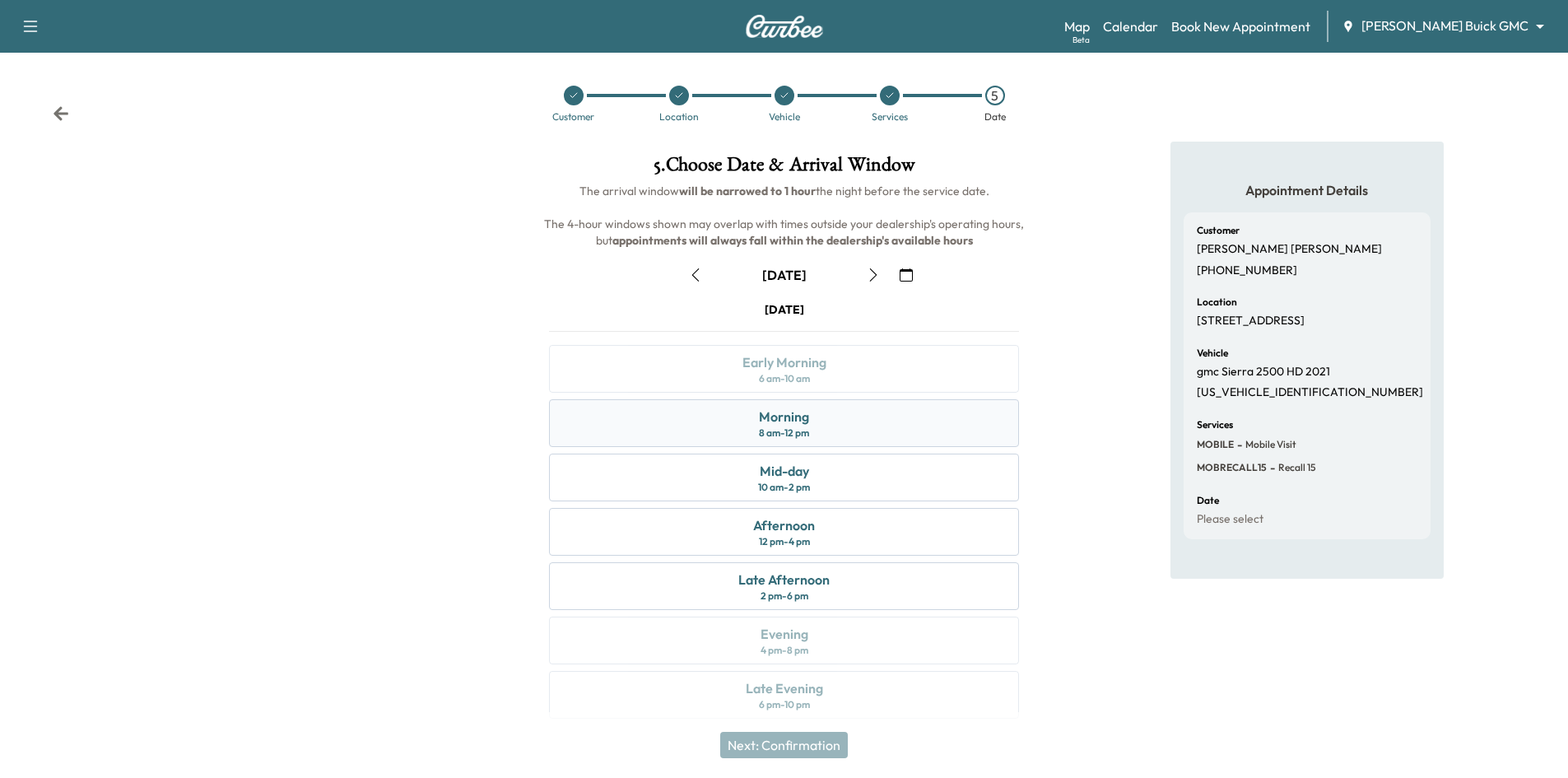
drag, startPoint x: 885, startPoint y: 426, endPoint x: 899, endPoint y: 426, distance: 14.0
click at [886, 426] on div "Morning 8 am - 12 pm" at bounding box center [784, 423] width 469 height 48
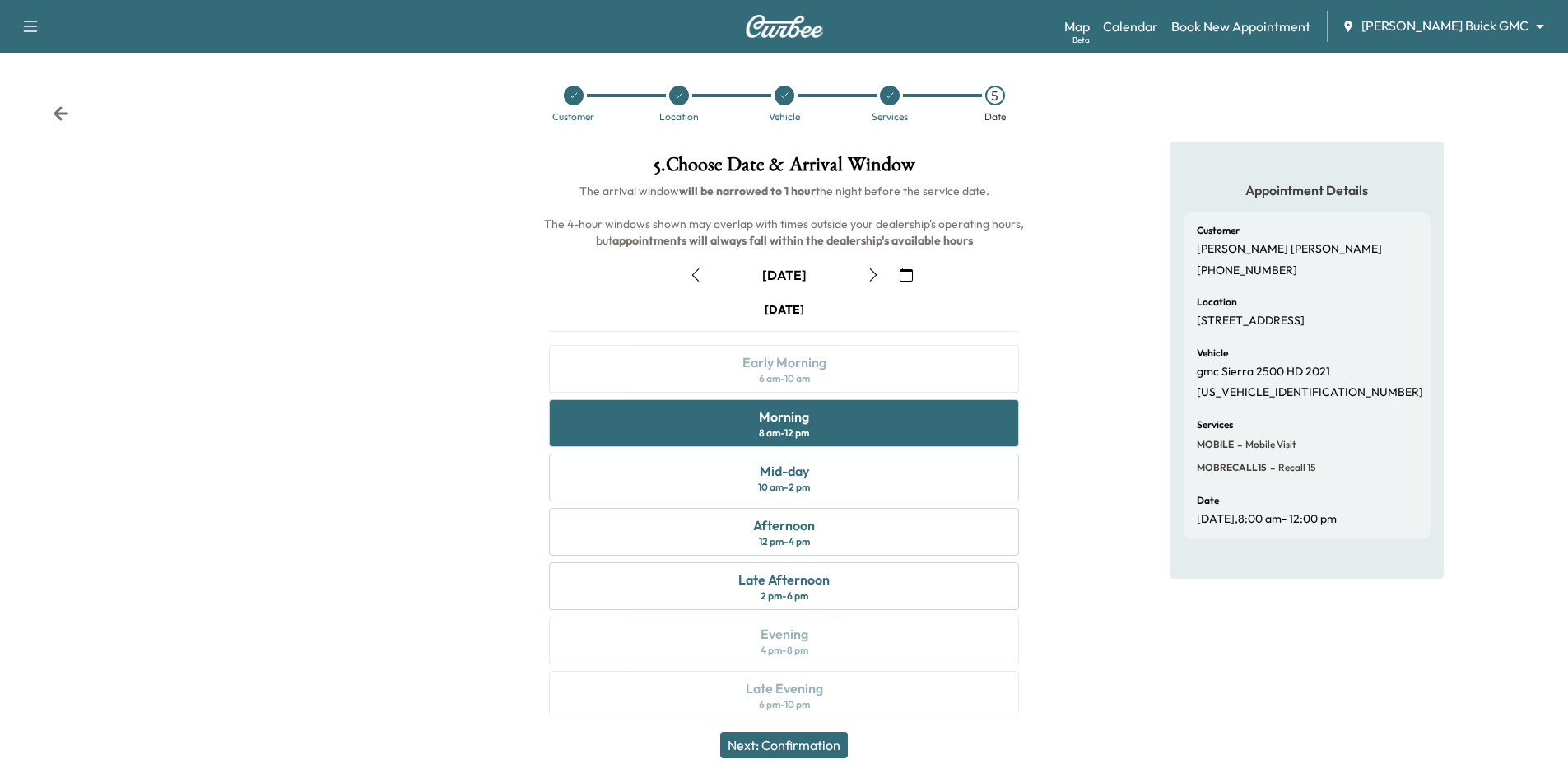
drag, startPoint x: 808, startPoint y: 747, endPoint x: 818, endPoint y: 736, distance: 14.9
click at [809, 747] on button "Next: Confirmation" at bounding box center [783, 744] width 128 height 26
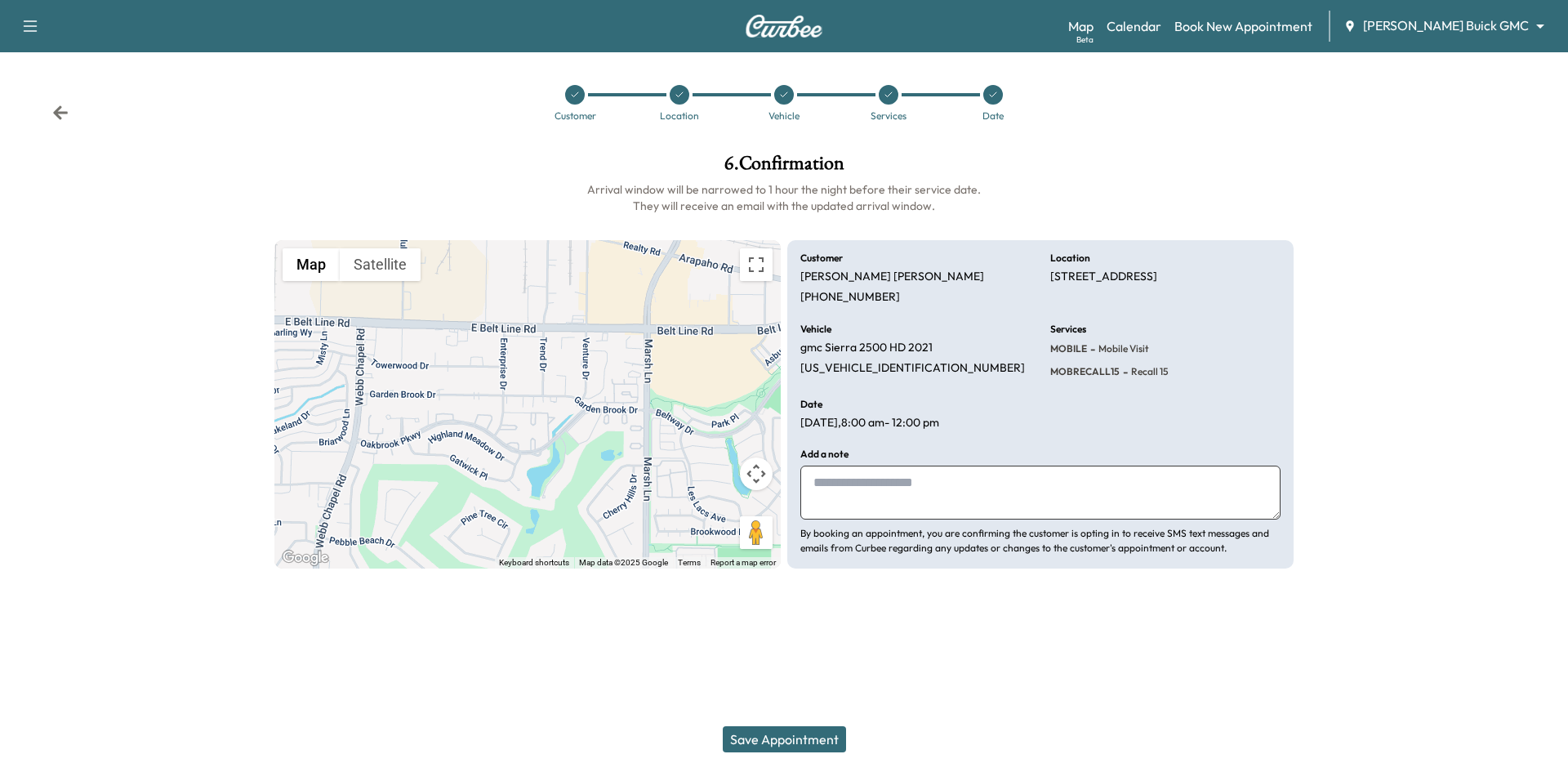
click at [805, 740] on button "Save Appointment" at bounding box center [784, 739] width 123 height 26
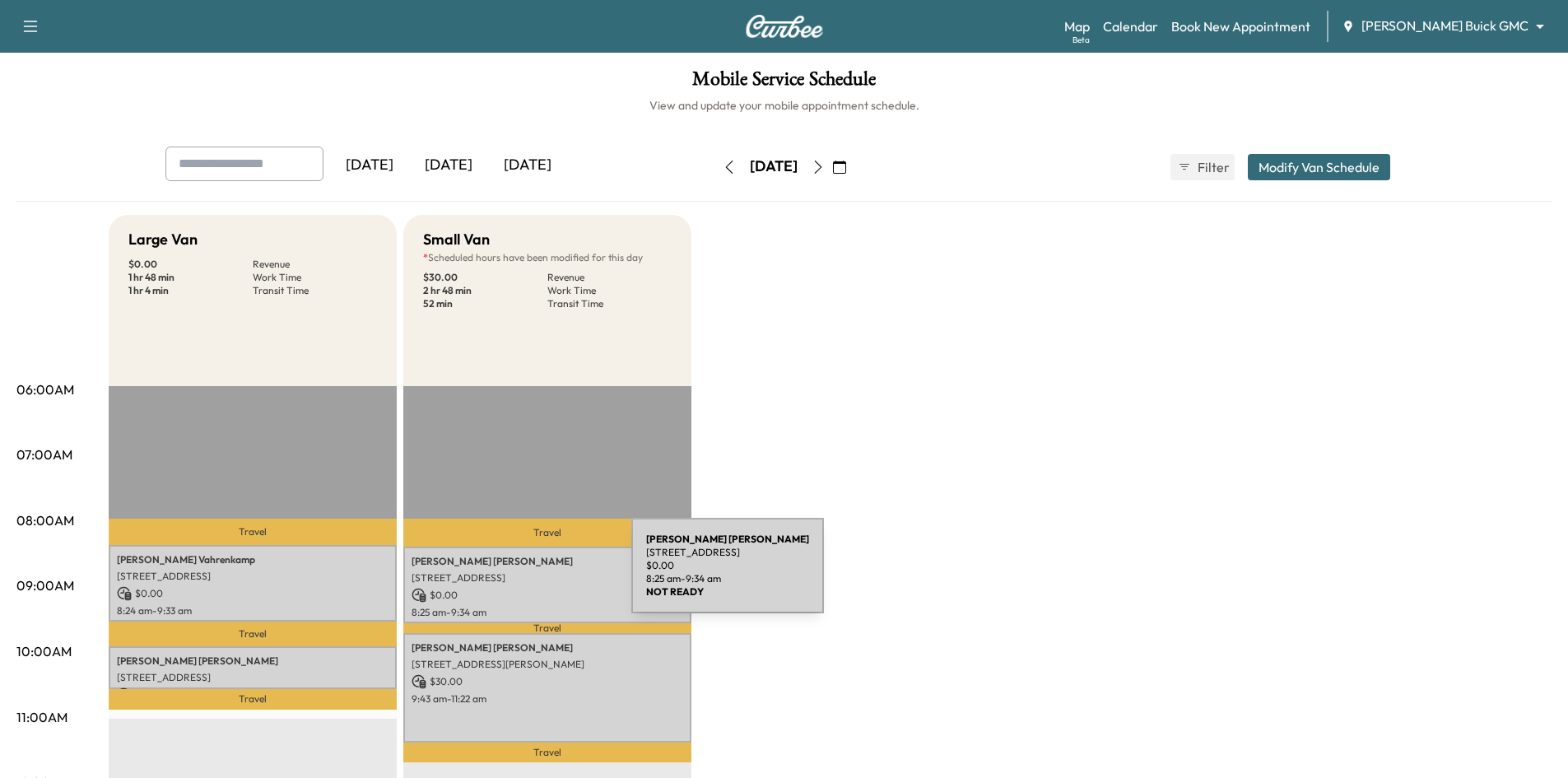
click at [508, 576] on p "[STREET_ADDRESS]" at bounding box center [547, 578] width 272 height 14
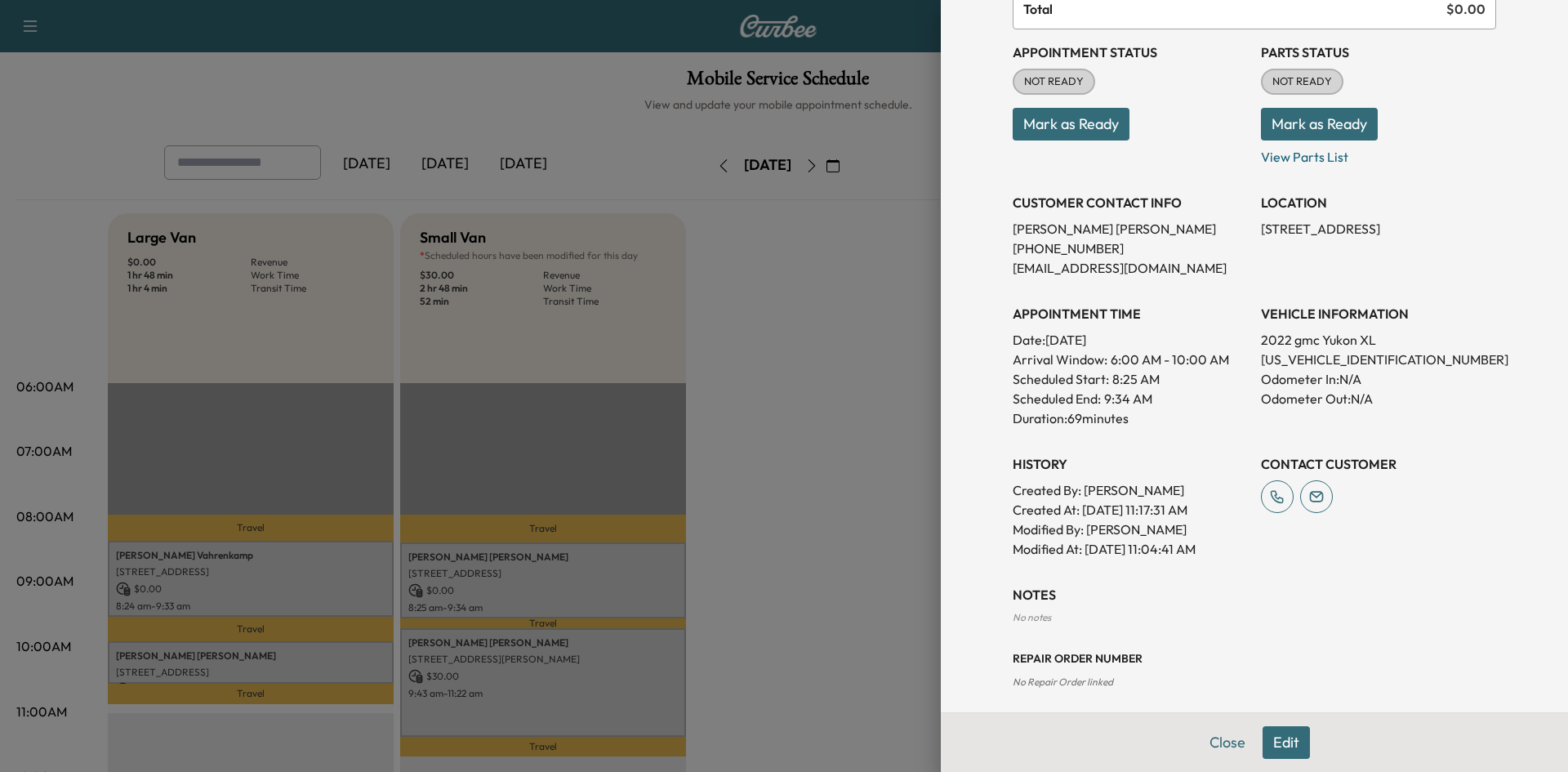
scroll to position [22, 0]
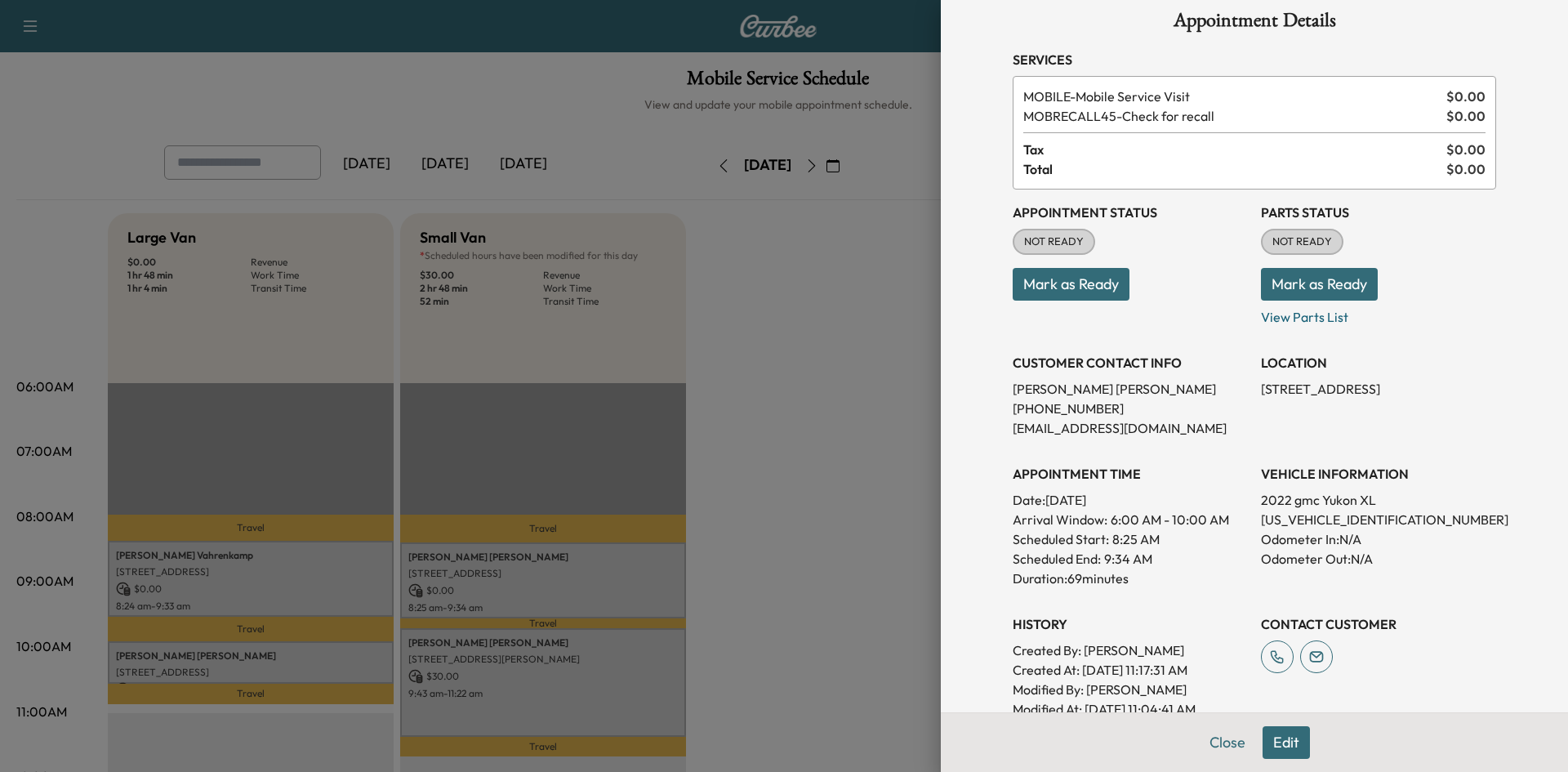
drag, startPoint x: 843, startPoint y: 522, endPoint x: 813, endPoint y: 522, distance: 30.0
click at [841, 522] on div at bounding box center [784, 386] width 1568 height 772
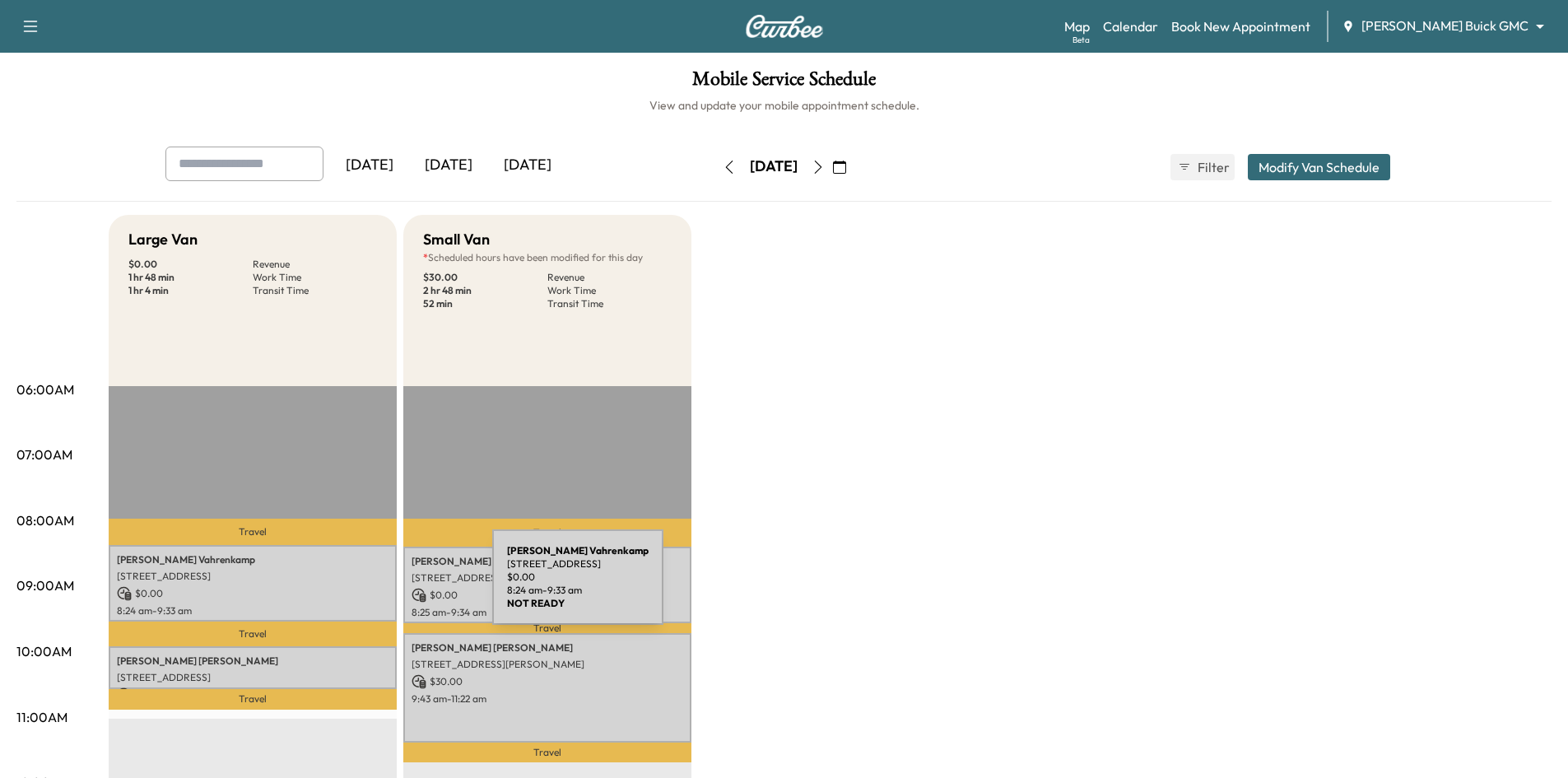
click at [369, 587] on p "$ 0.00" at bounding box center [253, 593] width 272 height 15
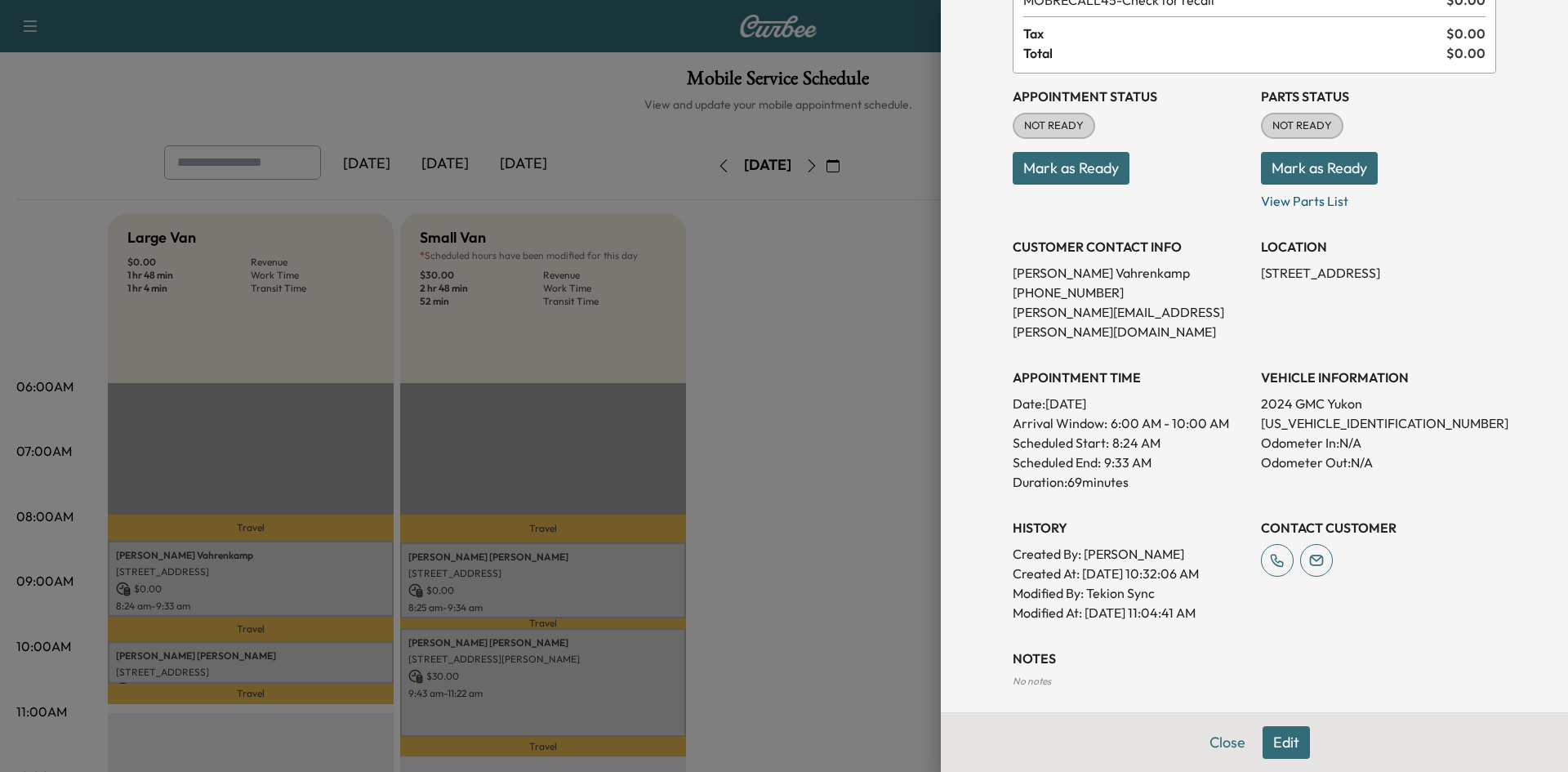
scroll to position [0, 0]
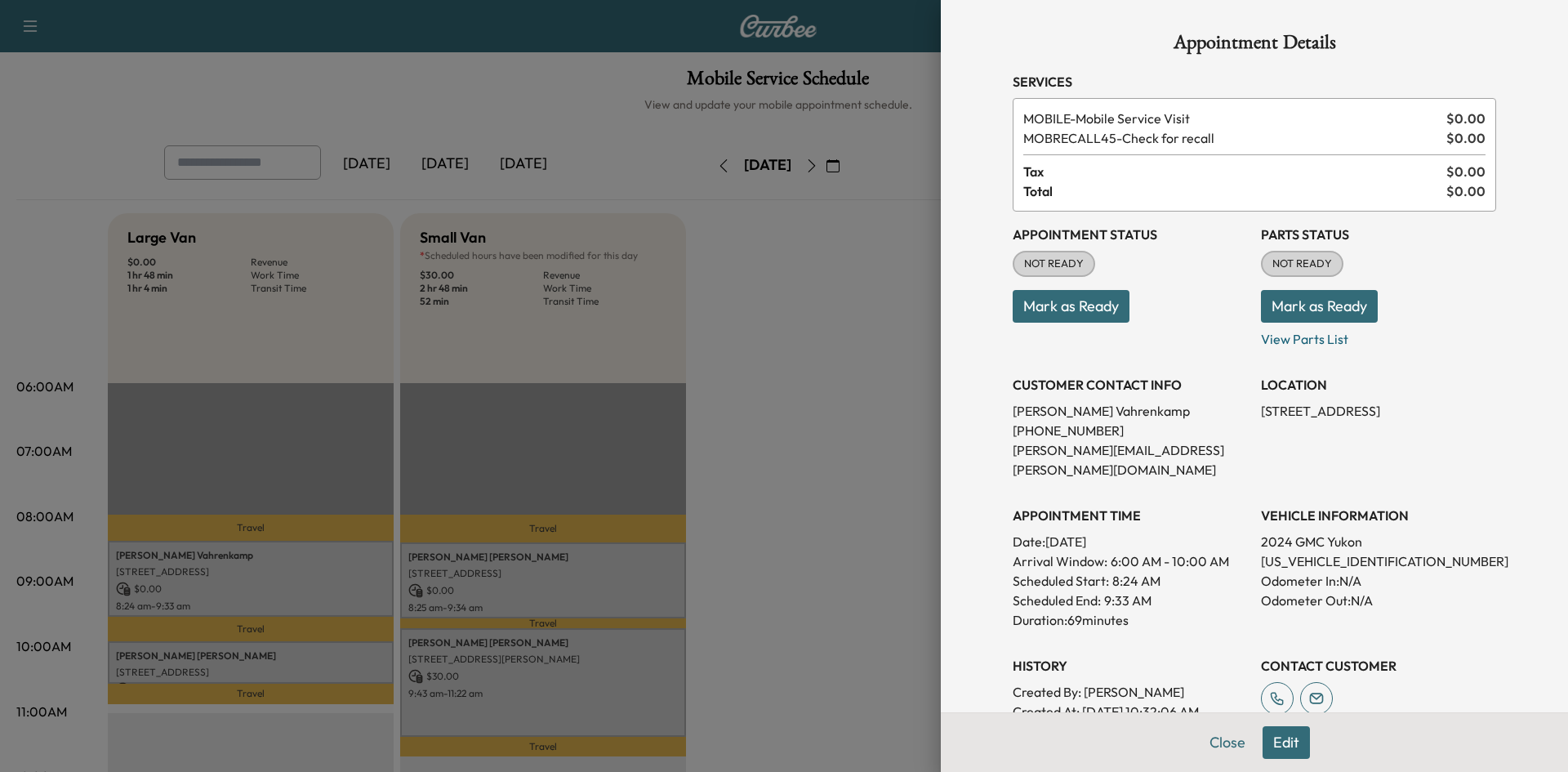
drag, startPoint x: 884, startPoint y: 514, endPoint x: 806, endPoint y: 537, distance: 81.3
click at [879, 517] on div at bounding box center [784, 386] width 1568 height 772
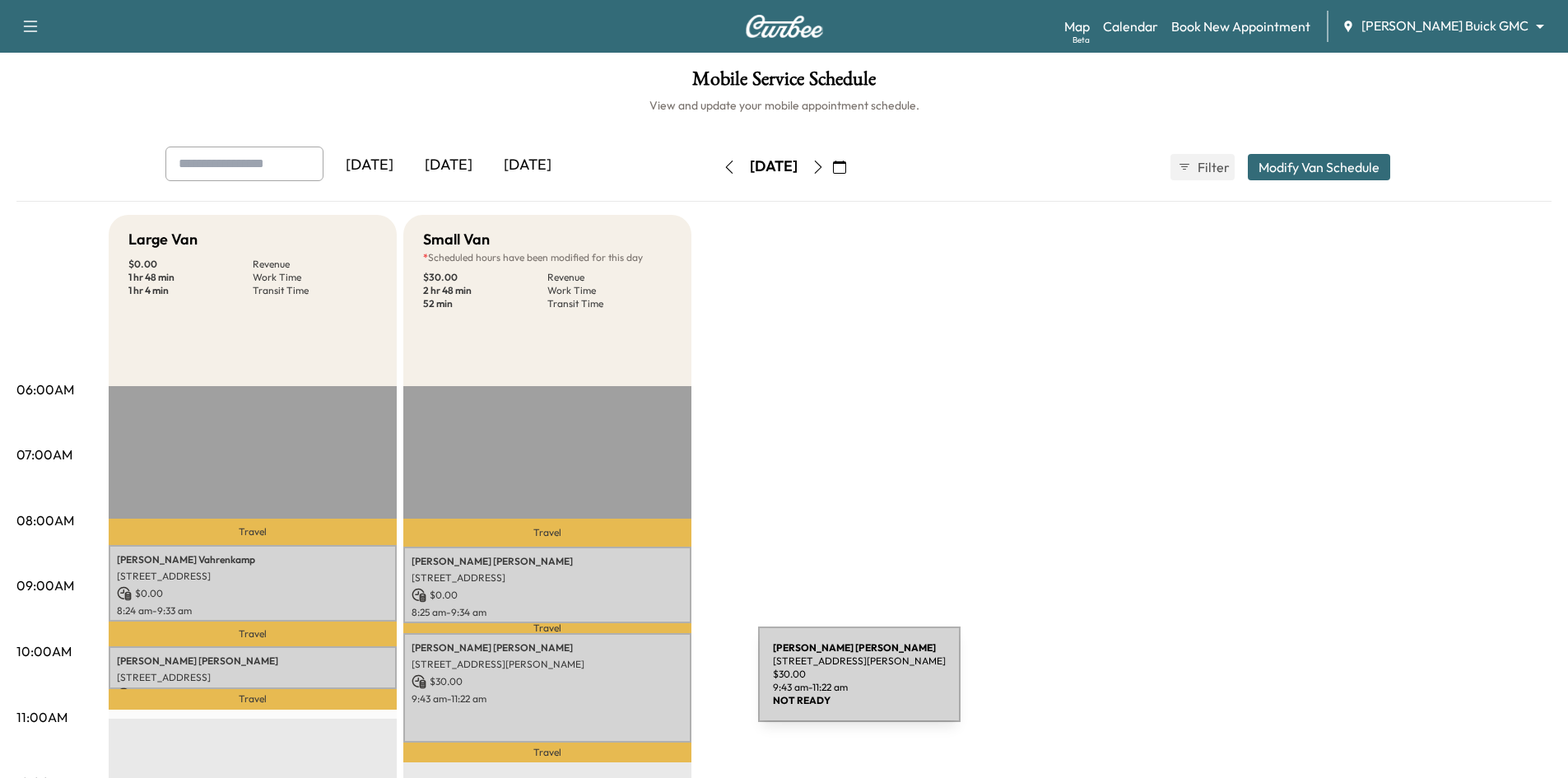
click at [634, 685] on p "$ 30.00" at bounding box center [547, 682] width 272 height 15
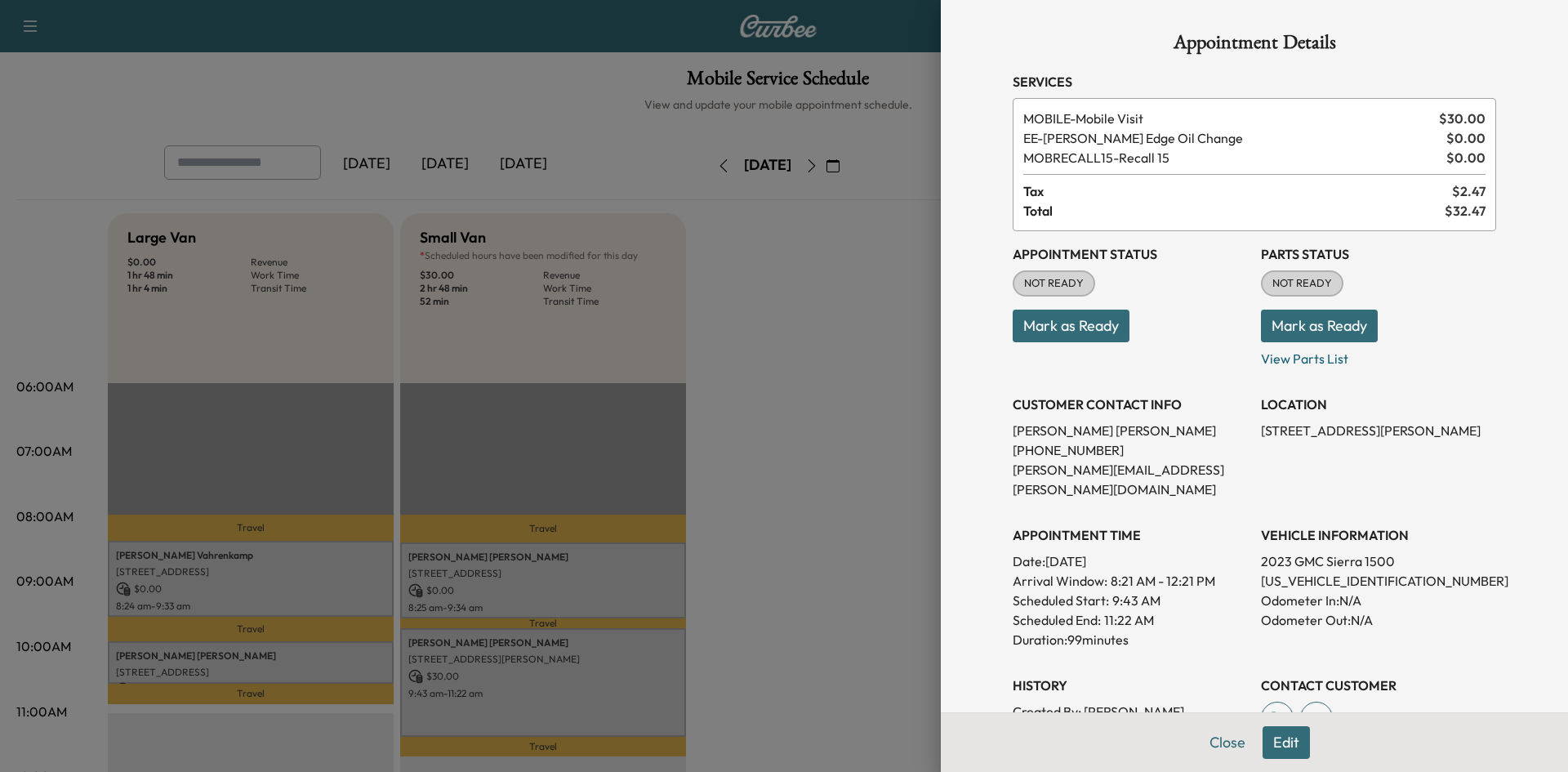
click at [854, 563] on div at bounding box center [784, 386] width 1568 height 772
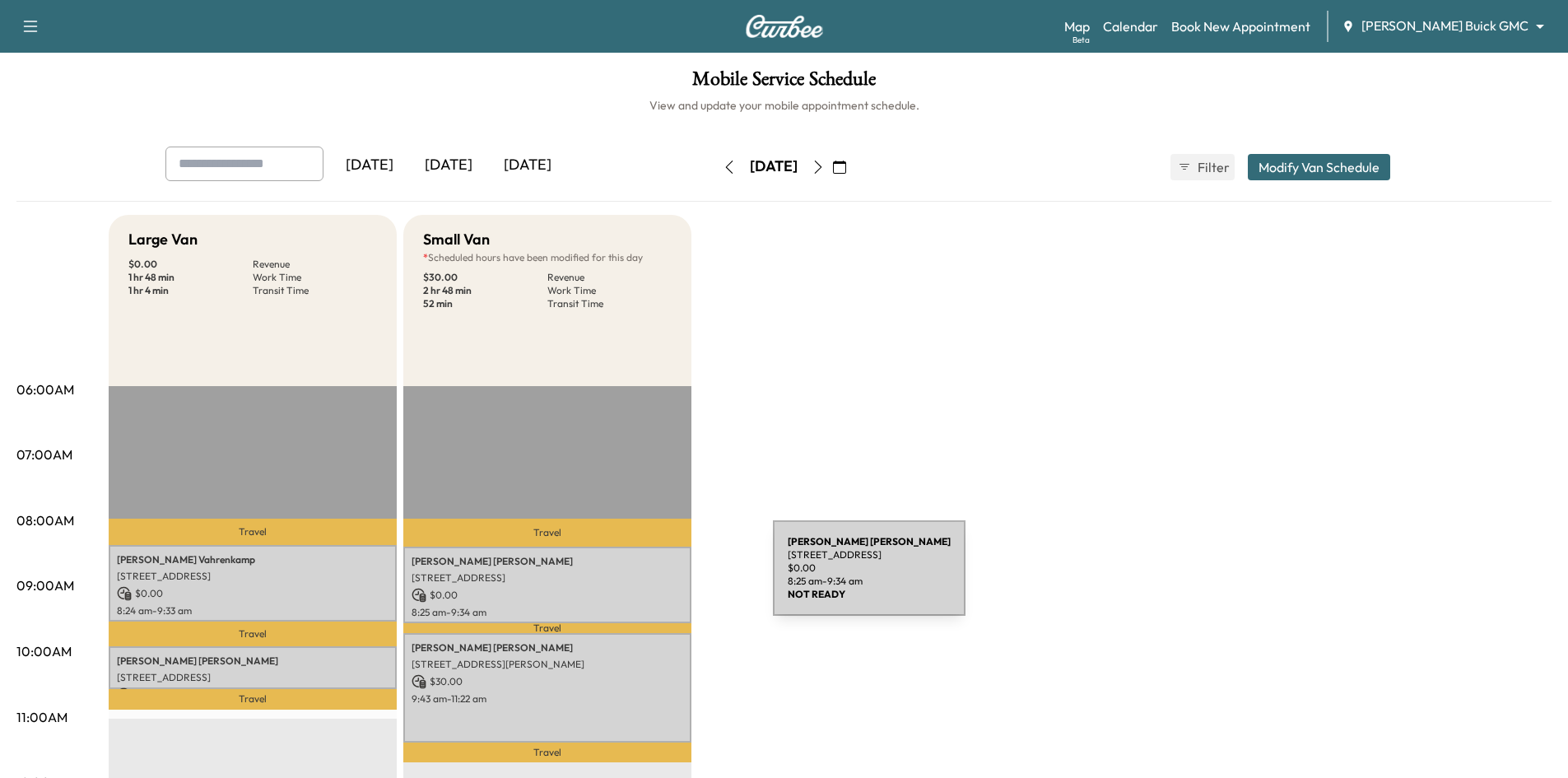
click at [649, 578] on p "[STREET_ADDRESS]" at bounding box center [547, 578] width 272 height 14
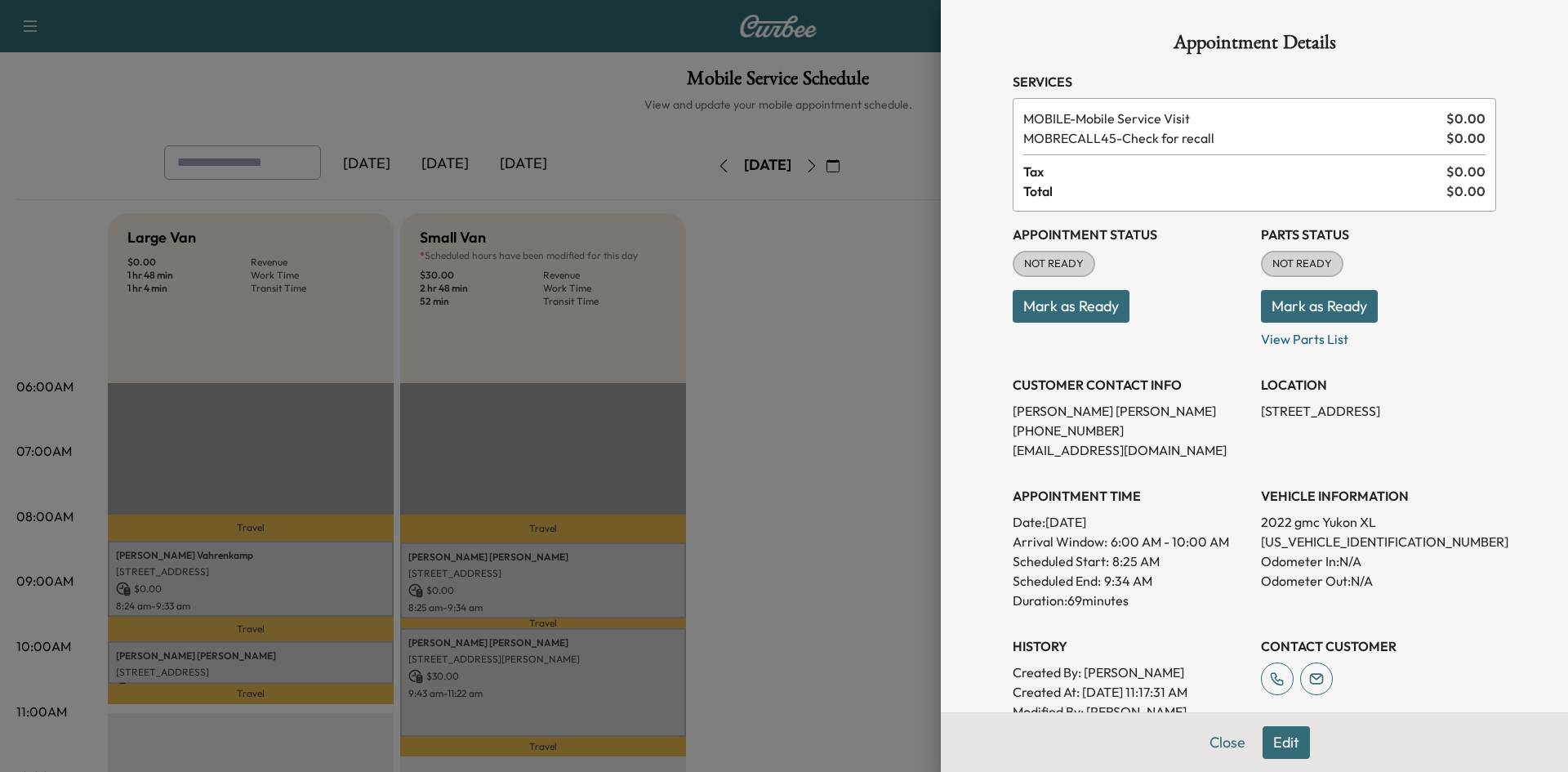
click at [372, 670] on div at bounding box center [784, 386] width 1568 height 772
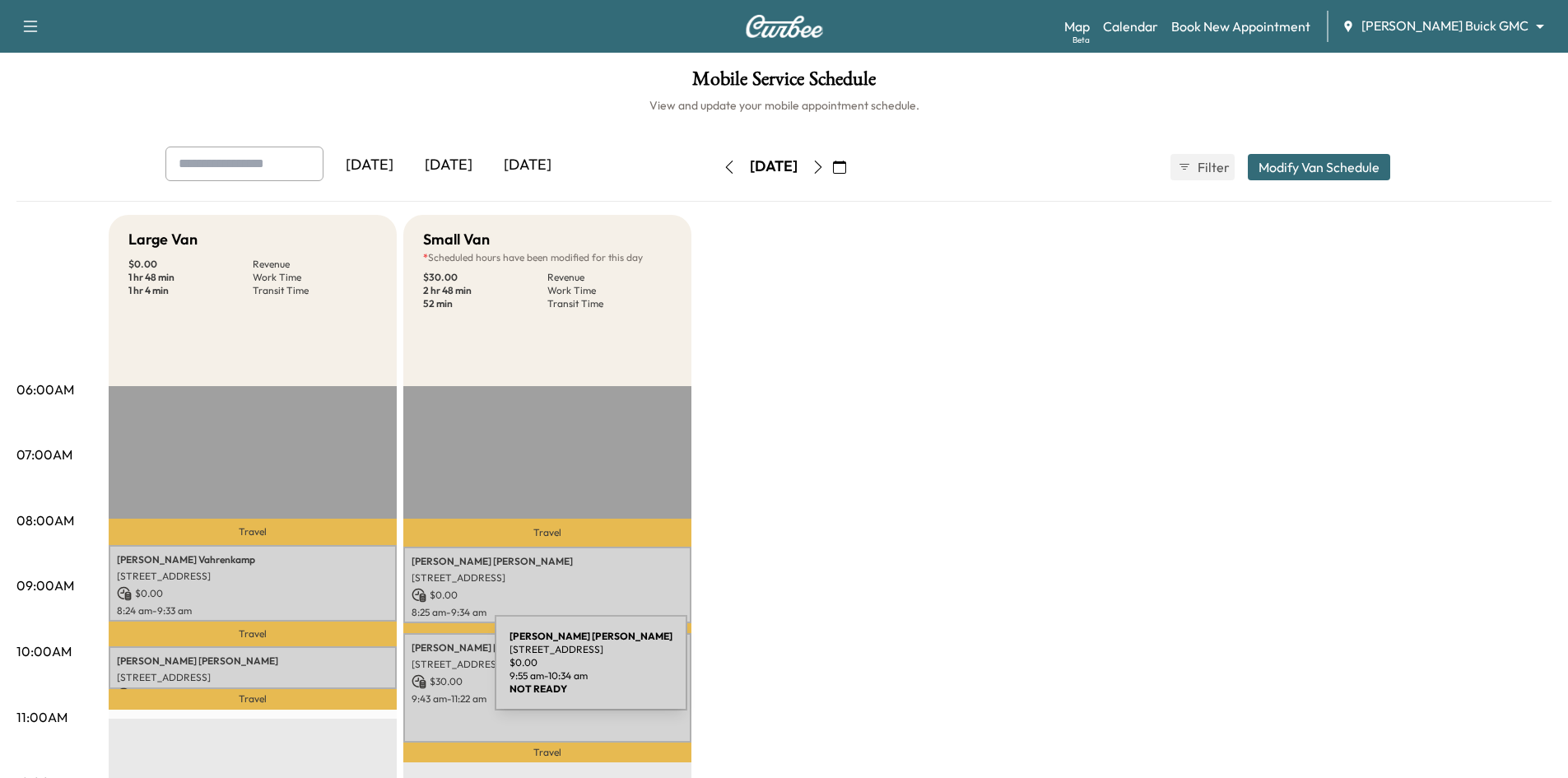
click at [372, 673] on p "[STREET_ADDRESS]" at bounding box center [253, 677] width 272 height 14
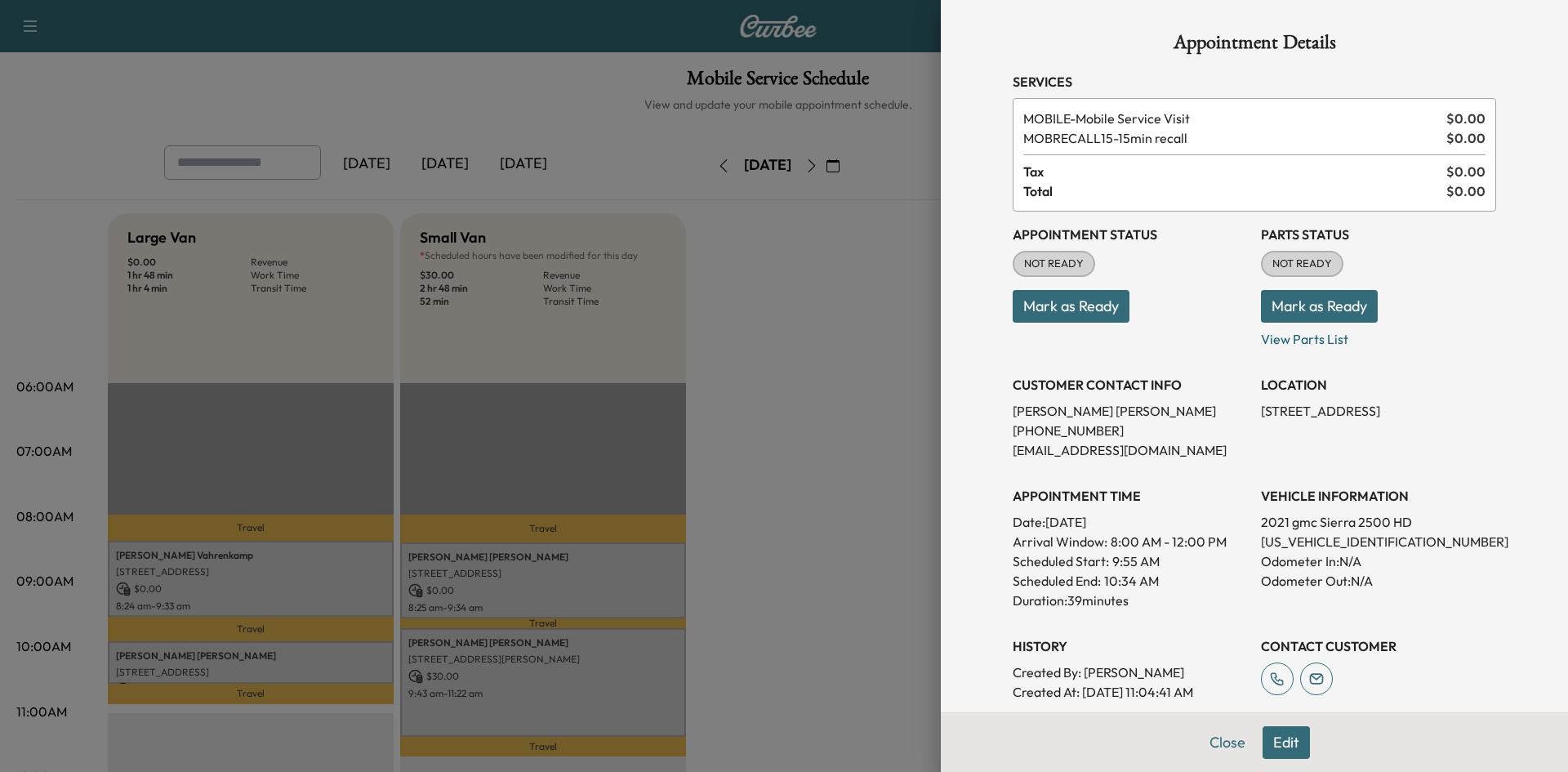
drag, startPoint x: 892, startPoint y: 453, endPoint x: 866, endPoint y: 453, distance: 26.0
click at [888, 456] on div at bounding box center [784, 386] width 1568 height 772
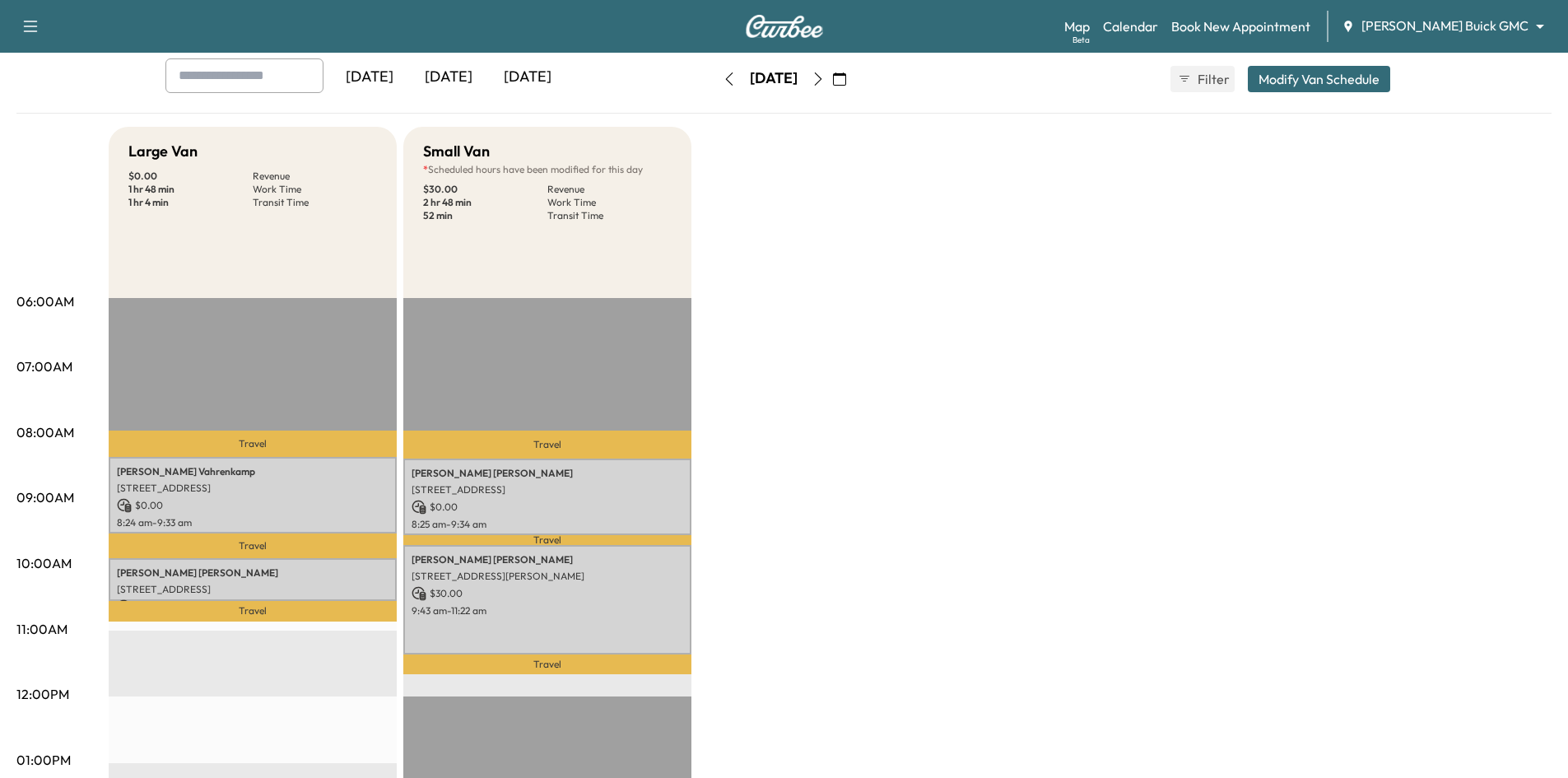
scroll to position [329, 0]
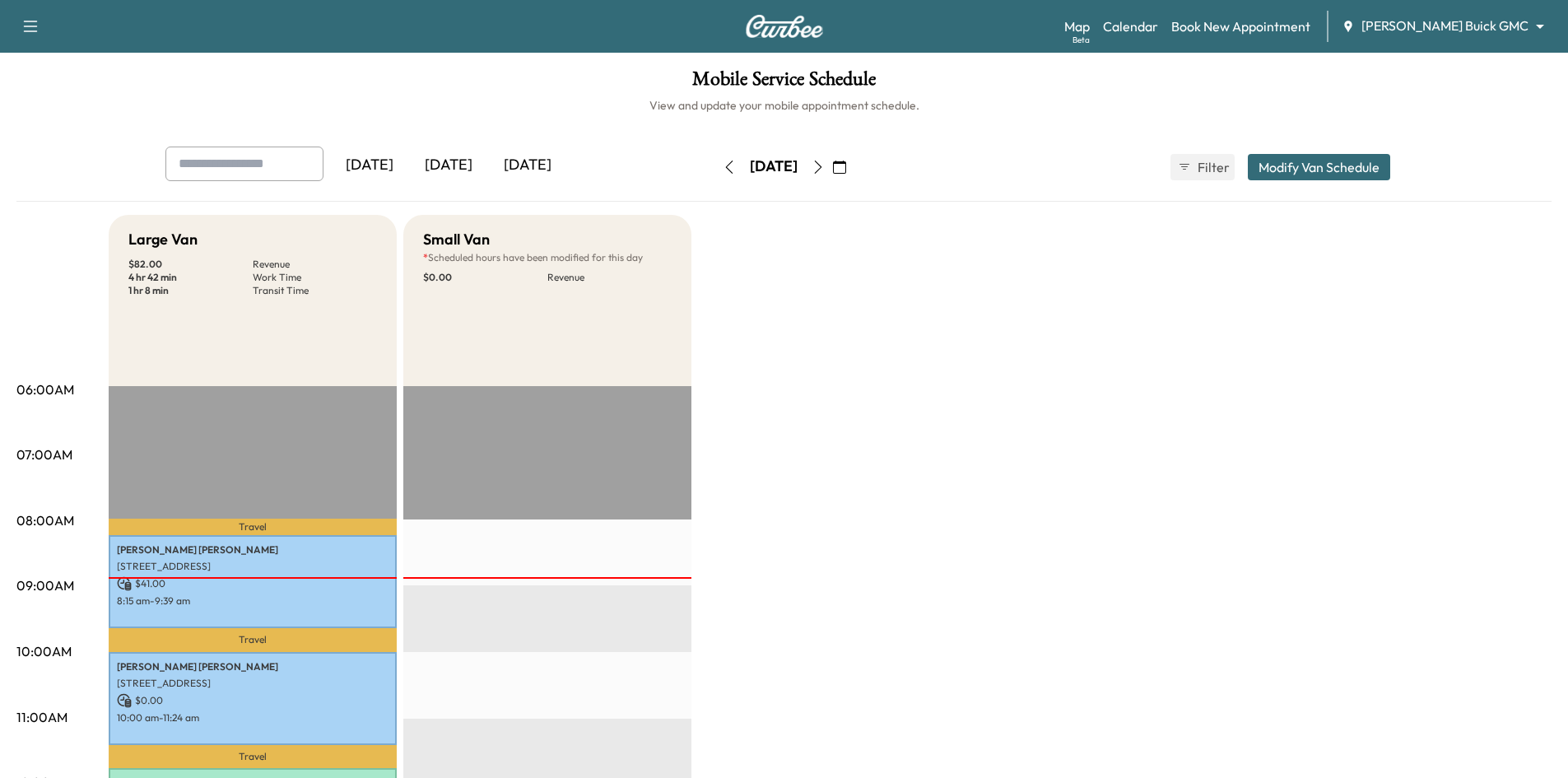
click at [1532, 35] on div "Ewing Buick GMC ******** ​" at bounding box center [1447, 26] width 213 height 20
click at [1473, 37] on div "Map Beta Calendar Book New Appointment Ewing Buick GMC ******** ​" at bounding box center [1309, 26] width 490 height 32
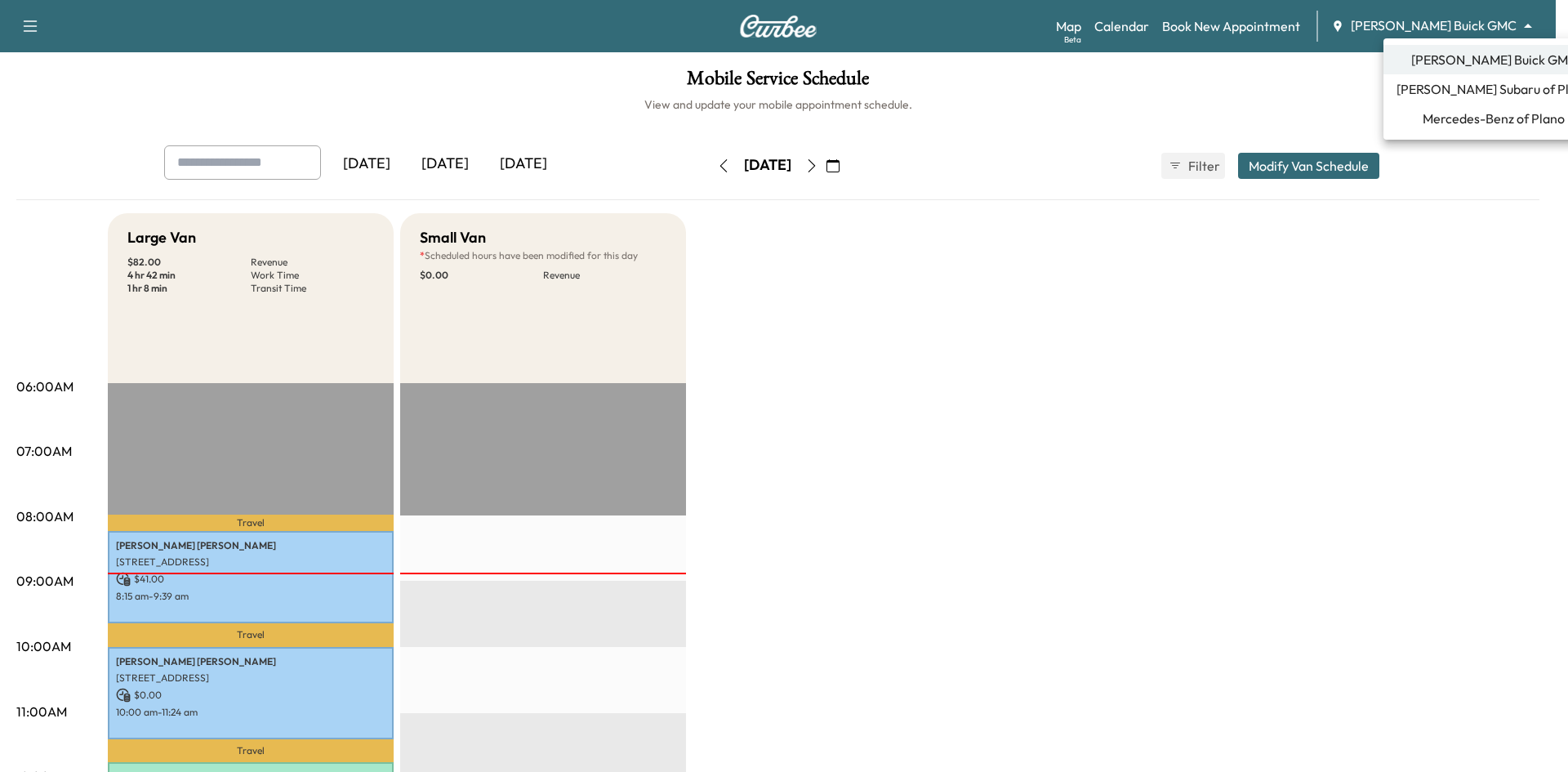
click at [1450, 23] on body "Support Log Out Map Beta Calendar Book New Appointment Ewing Buick GMC ********…" at bounding box center [784, 386] width 1568 height 772
click at [1441, 112] on span "Mercedes-Benz of Plano" at bounding box center [1494, 119] width 142 height 20
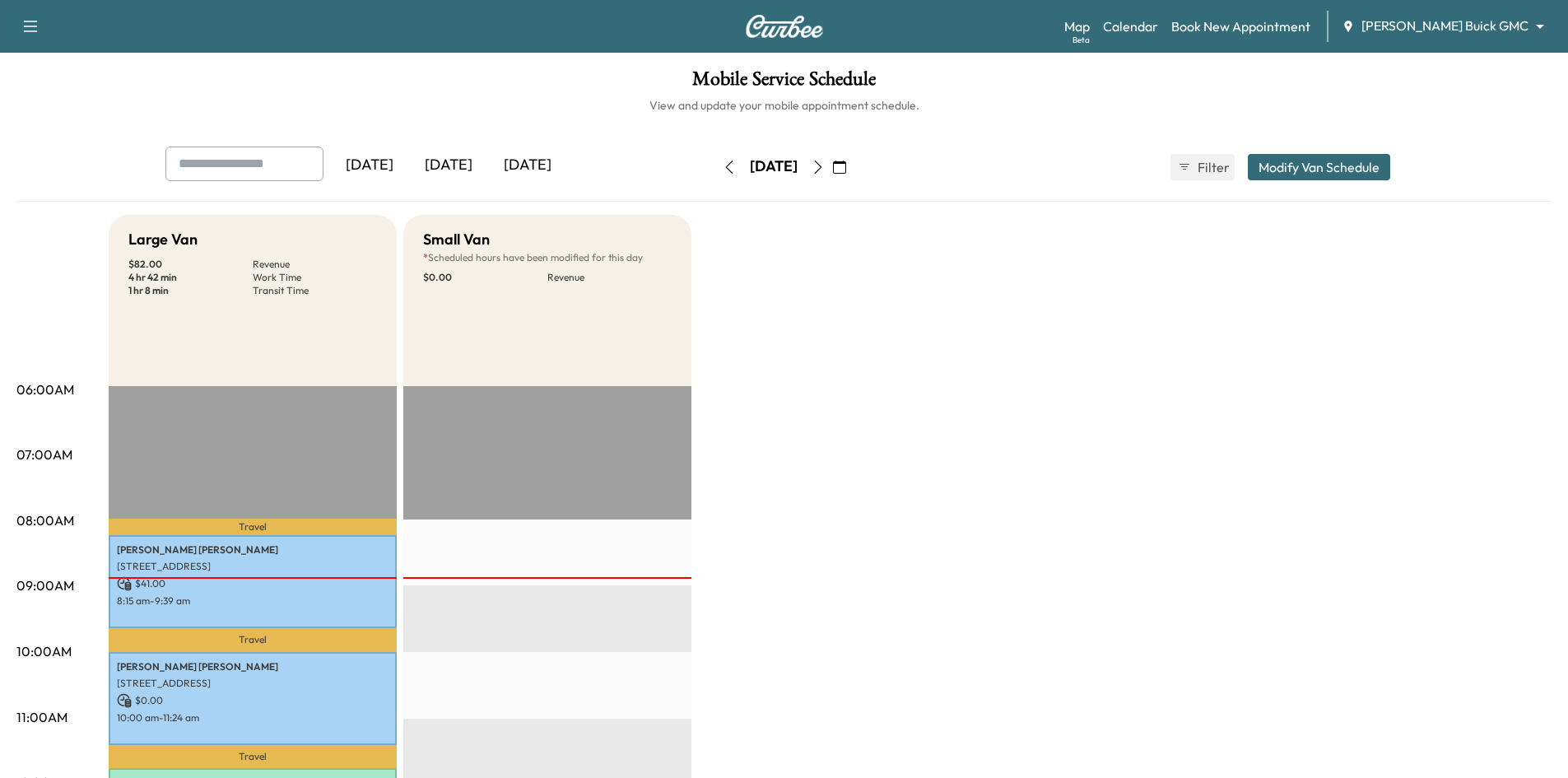
click at [1418, 28] on body "Support Log Out Map Beta Calendar Book New Appointment [PERSON_NAME] Buick GMC …" at bounding box center [784, 389] width 1568 height 778
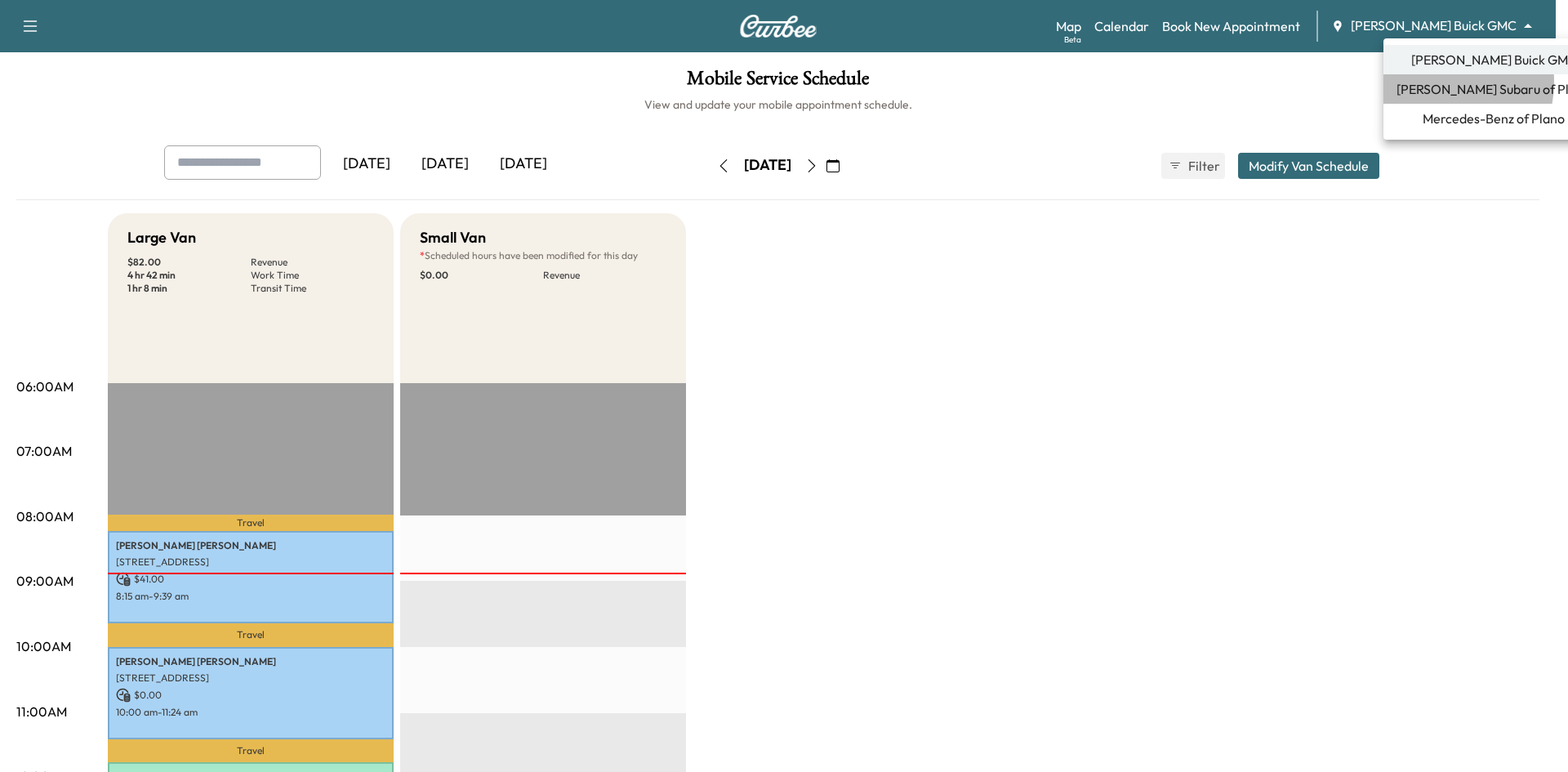
click at [1432, 82] on span "Ewing Subaru of Plano" at bounding box center [1494, 89] width 194 height 20
